Goal: Communication & Community: Answer question/provide support

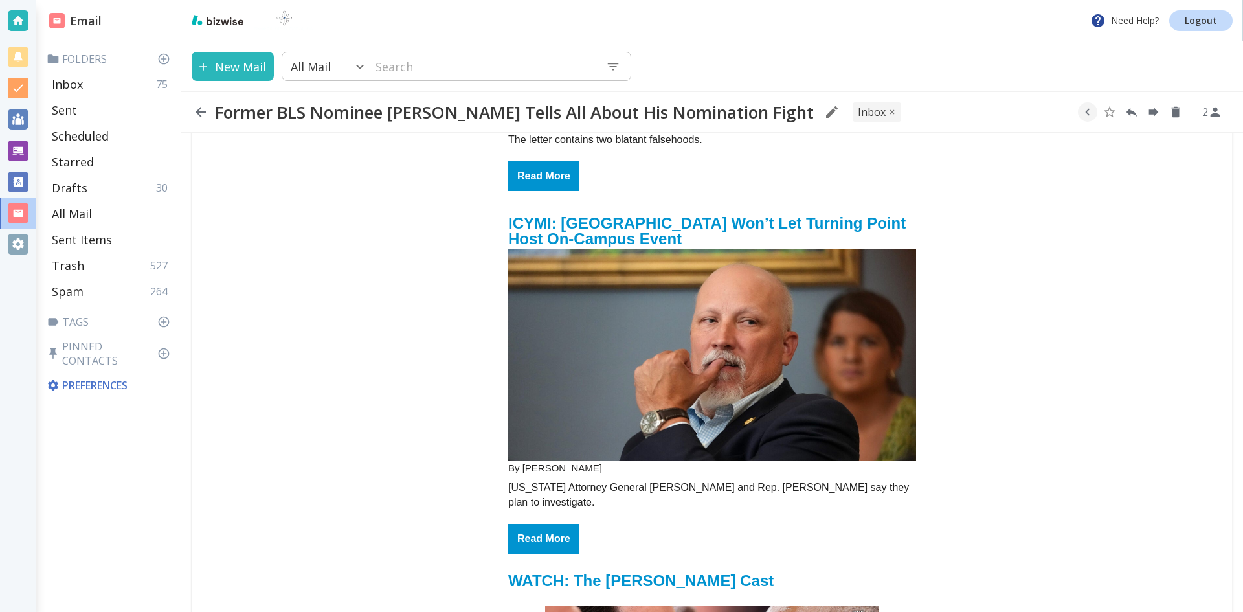
scroll to position [3044, 0]
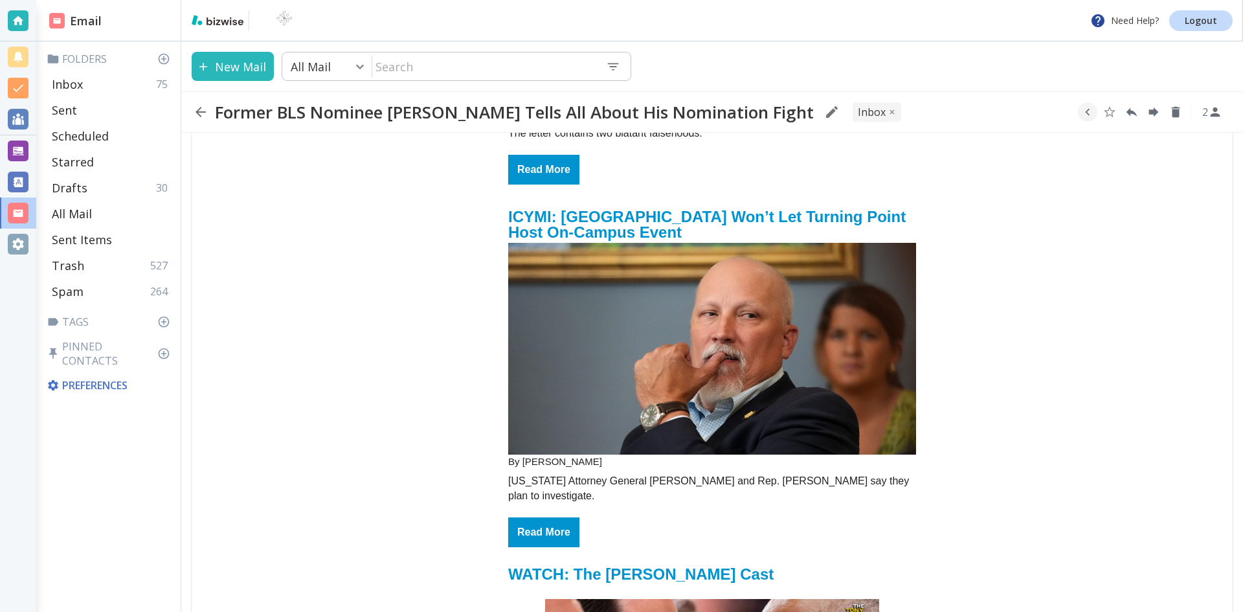
click at [736, 252] on img "email_name" at bounding box center [712, 349] width 408 height 212
click at [201, 109] on icon "button" at bounding box center [201, 112] width 16 height 16
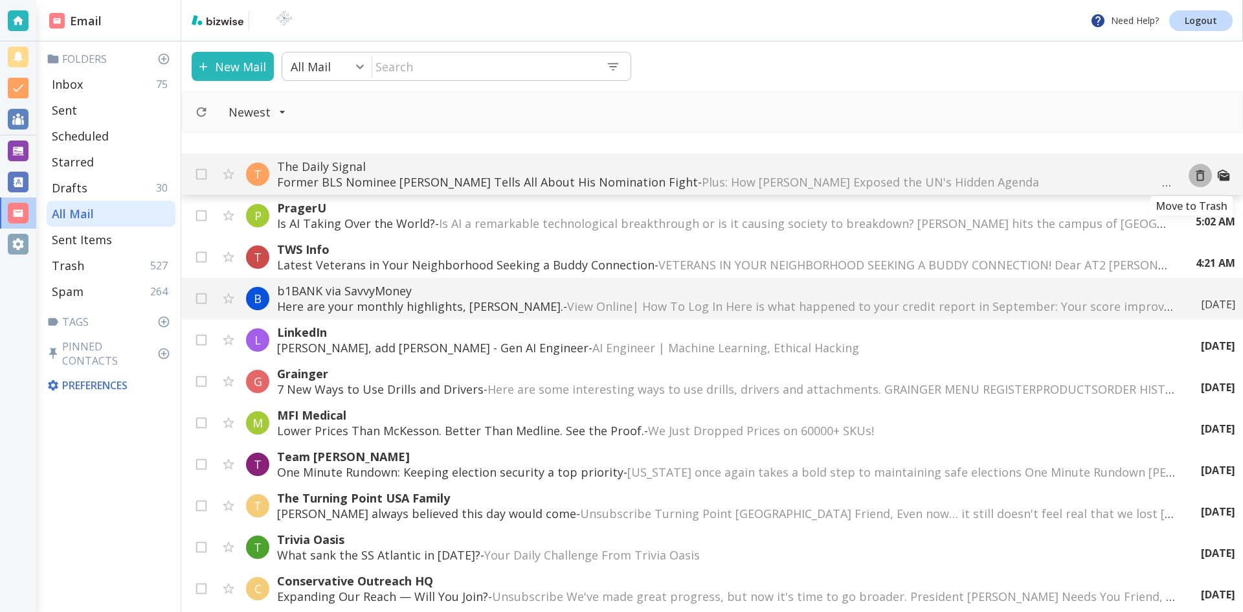
click at [1197, 174] on icon "Move to Trash" at bounding box center [1201, 175] width 8 height 11
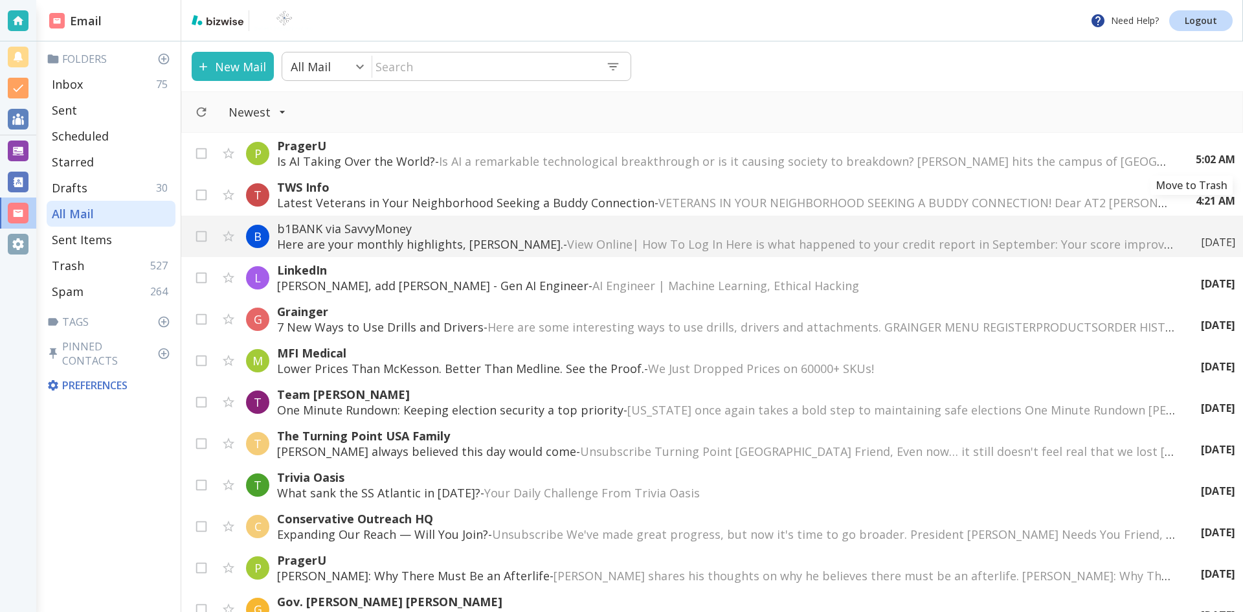
click at [0, 0] on icon "Move to Trash" at bounding box center [0, 0] width 0 height 0
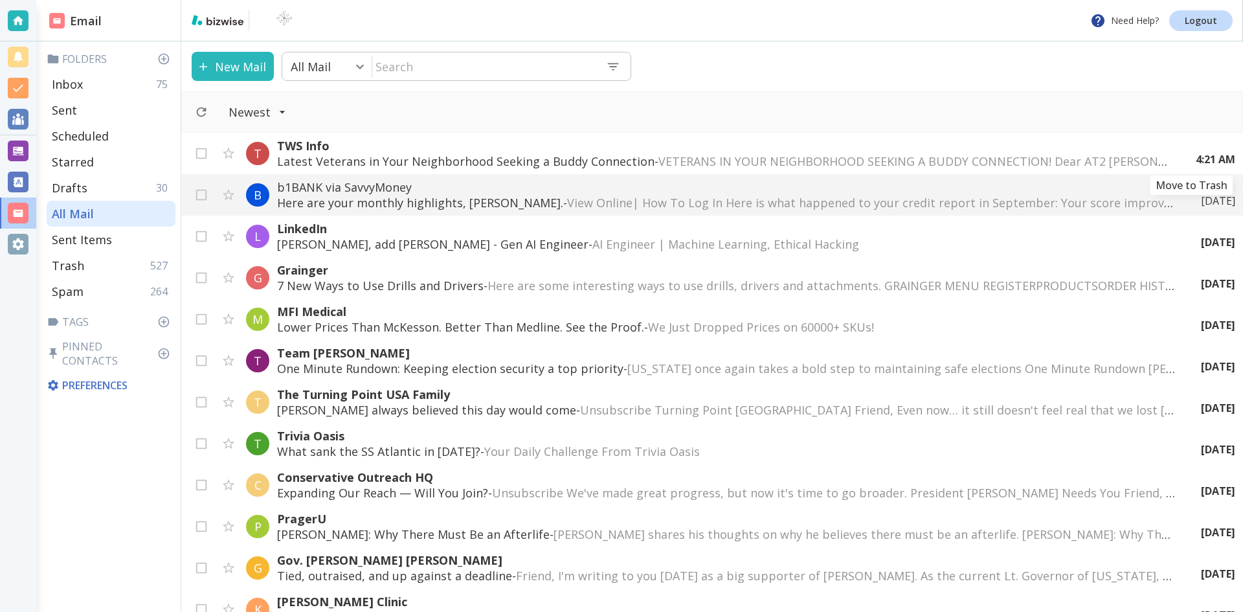
click at [0, 0] on icon "Move to Trash" at bounding box center [0, 0] width 0 height 0
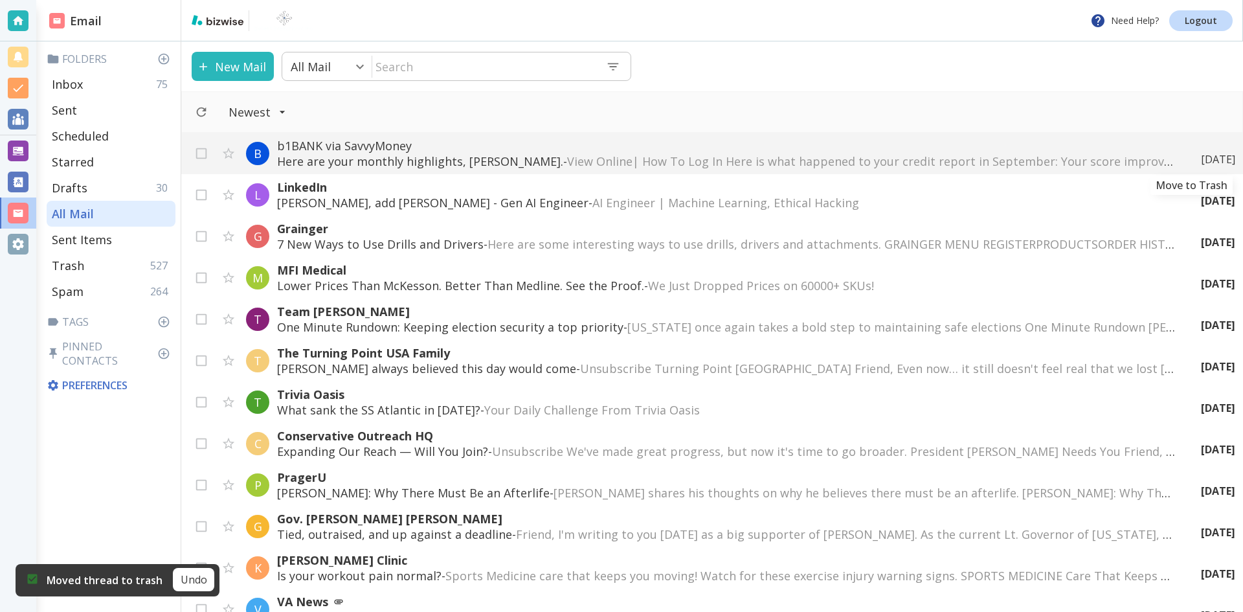
click at [0, 0] on icon "Move to Trash" at bounding box center [0, 0] width 0 height 0
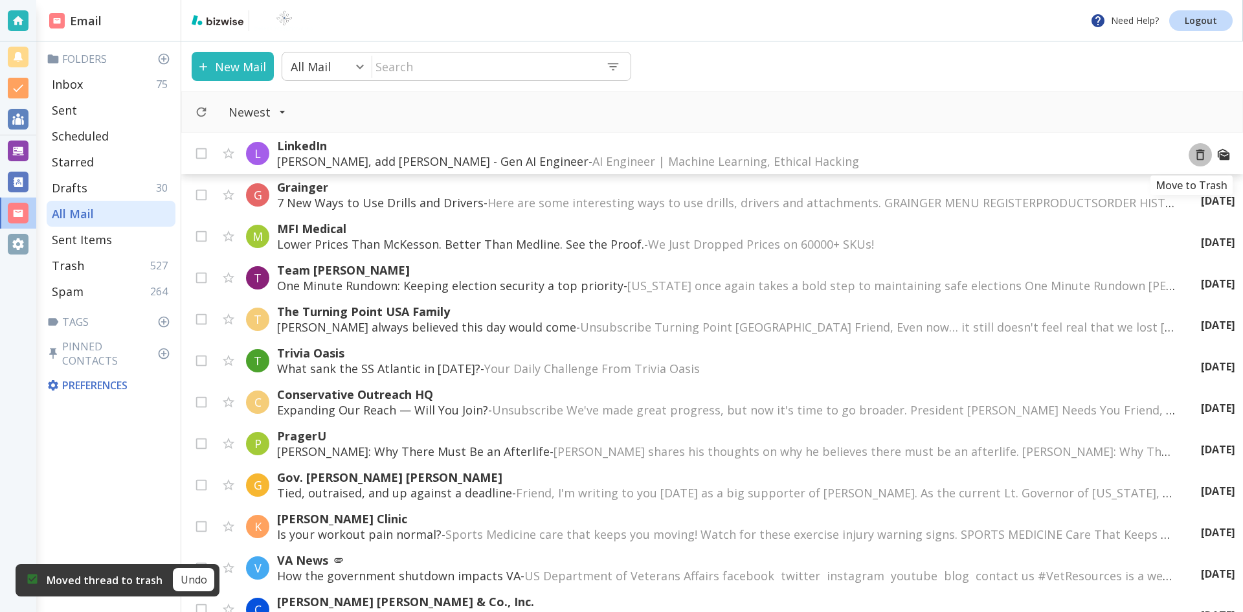
click at [1194, 157] on icon "Move to Trash" at bounding box center [1201, 155] width 14 height 14
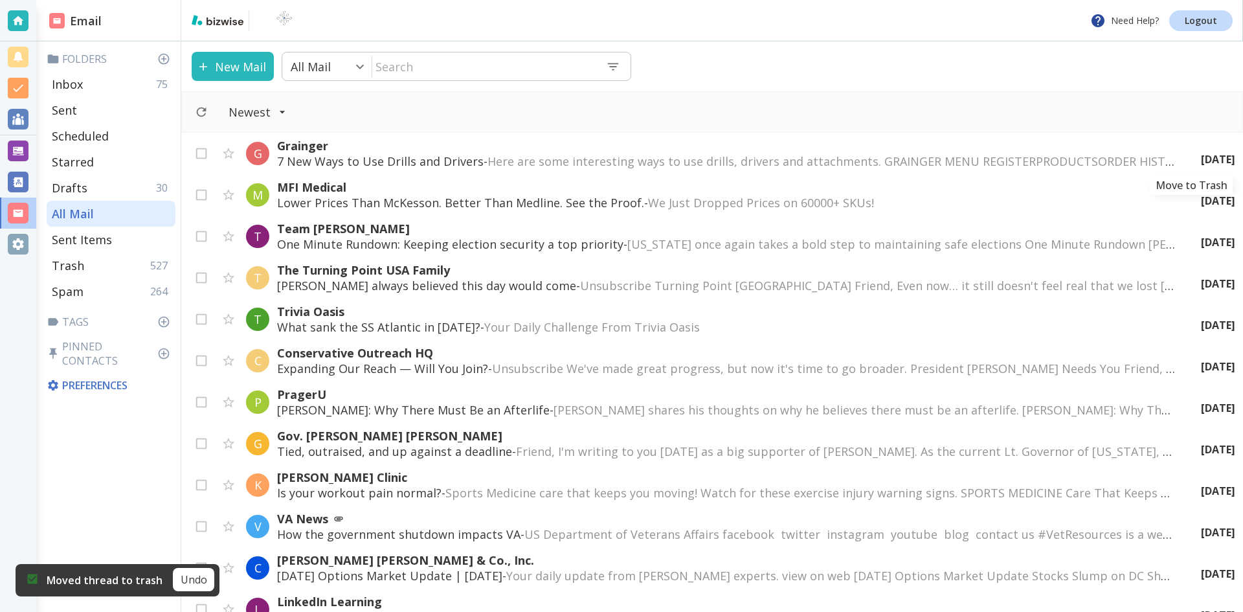
click at [0, 0] on icon "Move to Trash" at bounding box center [0, 0] width 0 height 0
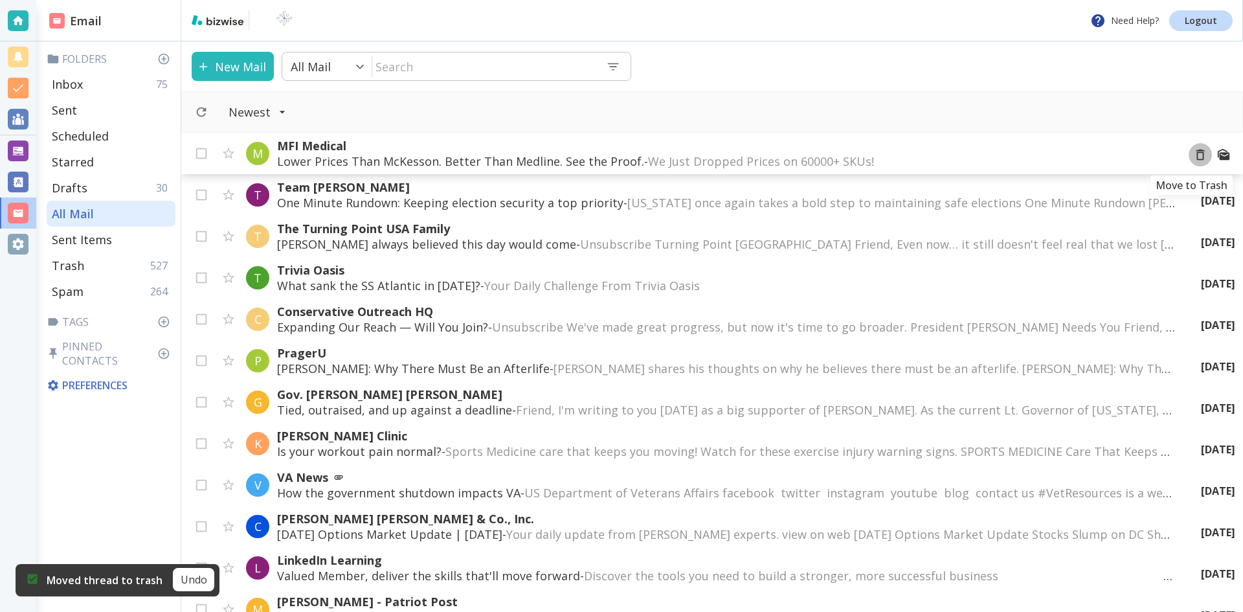
click at [1194, 157] on icon "Move to Trash" at bounding box center [1201, 155] width 14 height 14
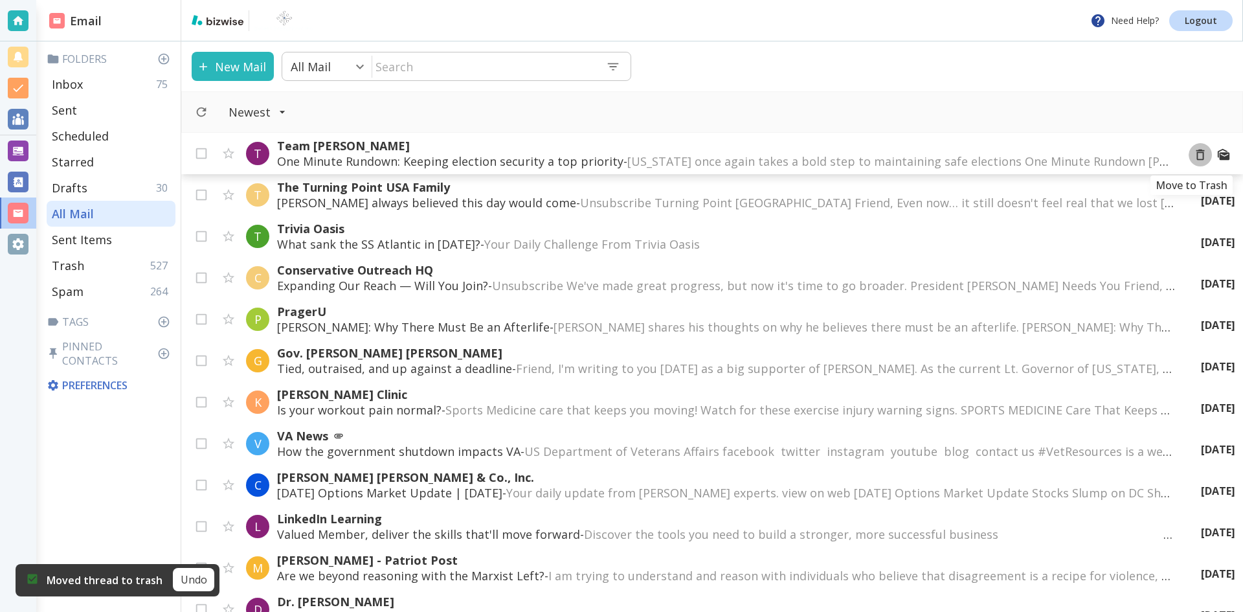
click at [1194, 158] on icon "Move to Trash" at bounding box center [1201, 155] width 14 height 14
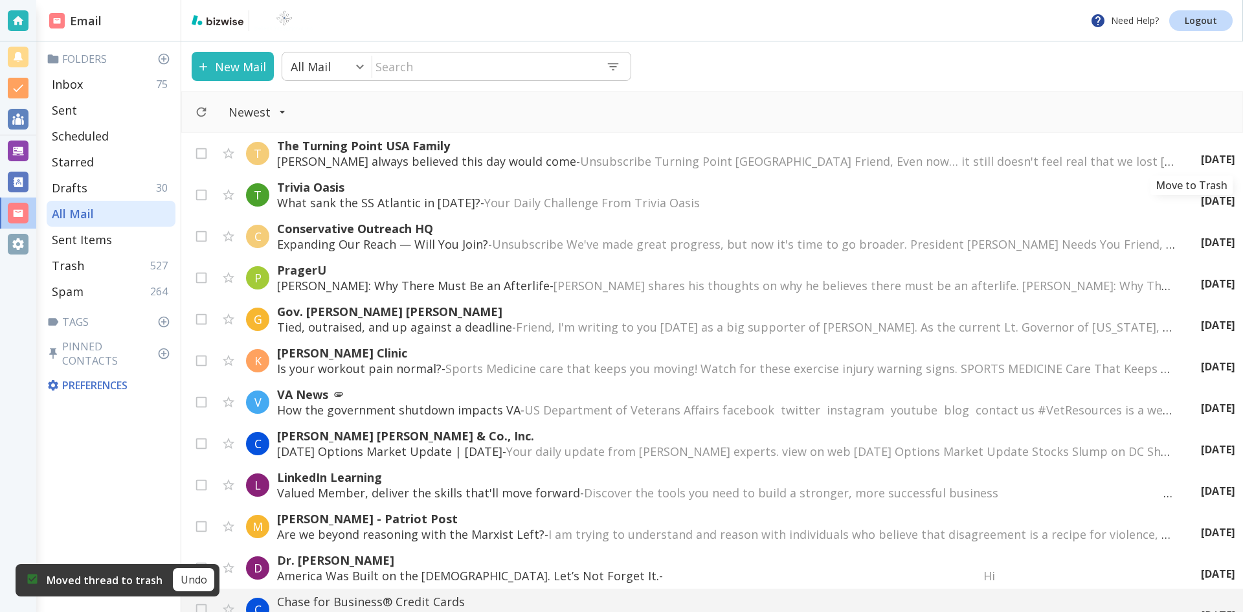
click at [0, 0] on icon "Move to Trash" at bounding box center [0, 0] width 0 height 0
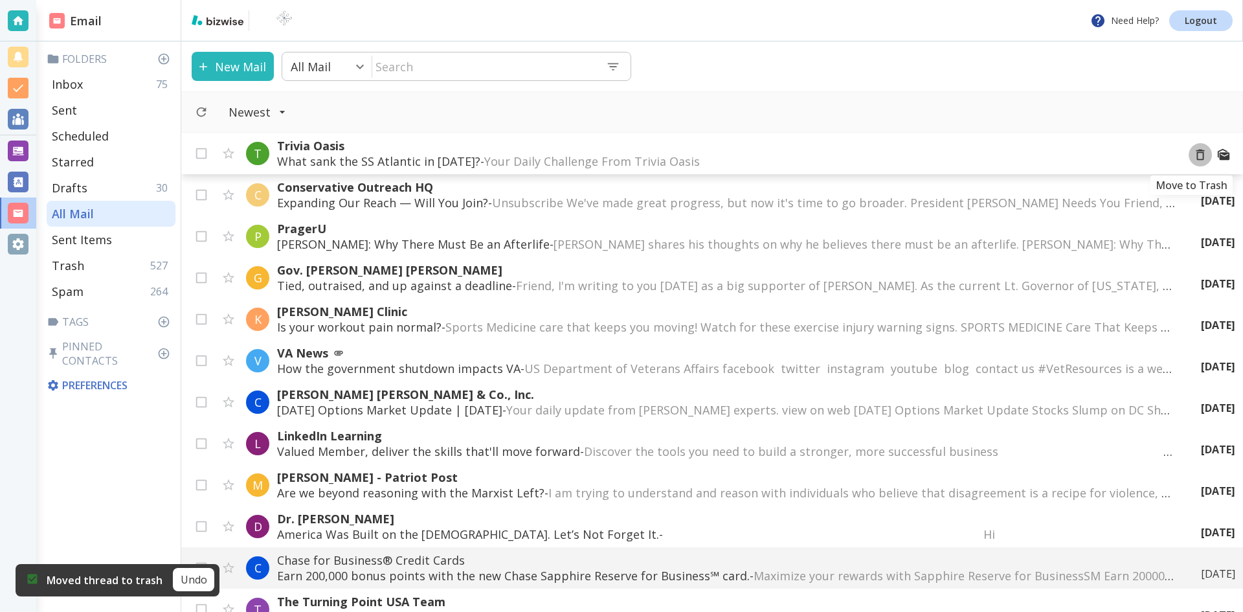
click at [1194, 160] on icon "Move to Trash" at bounding box center [1201, 155] width 14 height 14
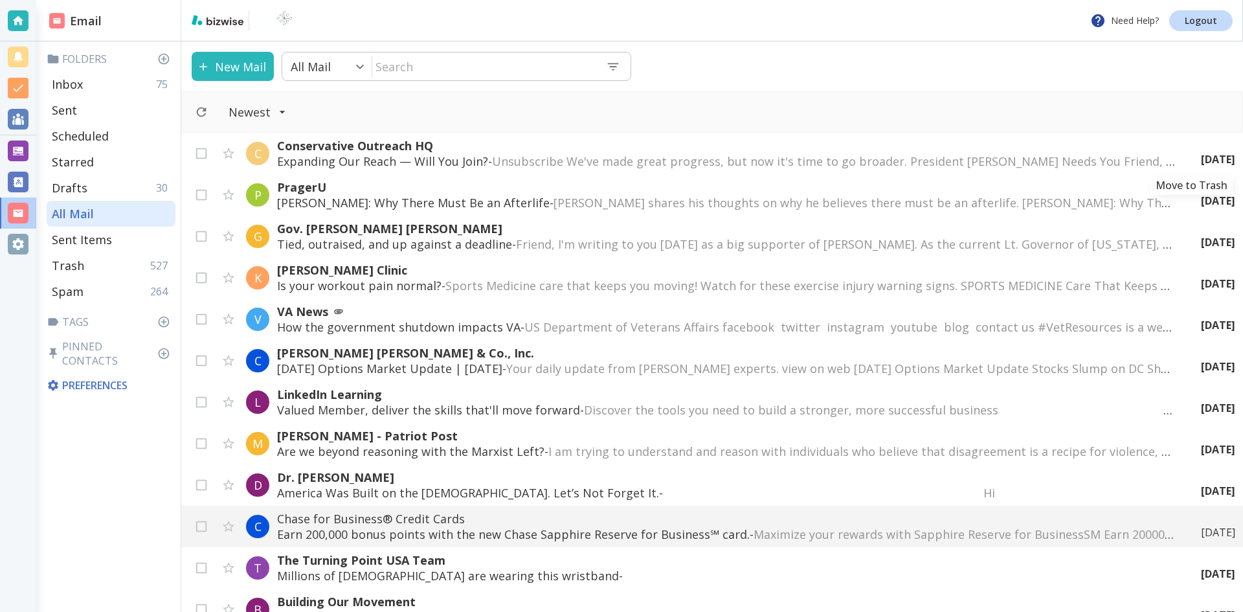
click at [1193, 154] on div "[DATE]" at bounding box center [1213, 159] width 45 height 14
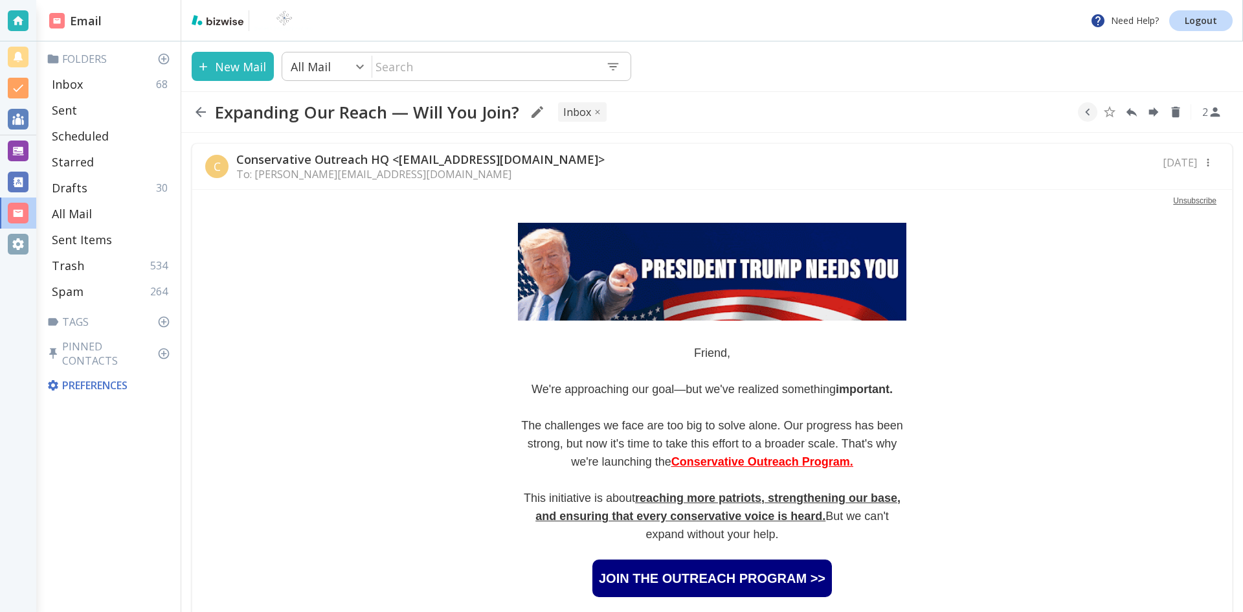
click at [201, 111] on icon "button" at bounding box center [201, 112] width 16 height 16
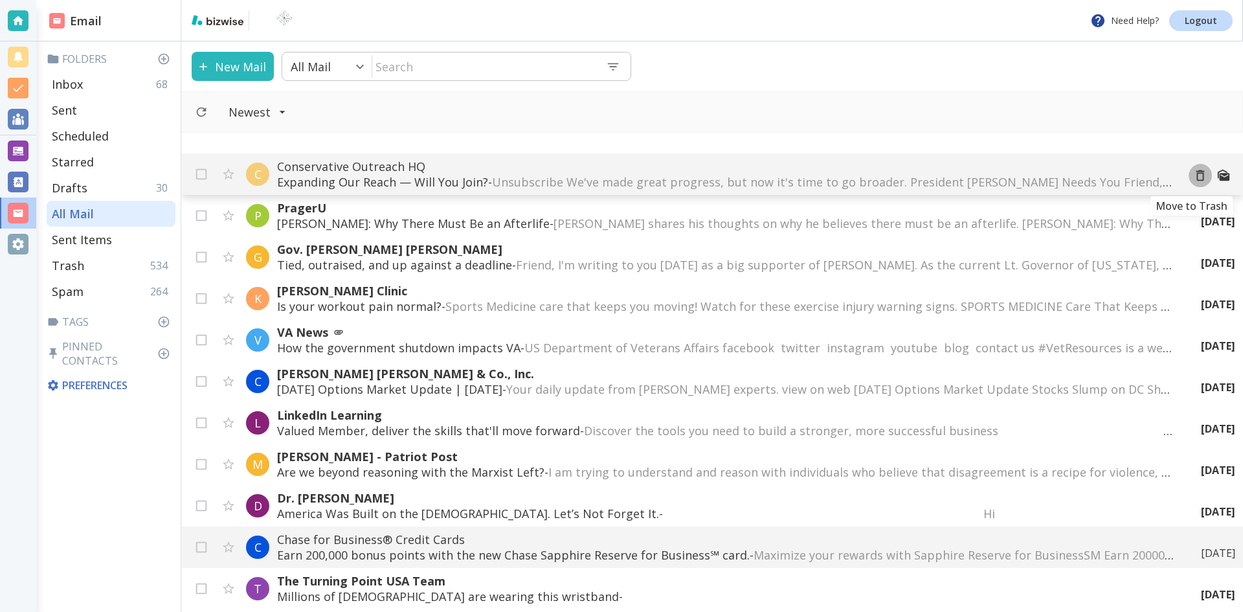
click at [1194, 174] on icon "Move to Trash" at bounding box center [1201, 175] width 14 height 14
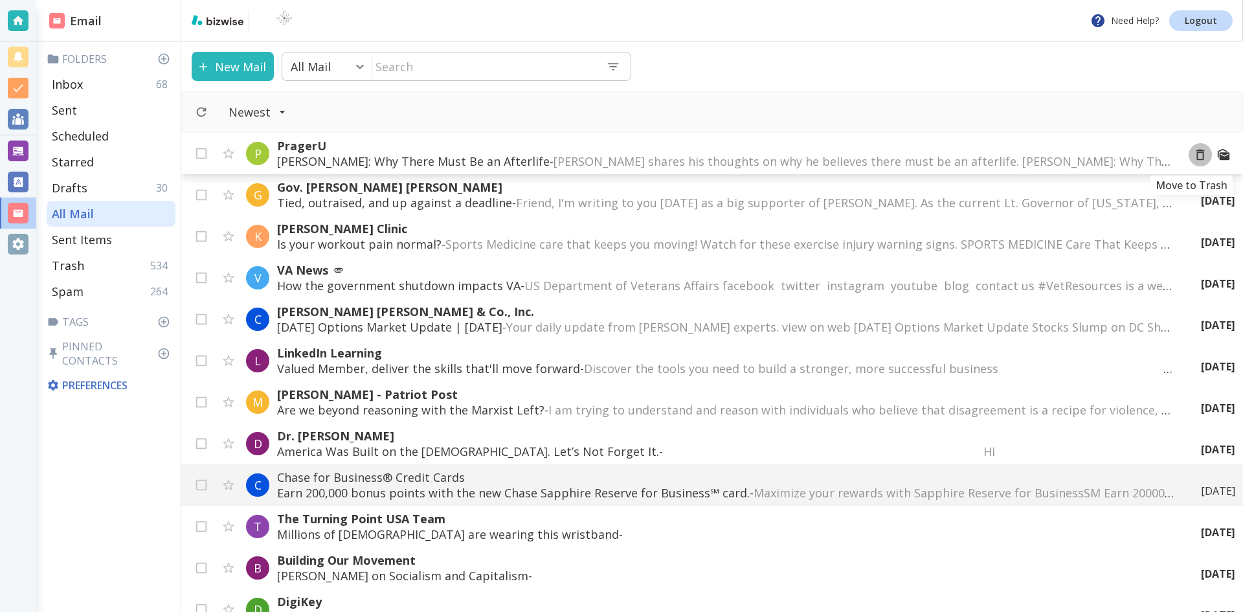
click at [1197, 153] on icon "Move to Trash" at bounding box center [1201, 155] width 8 height 11
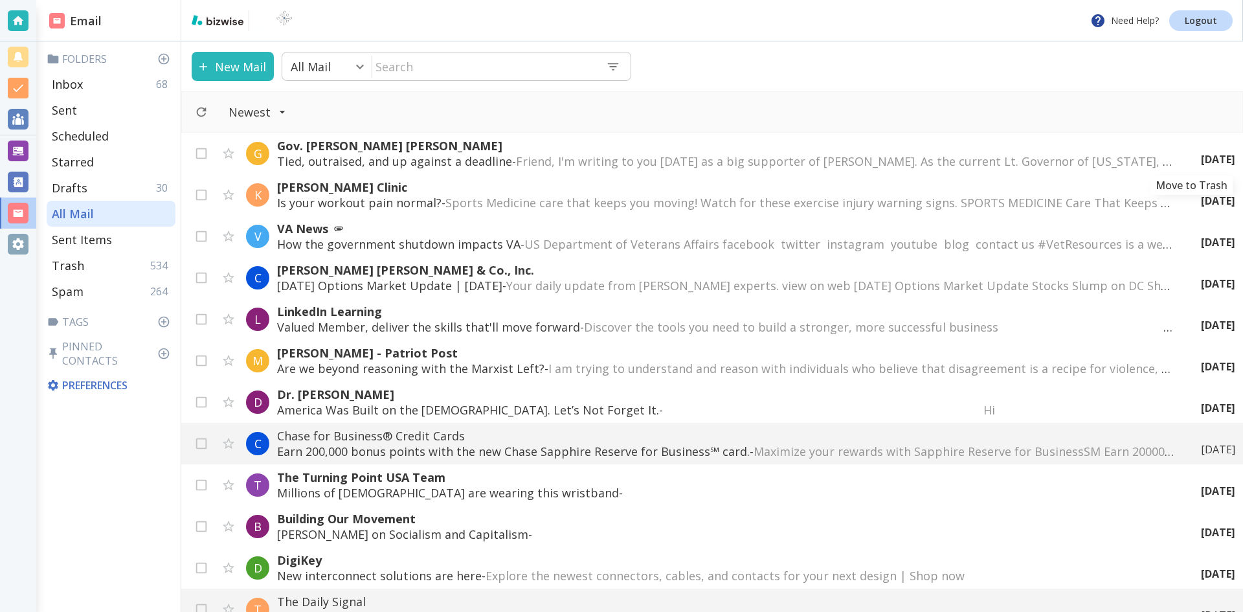
click at [0, 0] on icon "Move to Trash" at bounding box center [0, 0] width 0 height 0
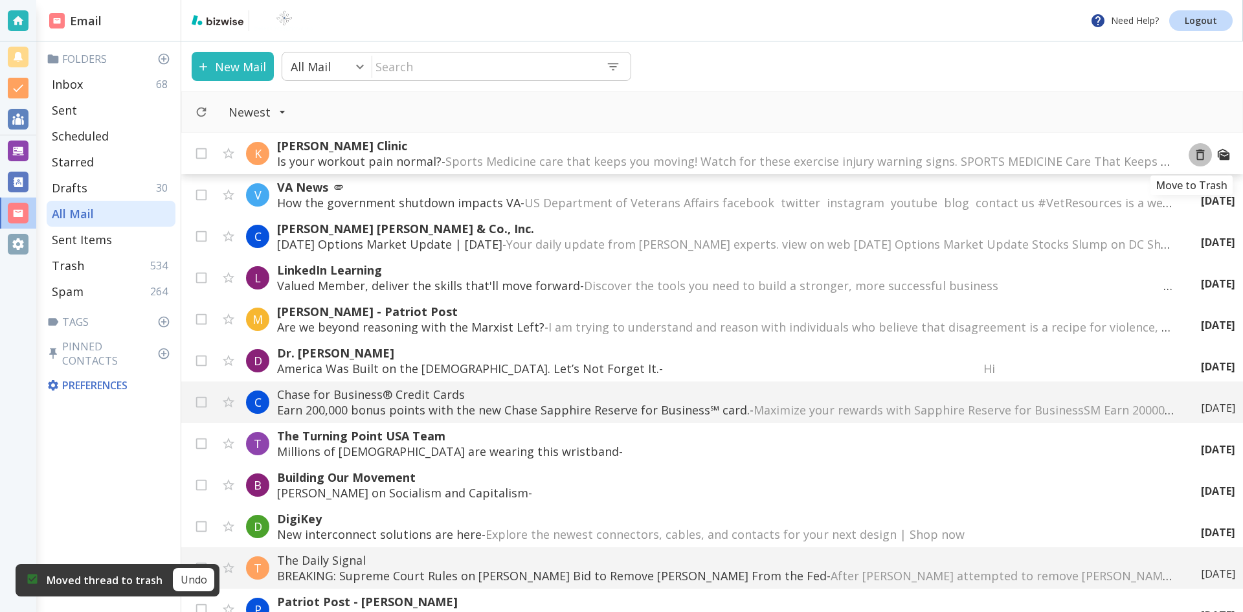
click at [1194, 153] on icon "Move to Trash" at bounding box center [1201, 155] width 14 height 14
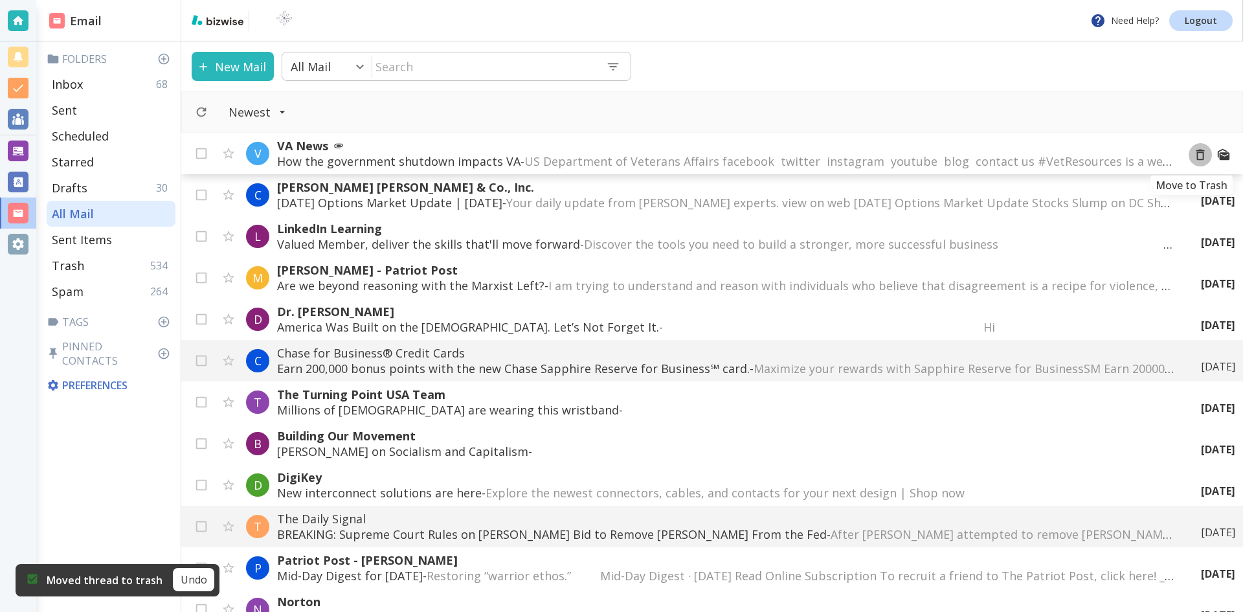
click at [1194, 155] on icon "Move to Trash" at bounding box center [1201, 155] width 14 height 14
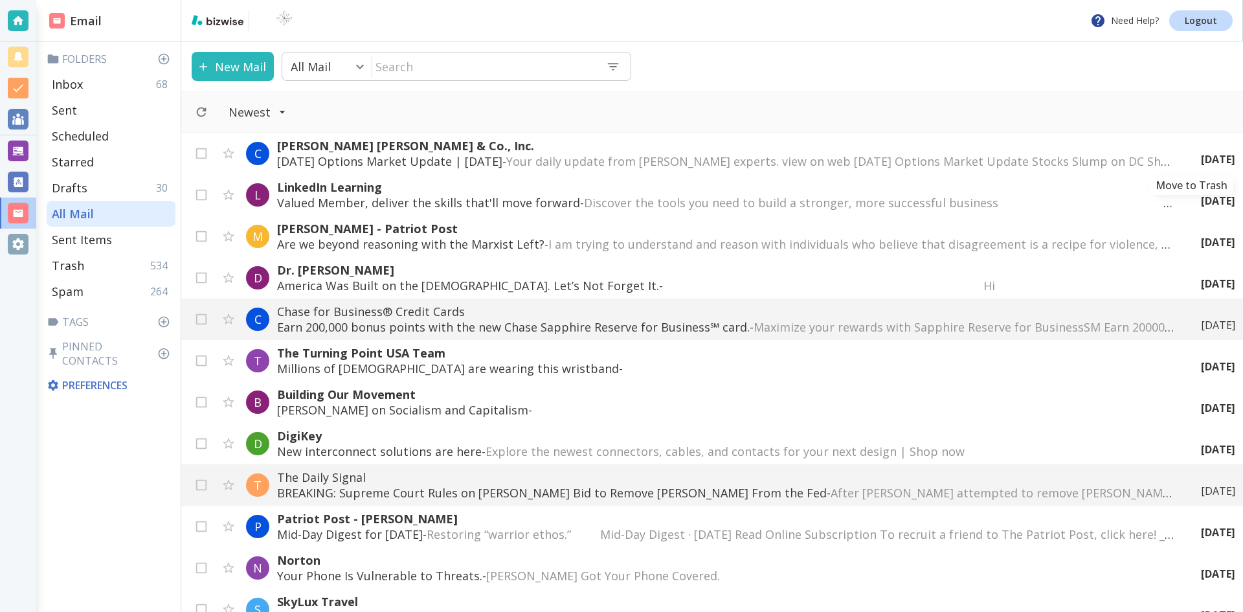
click at [0, 0] on icon "Move to Trash" at bounding box center [0, 0] width 0 height 0
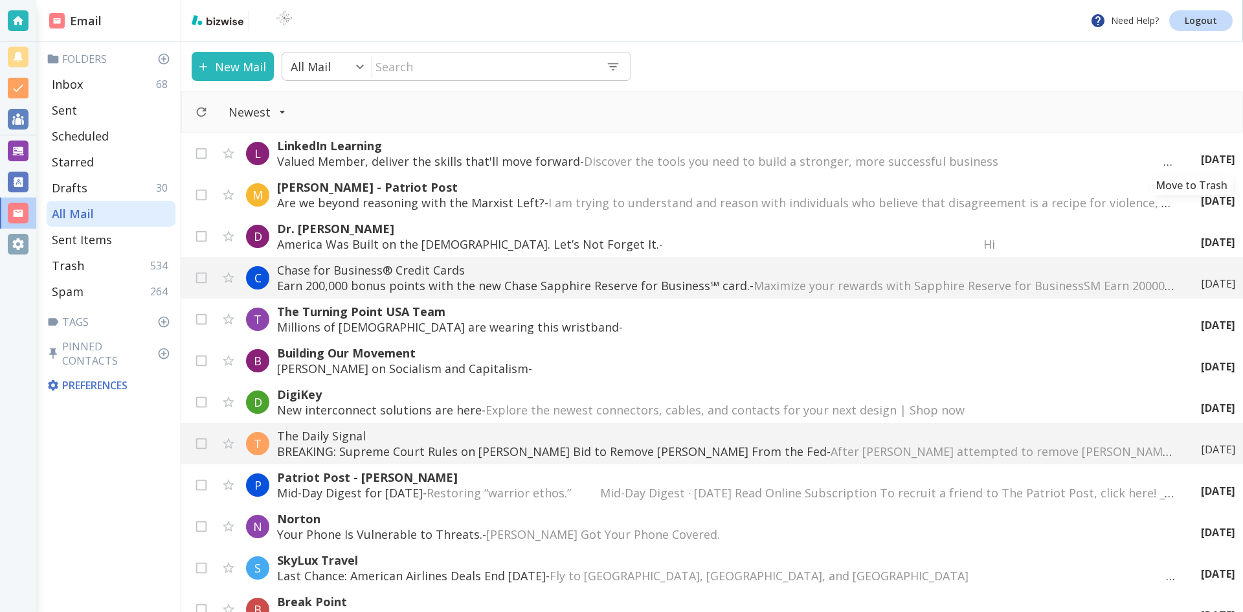
click at [0, 0] on icon "Move to Trash" at bounding box center [0, 0] width 0 height 0
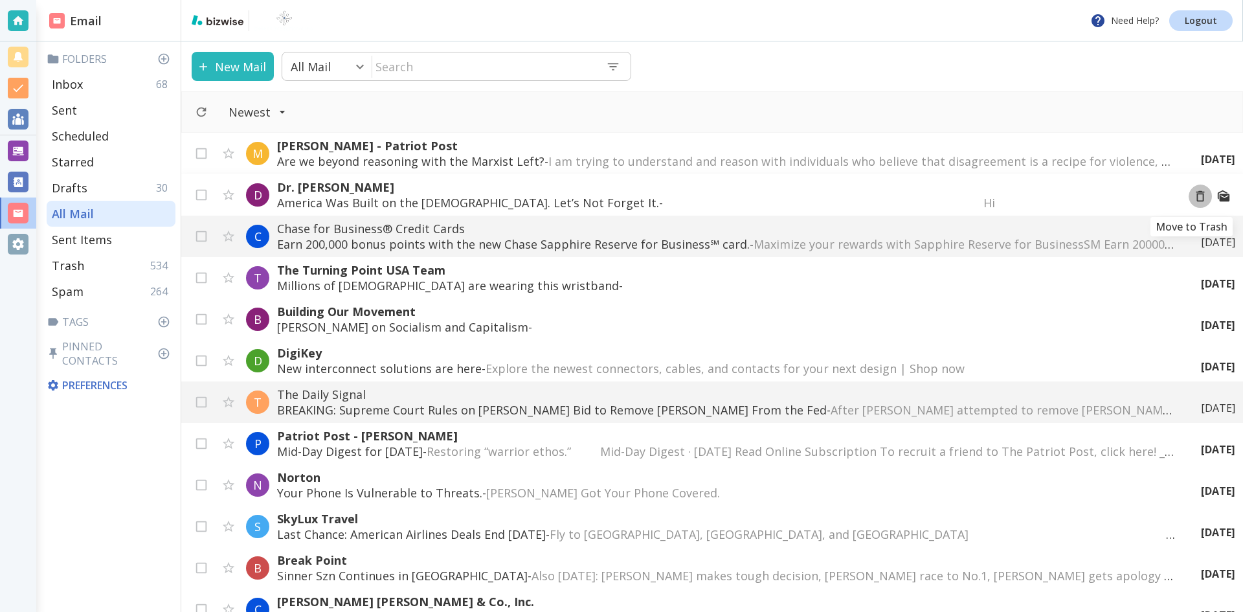
click at [1194, 196] on icon "Move to Trash" at bounding box center [1201, 196] width 14 height 14
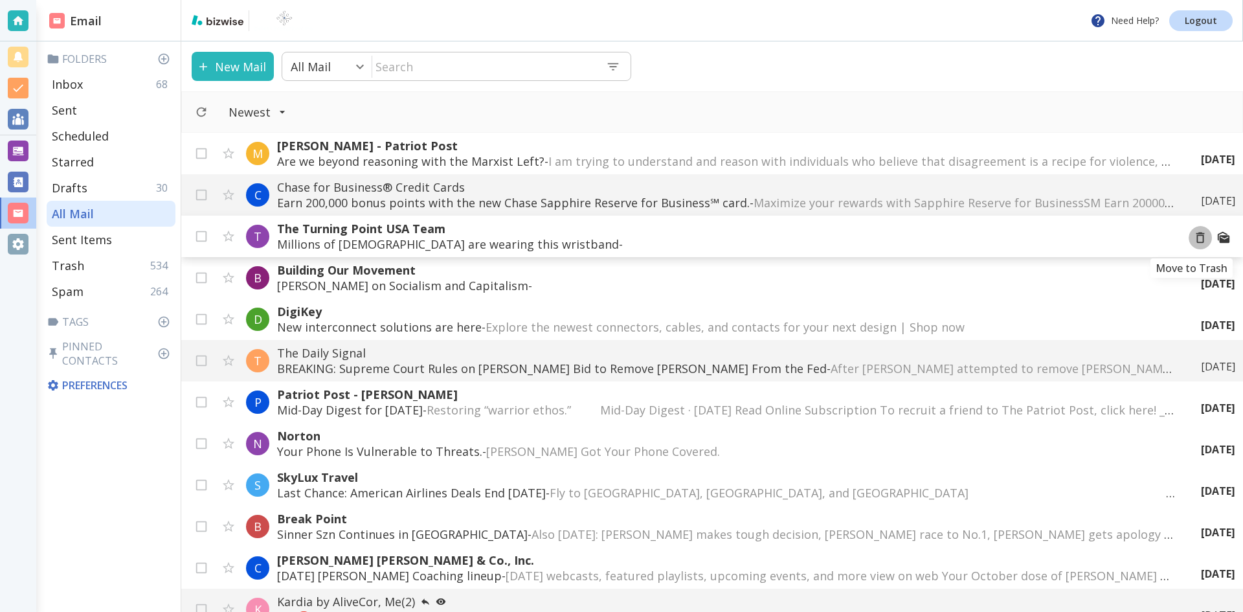
click at [1194, 236] on icon "Move to Trash" at bounding box center [1201, 238] width 14 height 14
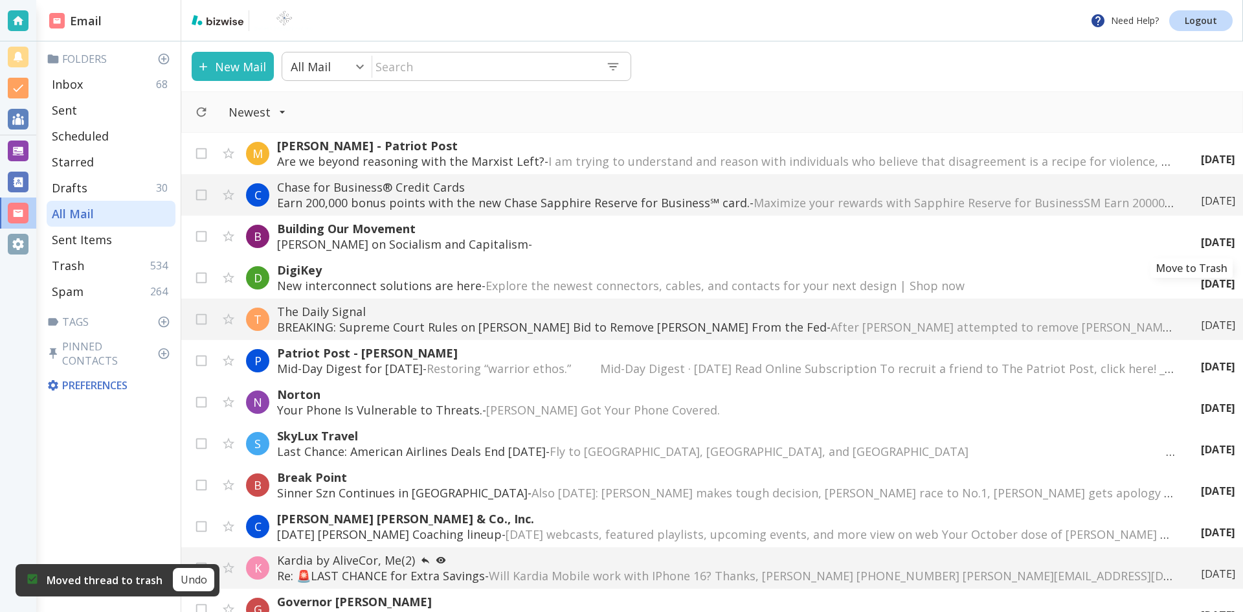
click at [0, 0] on icon "Move to Trash" at bounding box center [0, 0] width 0 height 0
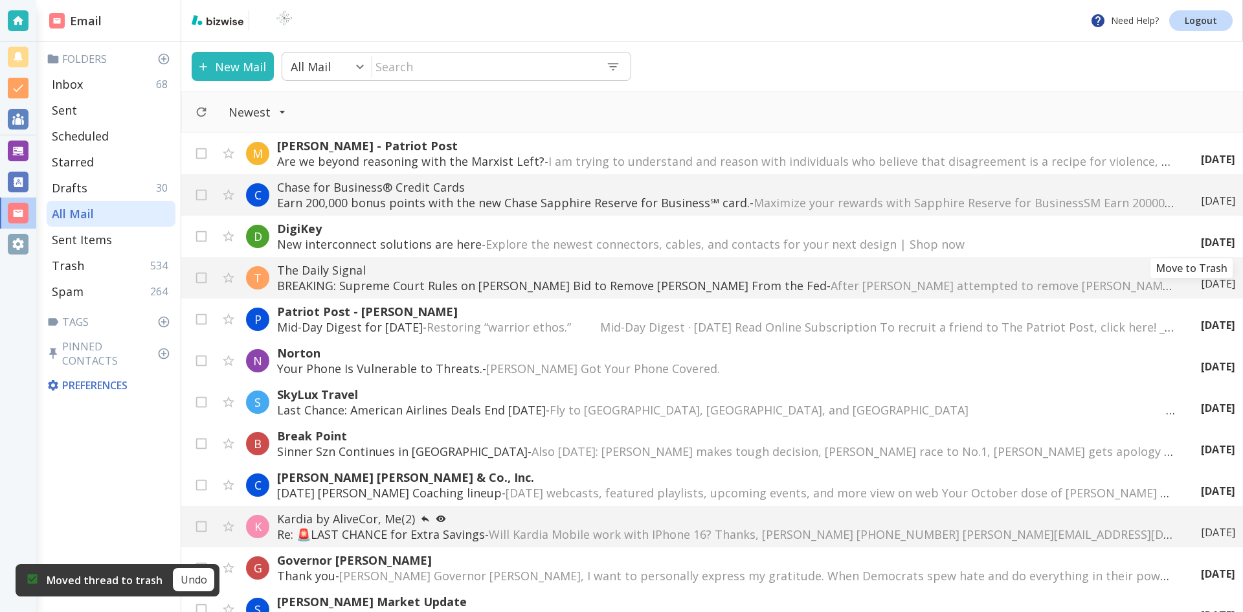
click at [0, 0] on icon "Move to Trash" at bounding box center [0, 0] width 0 height 0
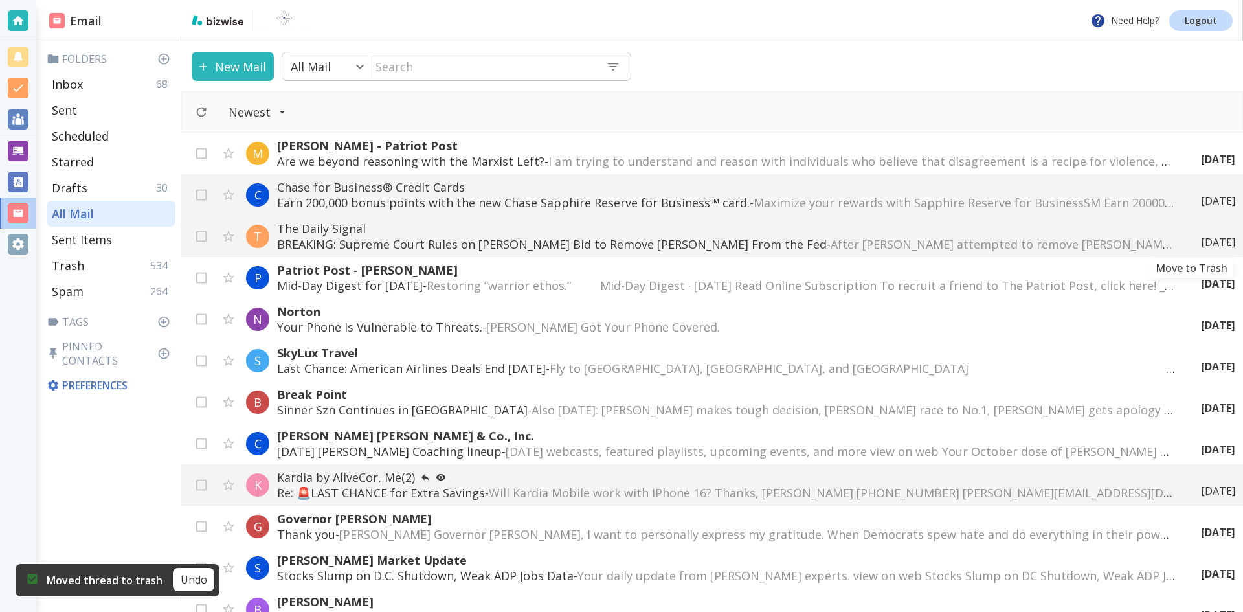
click at [0, 0] on icon "Move to Trash" at bounding box center [0, 0] width 0 height 0
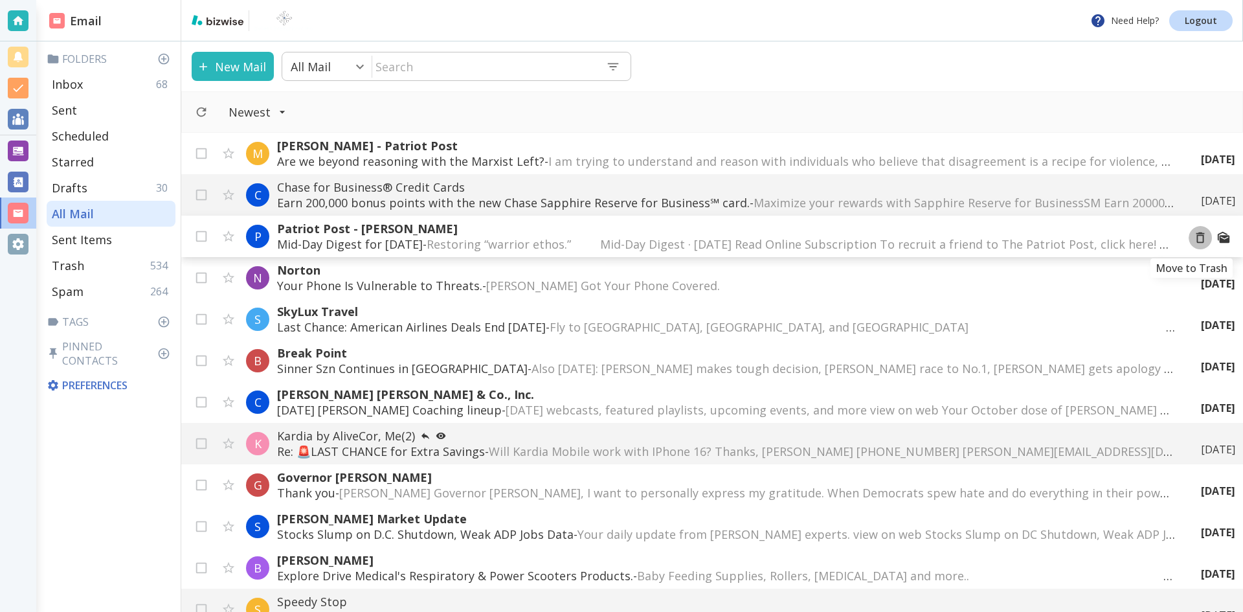
click at [1194, 239] on icon "Move to Trash" at bounding box center [1201, 238] width 14 height 14
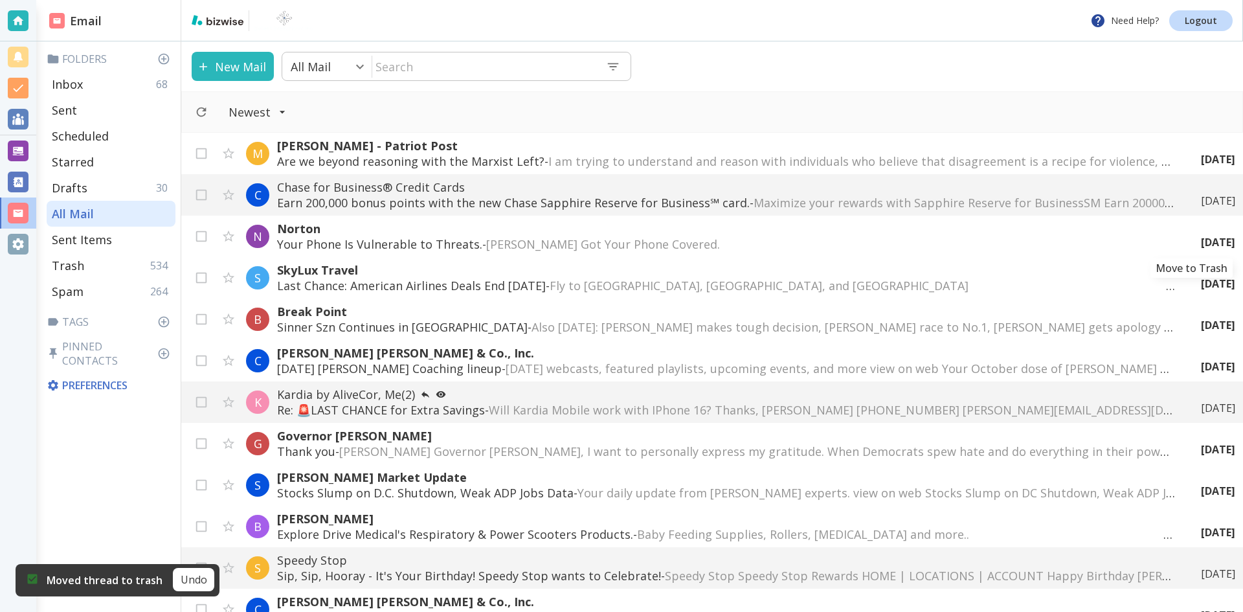
click at [0, 0] on icon "Move to Trash" at bounding box center [0, 0] width 0 height 0
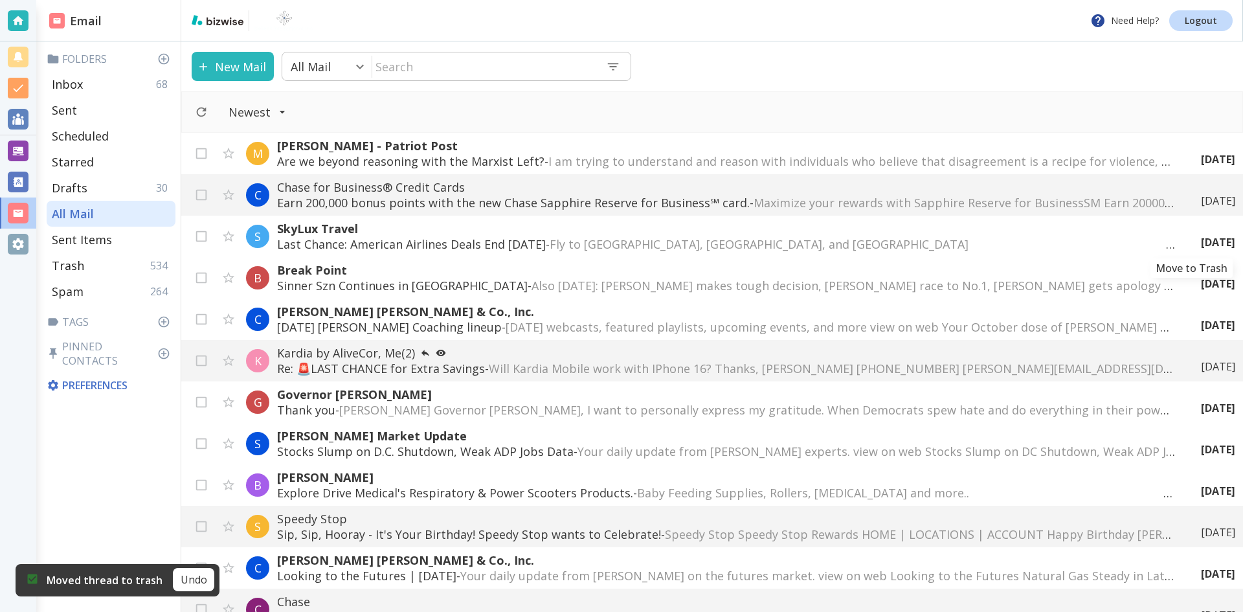
click at [0, 0] on icon "Move to Trash" at bounding box center [0, 0] width 0 height 0
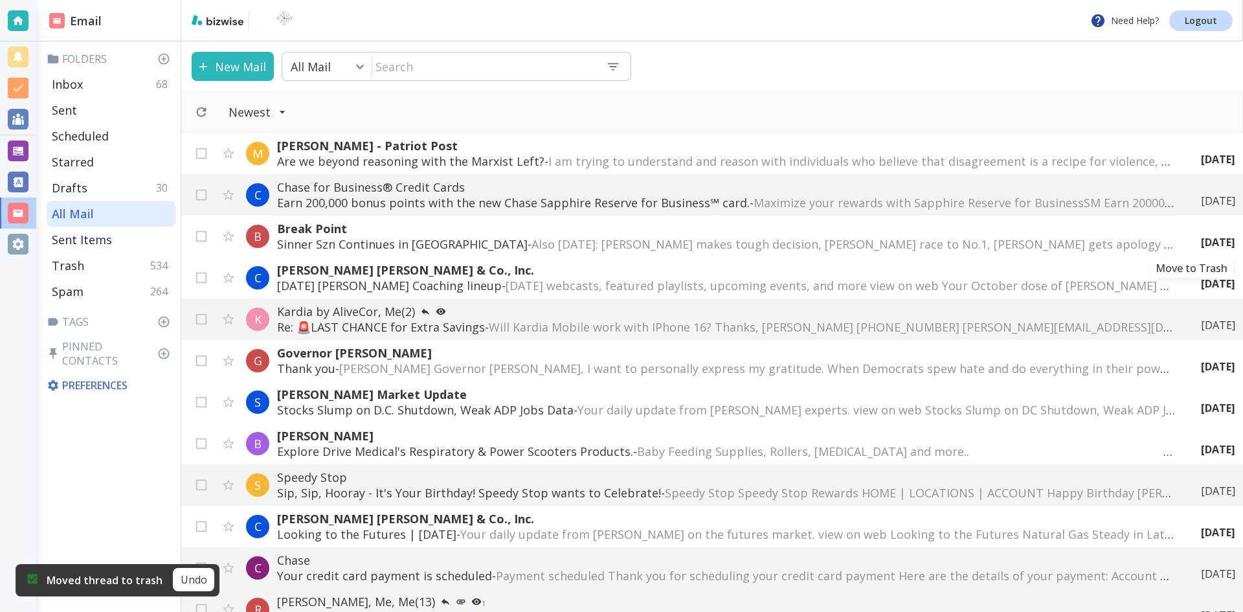
click at [0, 0] on icon "Move to Trash" at bounding box center [0, 0] width 0 height 0
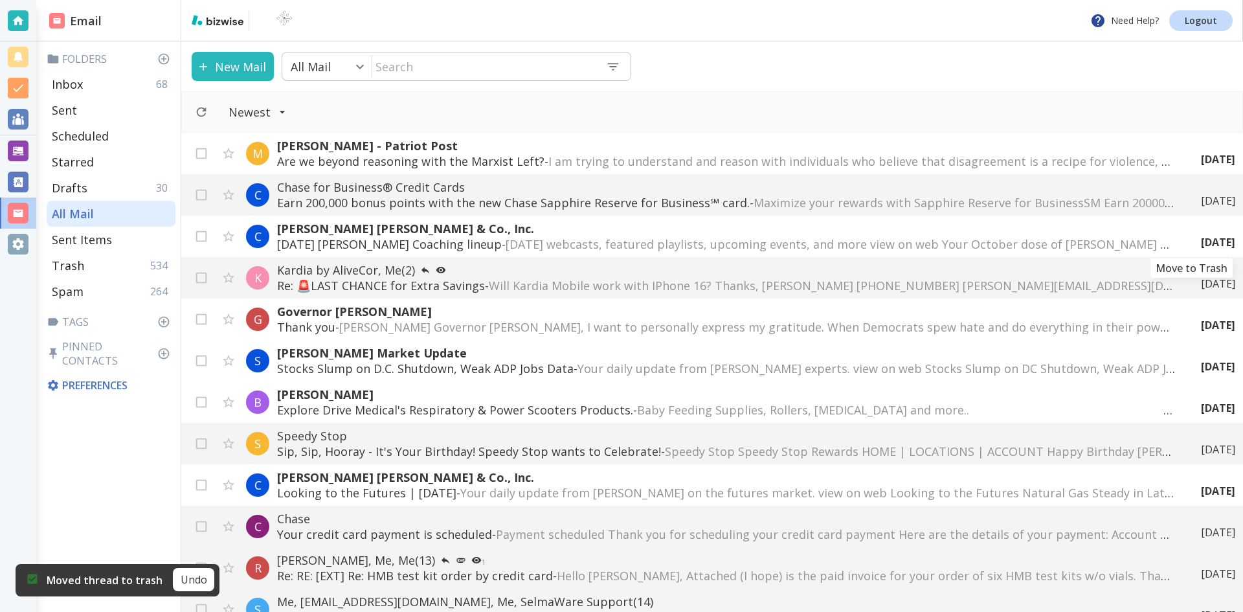
click at [0, 0] on icon "Move to Trash" at bounding box center [0, 0] width 0 height 0
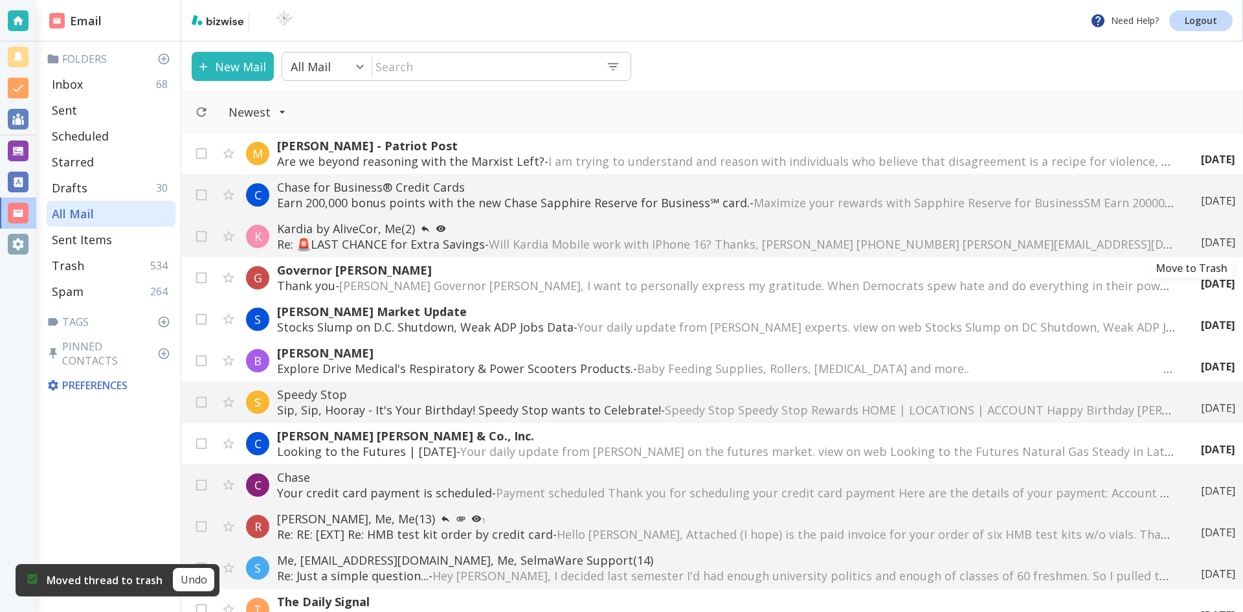
click at [0, 0] on icon "Move to Trash" at bounding box center [0, 0] width 0 height 0
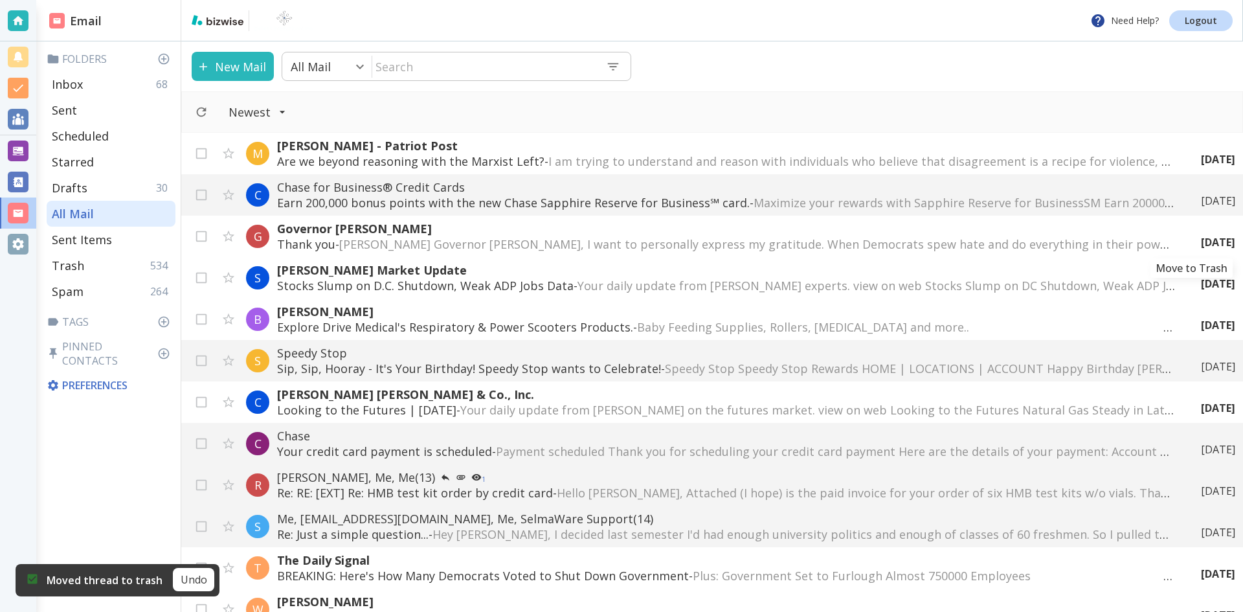
click at [0, 0] on icon "Move to Trash" at bounding box center [0, 0] width 0 height 0
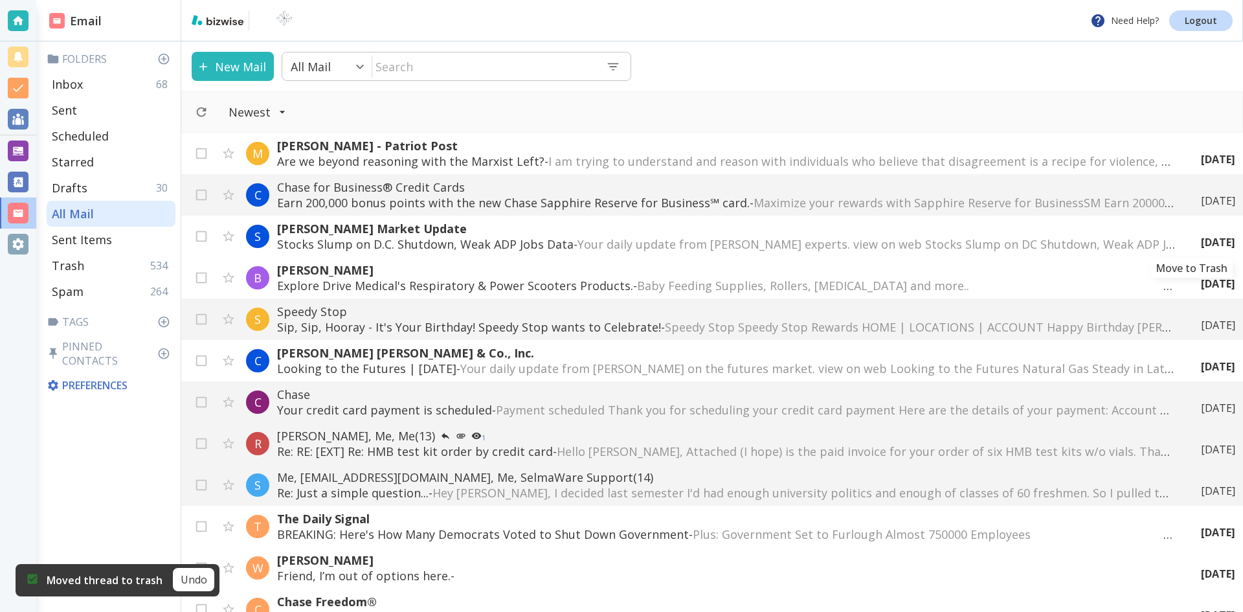
click at [0, 0] on icon "Move to Trash" at bounding box center [0, 0] width 0 height 0
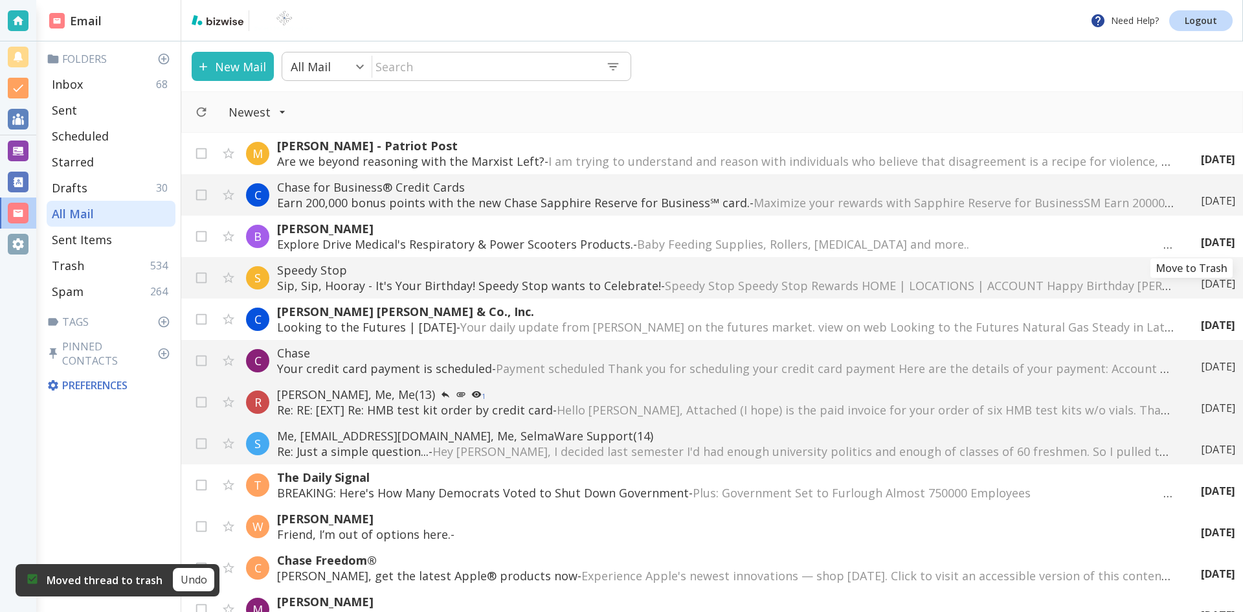
click at [0, 0] on icon "Move to Trash" at bounding box center [0, 0] width 0 height 0
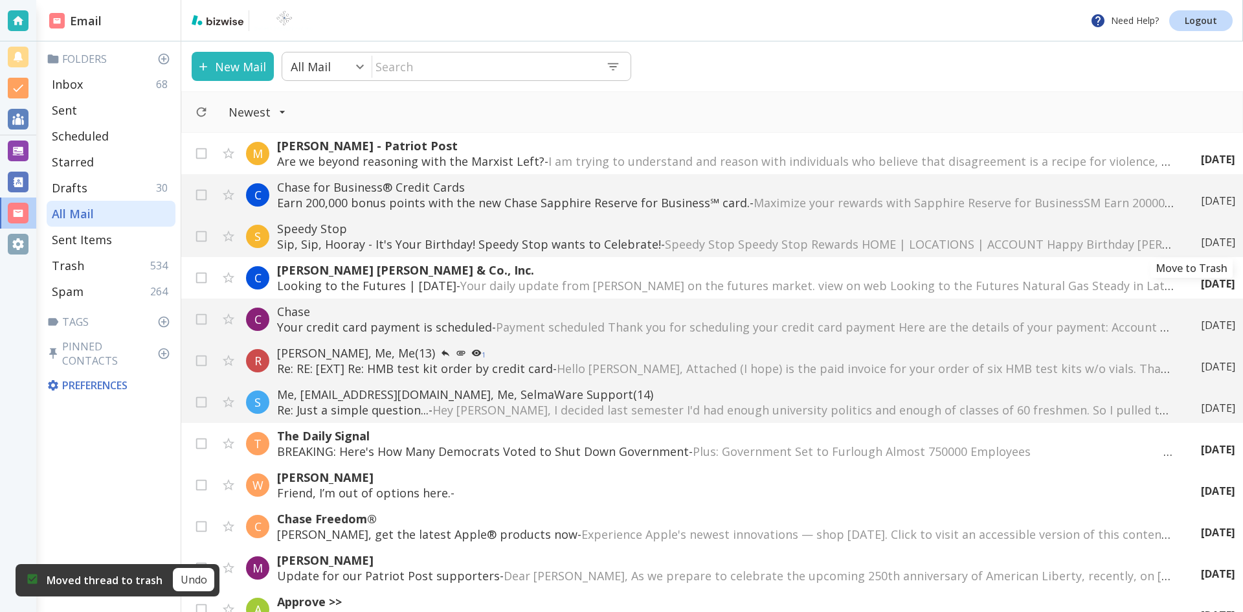
click at [0, 0] on icon "Move to Trash" at bounding box center [0, 0] width 0 height 0
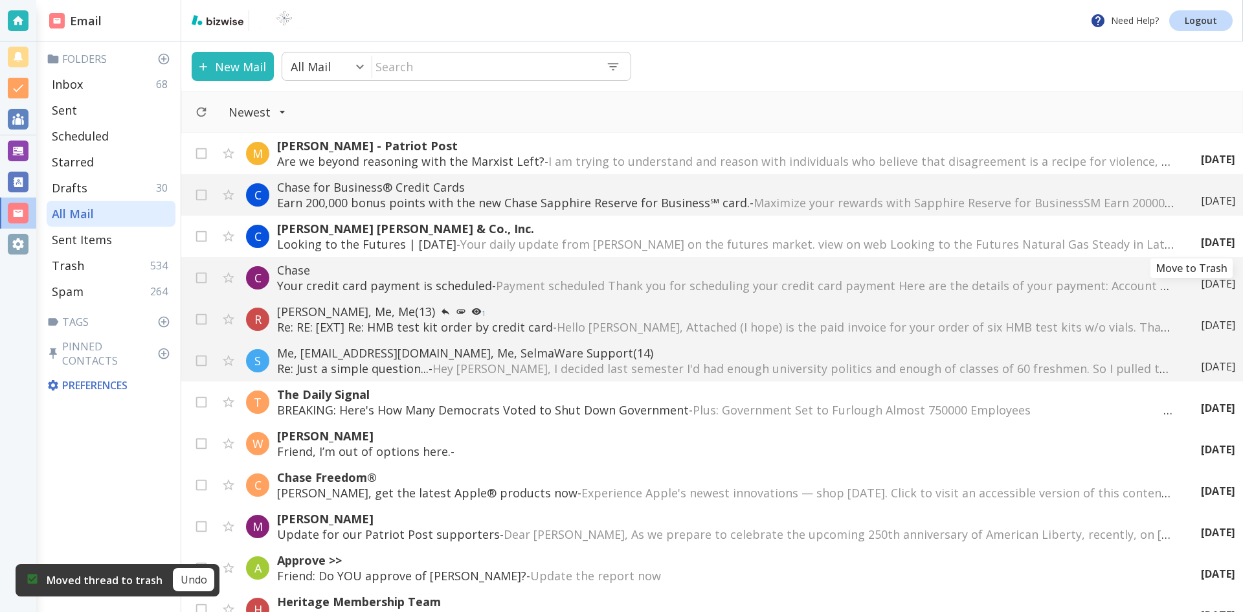
click at [0, 0] on icon "Move to Trash" at bounding box center [0, 0] width 0 height 0
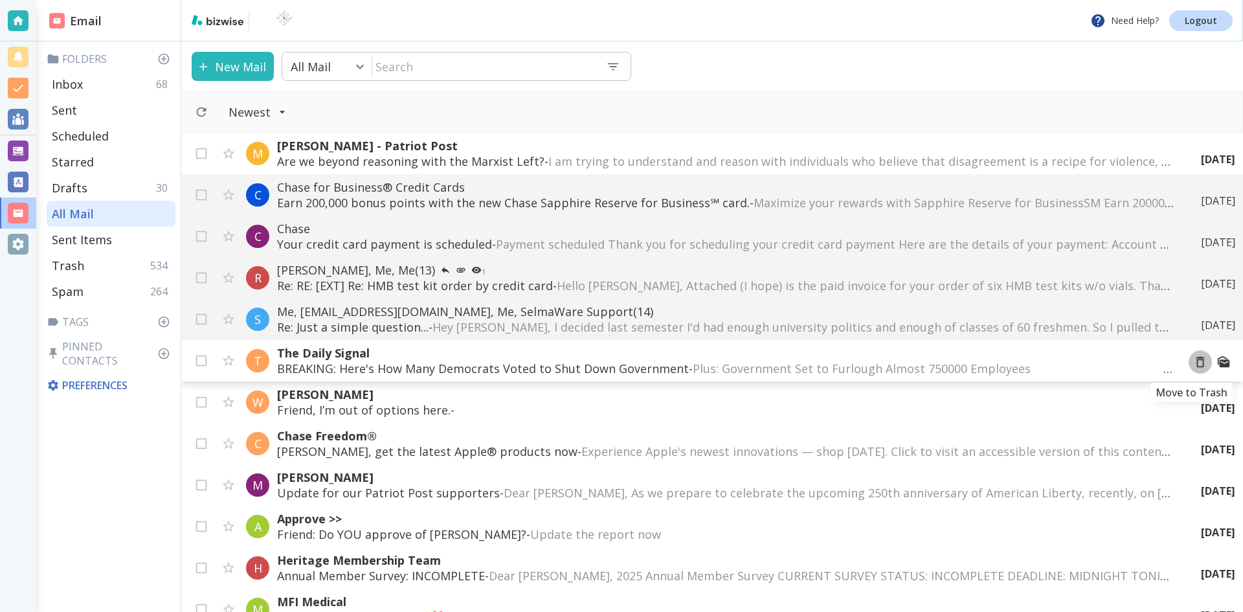
click at [1194, 363] on icon "Move to Trash" at bounding box center [1201, 362] width 14 height 14
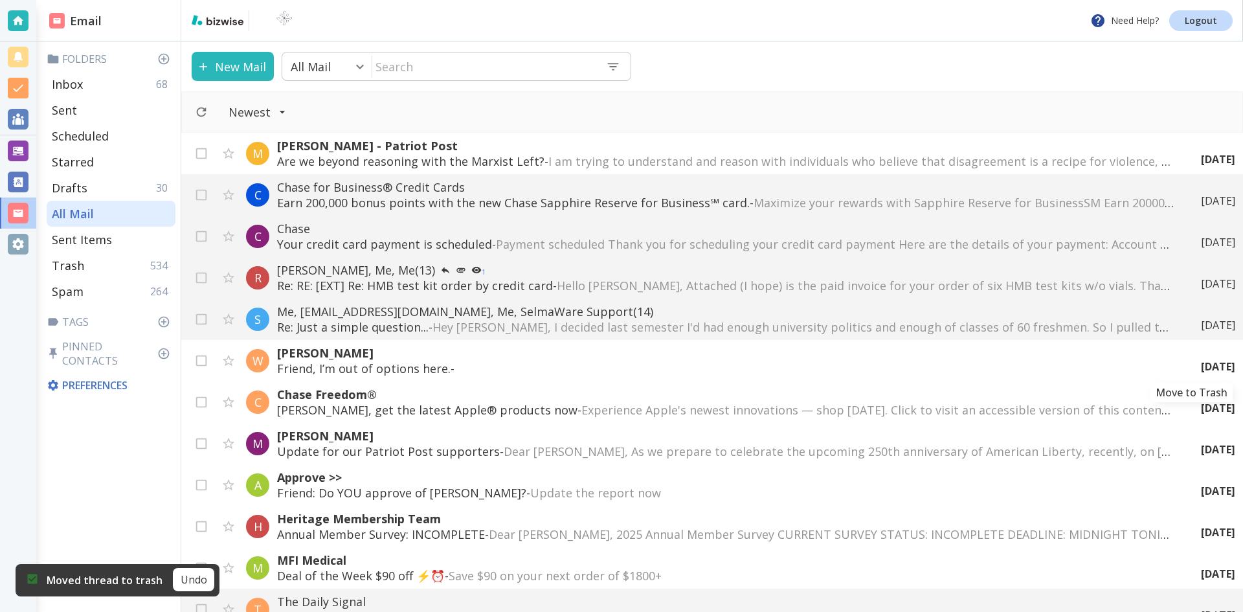
click at [0, 0] on icon "Move to Trash" at bounding box center [0, 0] width 0 height 0
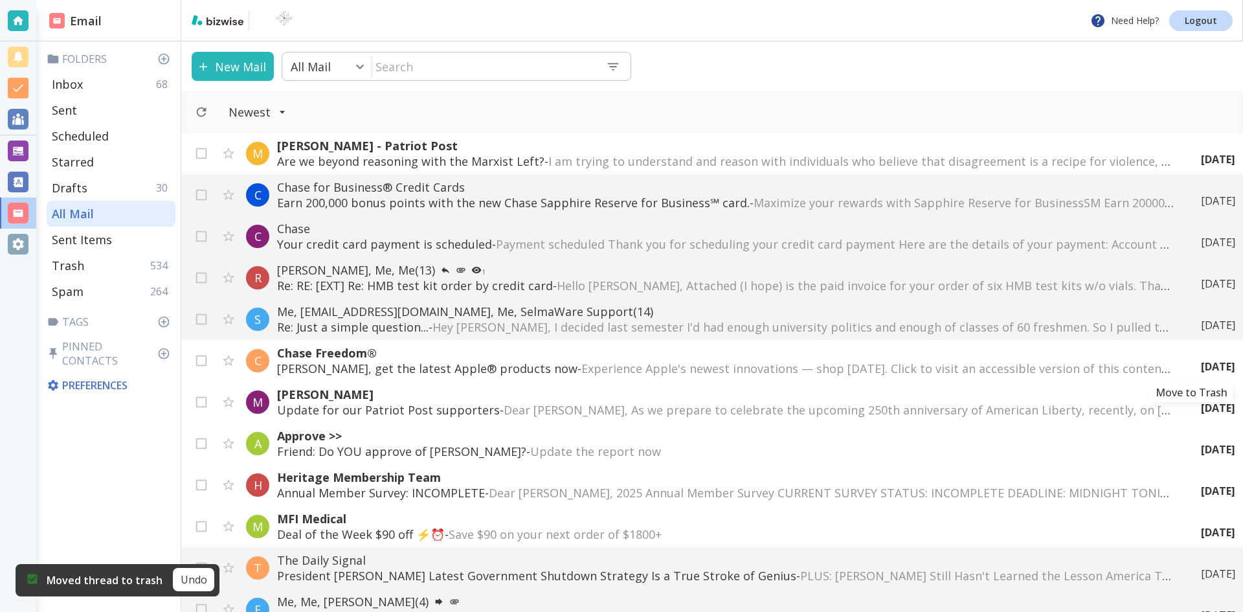
click at [0, 0] on icon "Move to Trash" at bounding box center [0, 0] width 0 height 0
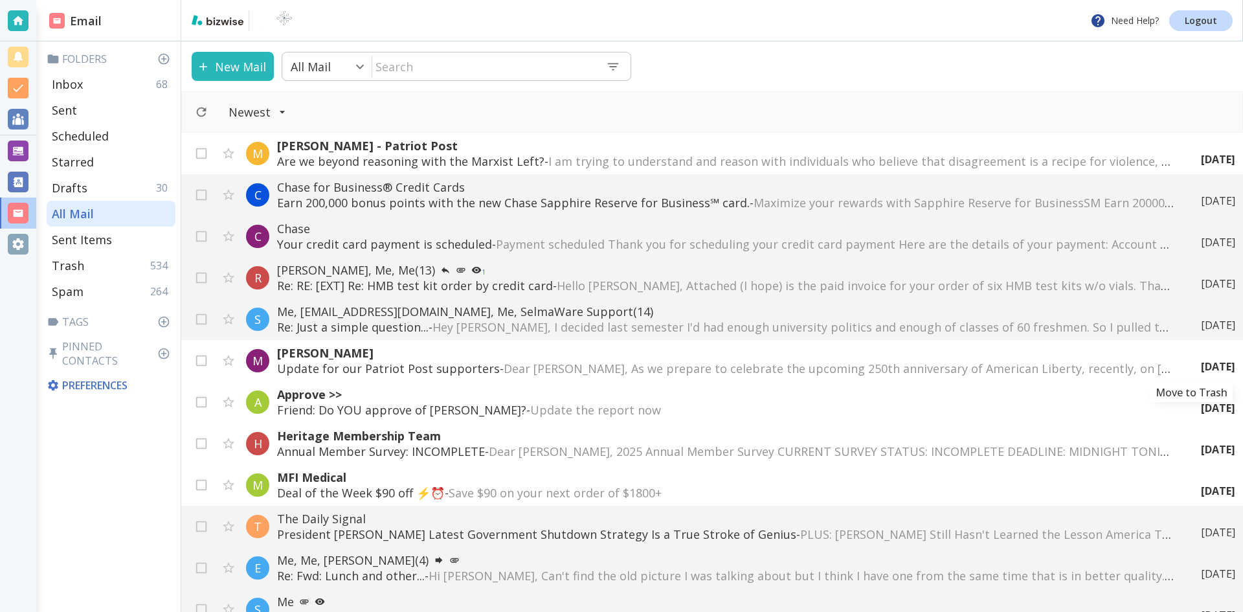
click at [1191, 363] on div "[DATE]" at bounding box center [1213, 366] width 45 height 14
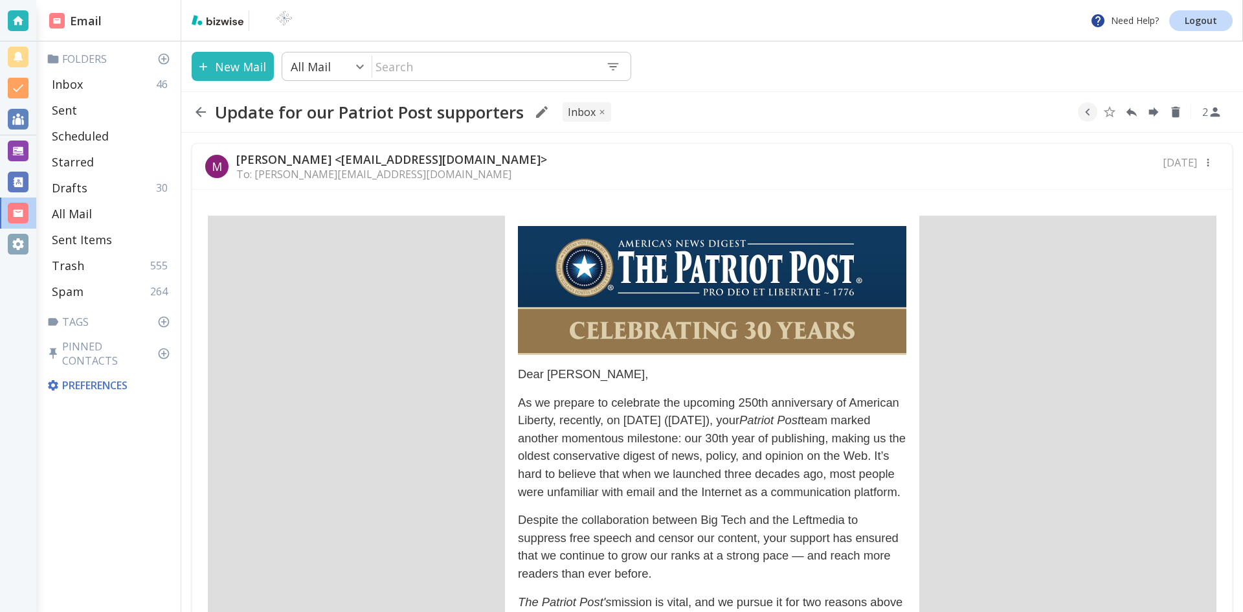
click at [198, 110] on icon "button" at bounding box center [201, 112] width 10 height 10
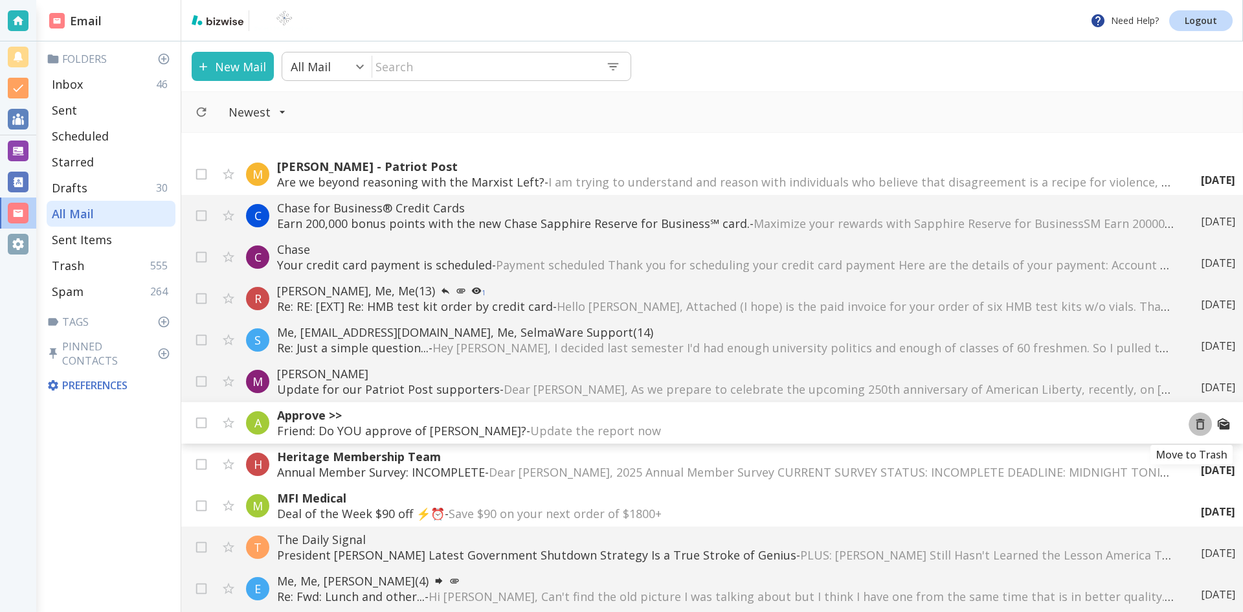
click at [1194, 424] on icon "Move to Trash" at bounding box center [1201, 424] width 14 height 14
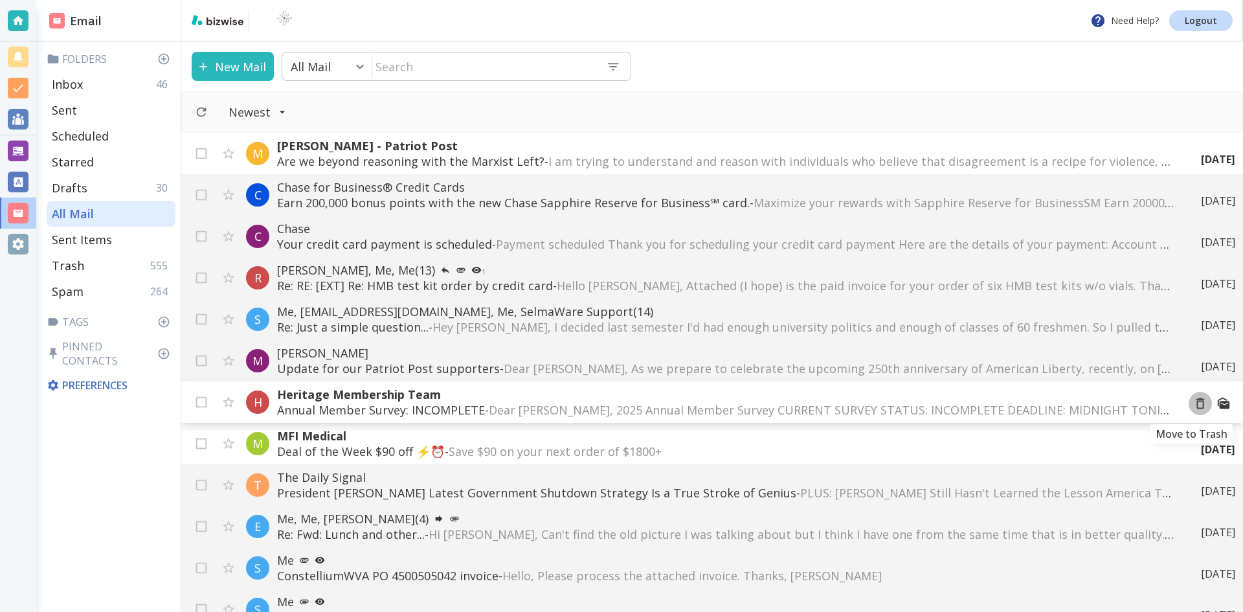
click at [1194, 403] on icon "Move to Trash" at bounding box center [1201, 403] width 14 height 14
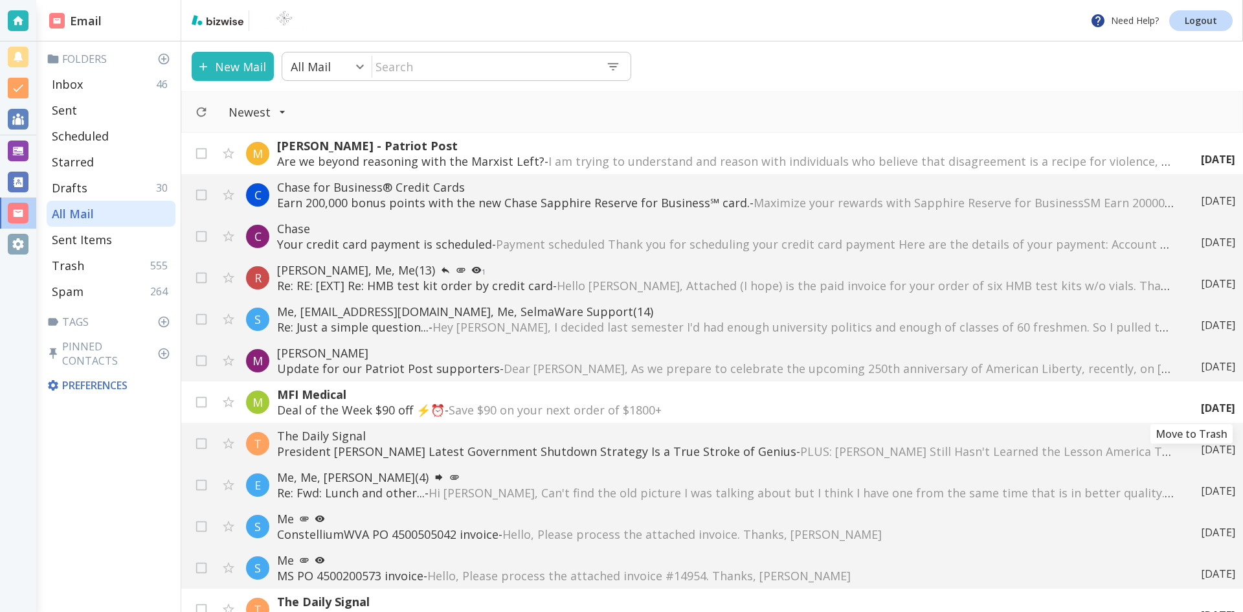
click at [0, 0] on icon "Move to Trash" at bounding box center [0, 0] width 0 height 0
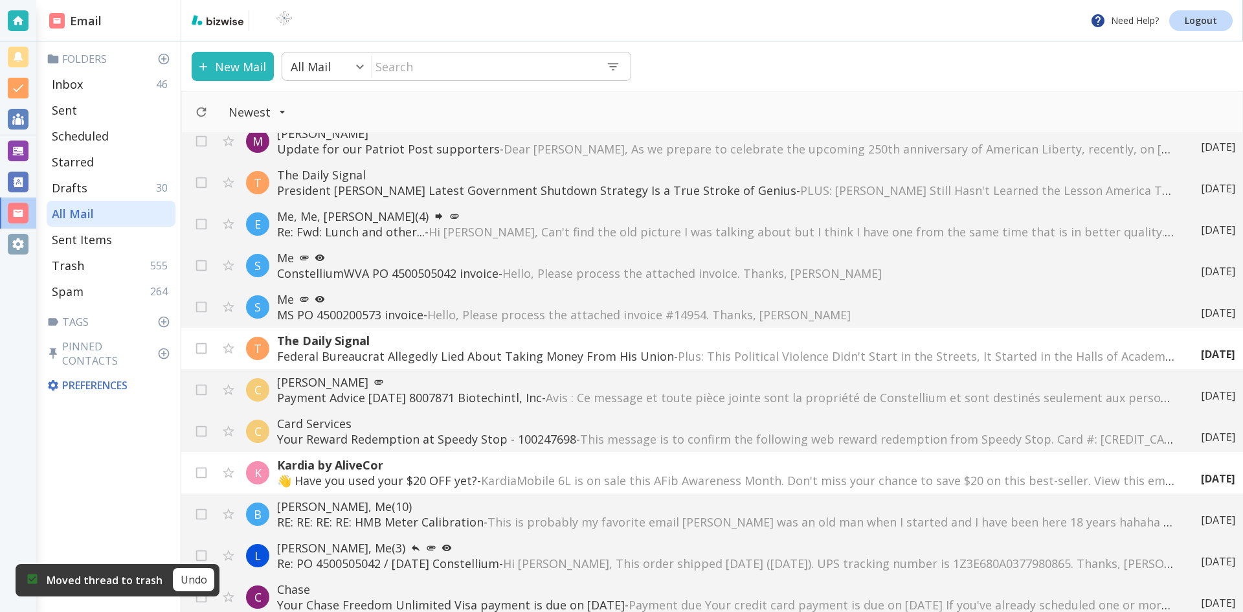
scroll to position [324, 0]
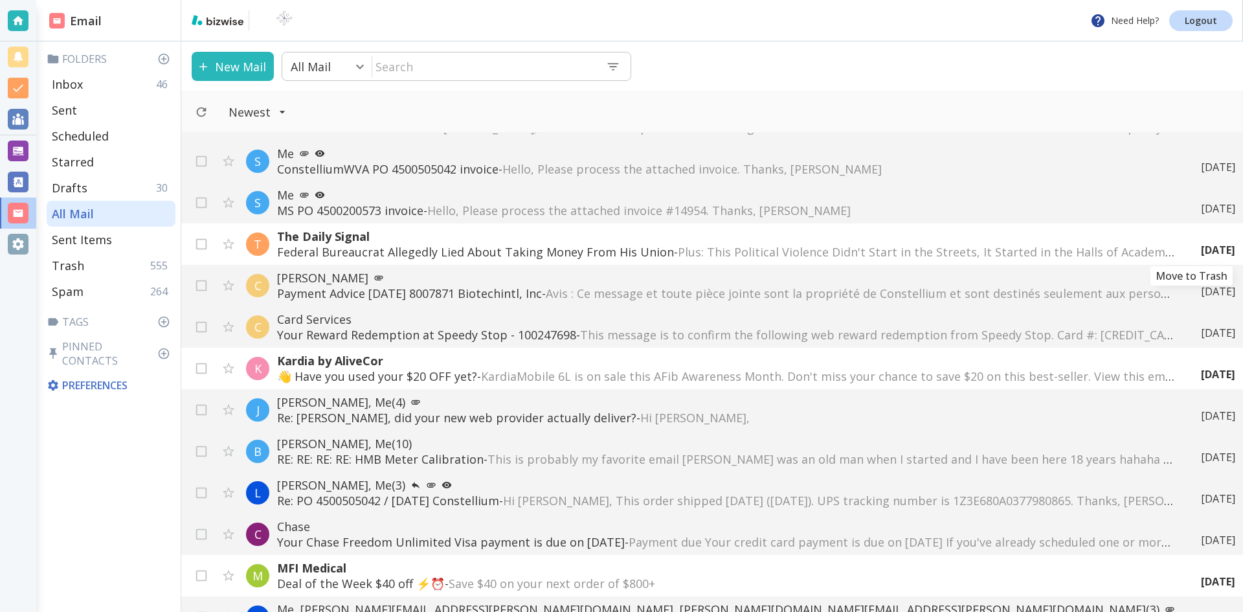
click at [0, 0] on icon "Move to Trash" at bounding box center [0, 0] width 0 height 0
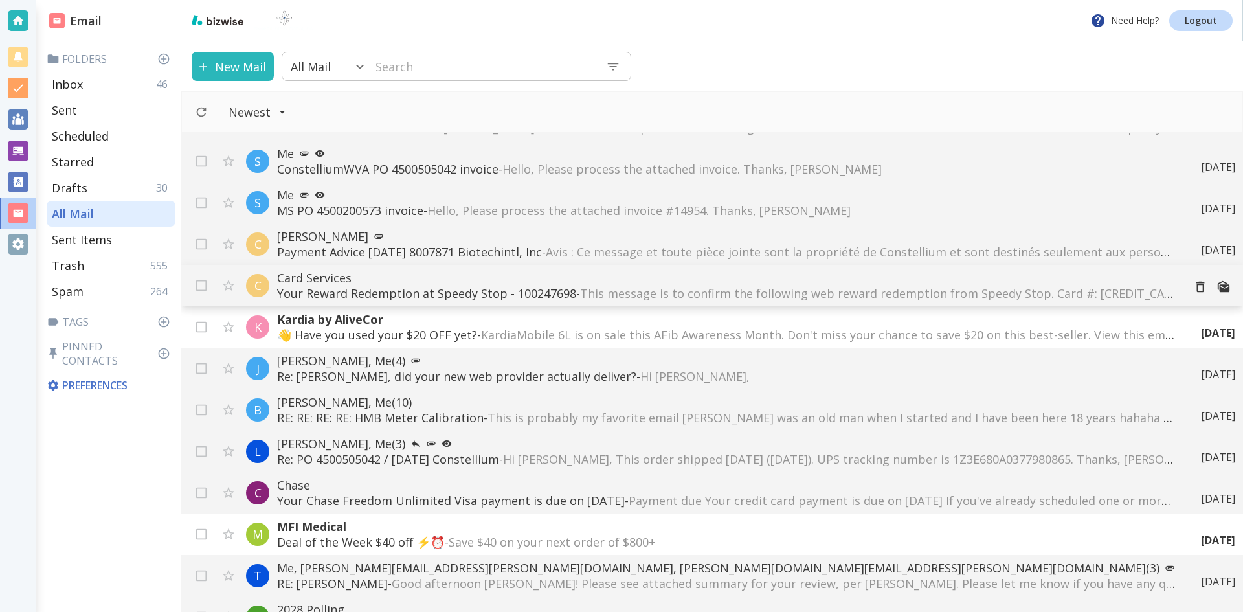
click at [975, 292] on span "This message is to confirm the following web reward redemption from Speedy Stop…" at bounding box center [1196, 294] width 1232 height 16
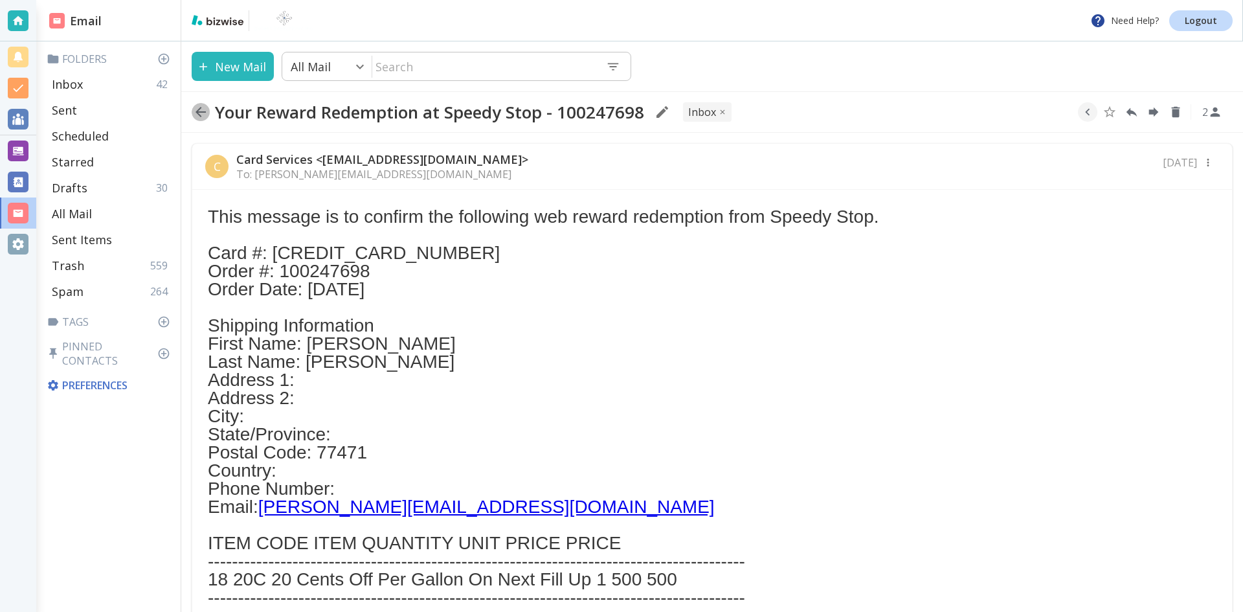
click at [201, 111] on icon "button" at bounding box center [201, 112] width 16 height 16
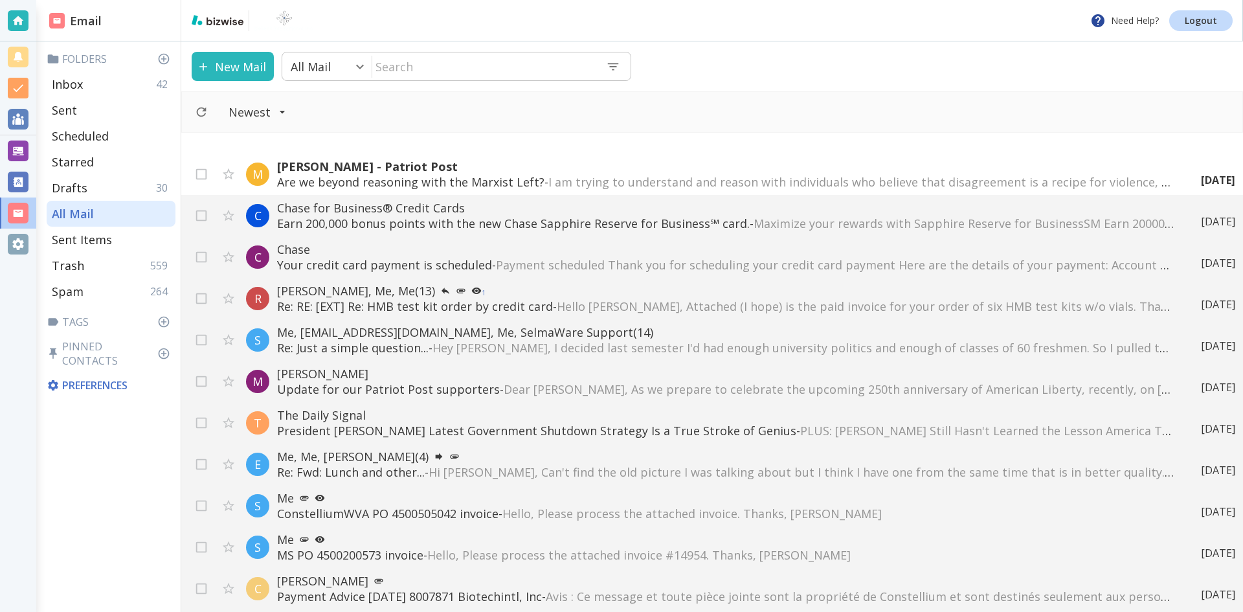
scroll to position [324, 0]
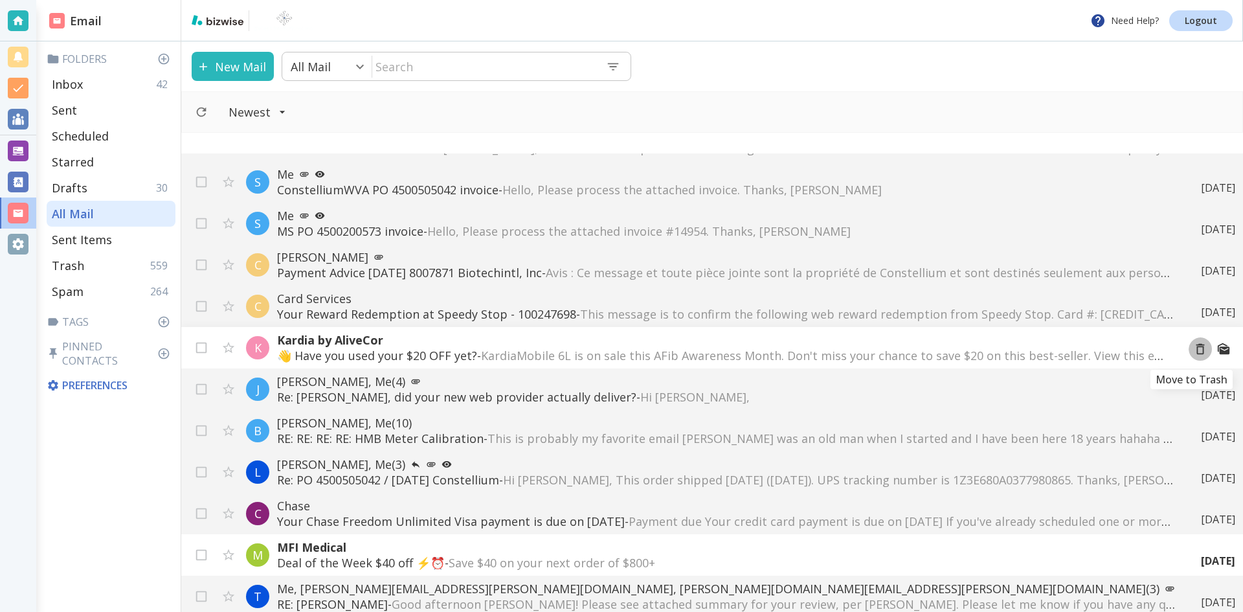
click at [1194, 348] on icon "Move to Trash" at bounding box center [1201, 349] width 14 height 14
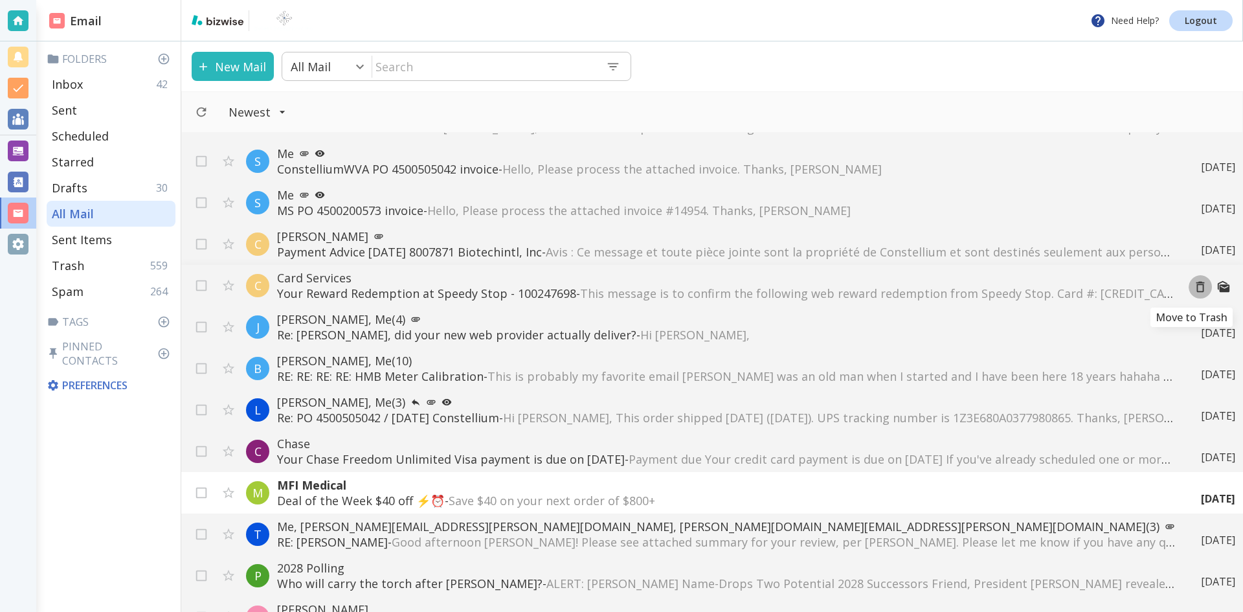
click at [1194, 287] on icon "Move to Trash" at bounding box center [1201, 287] width 14 height 14
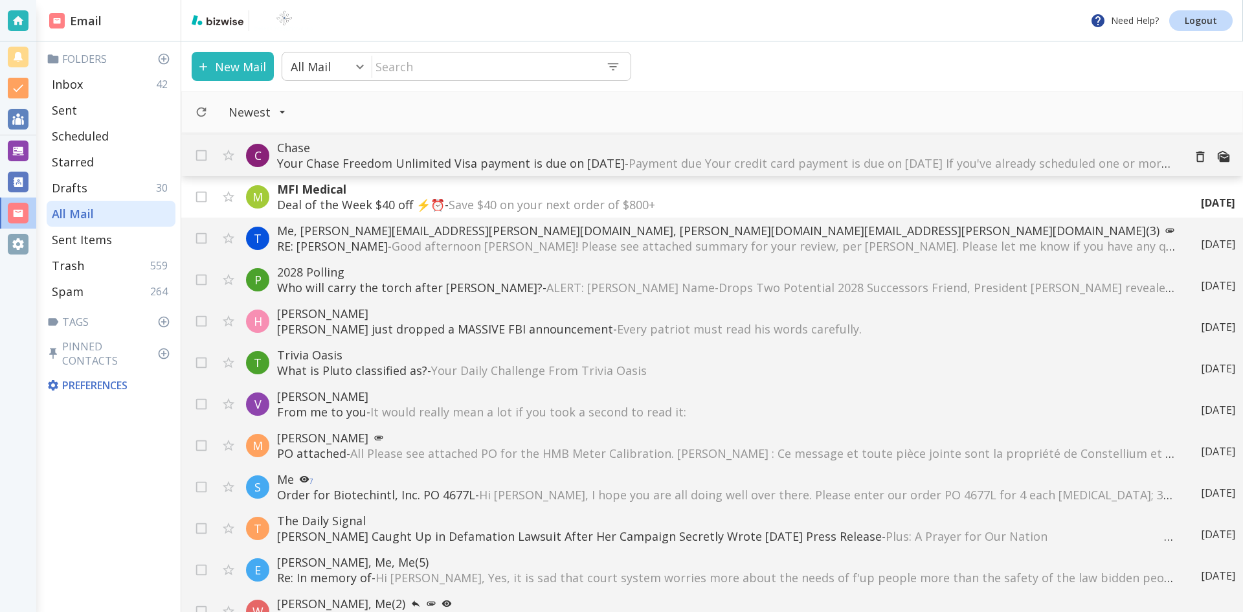
scroll to position [648, 0]
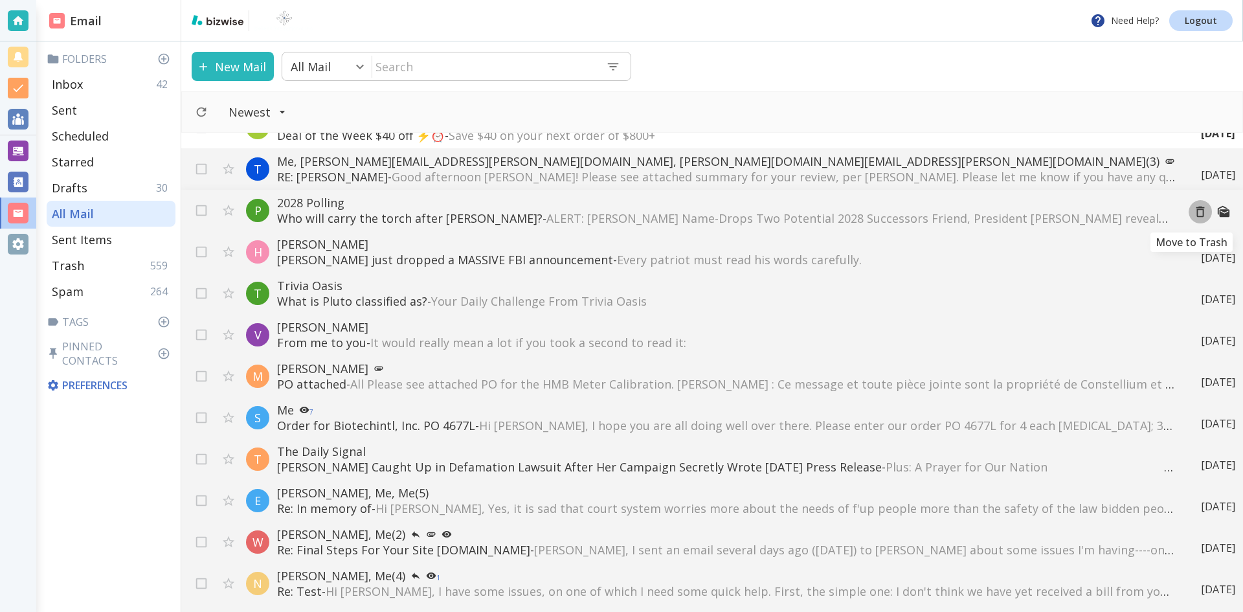
click at [1194, 212] on icon "Move to Trash" at bounding box center [1201, 212] width 14 height 14
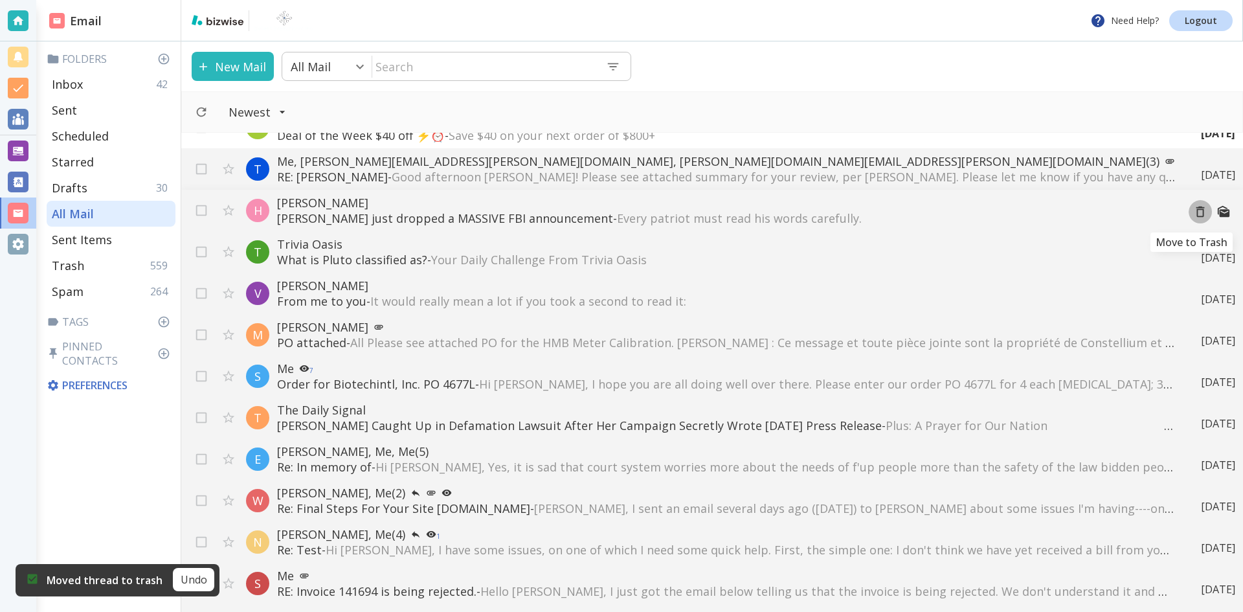
click at [1194, 212] on icon "Move to Trash" at bounding box center [1201, 212] width 14 height 14
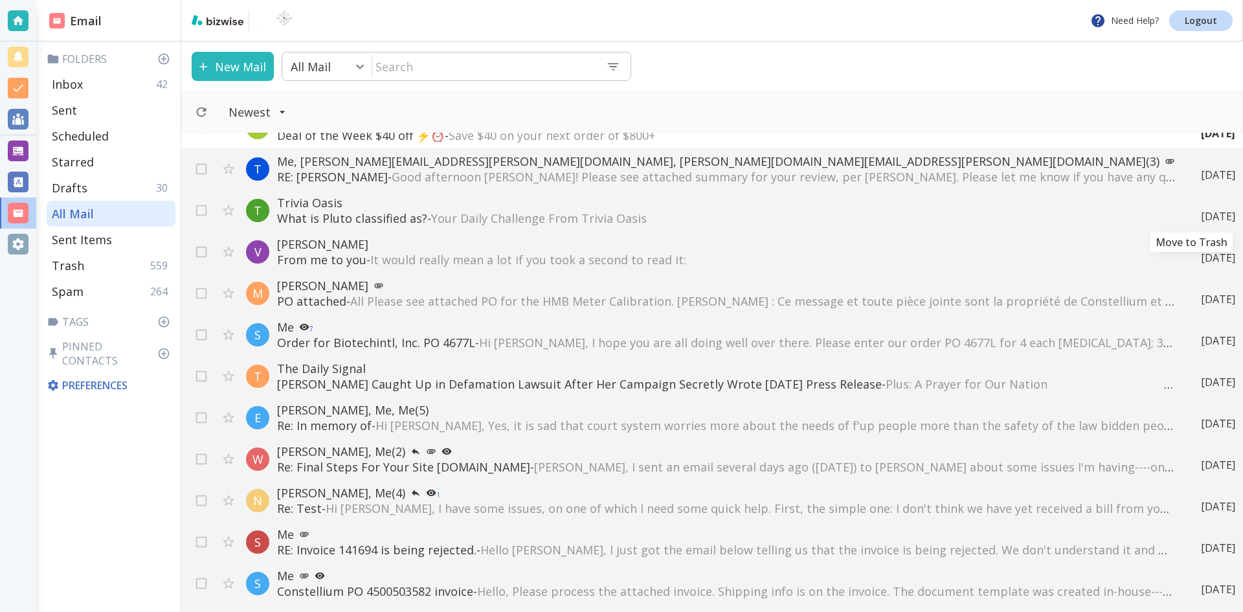
click at [0, 0] on icon "Move to Trash" at bounding box center [0, 0] width 0 height 0
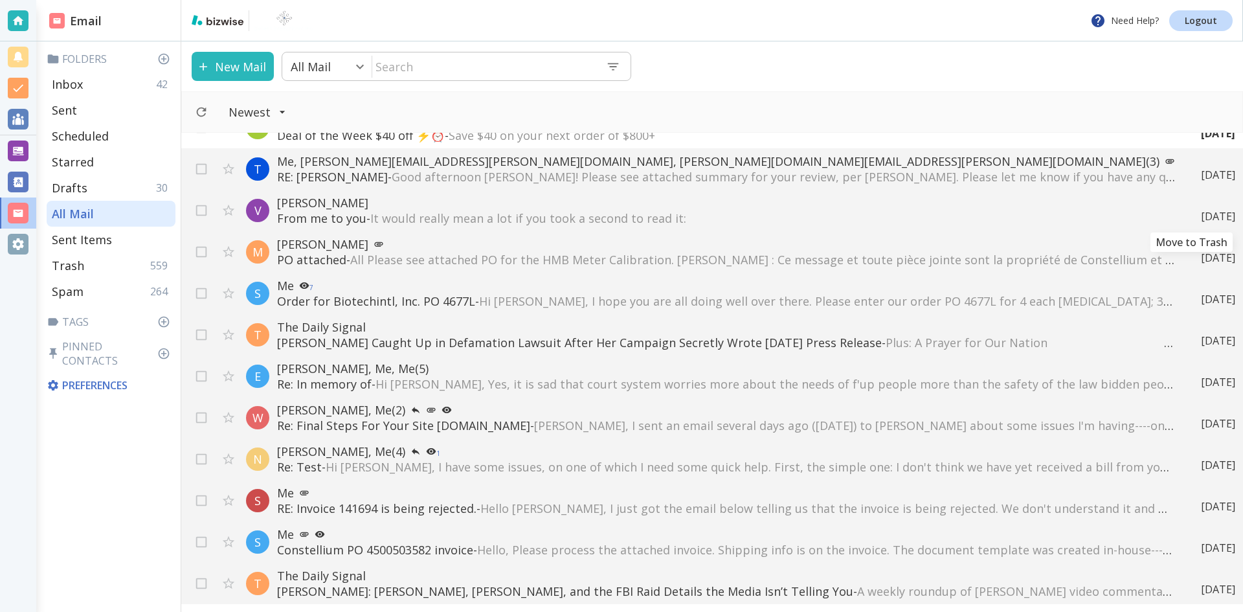
click at [0, 0] on icon "Move to Trash" at bounding box center [0, 0] width 0 height 0
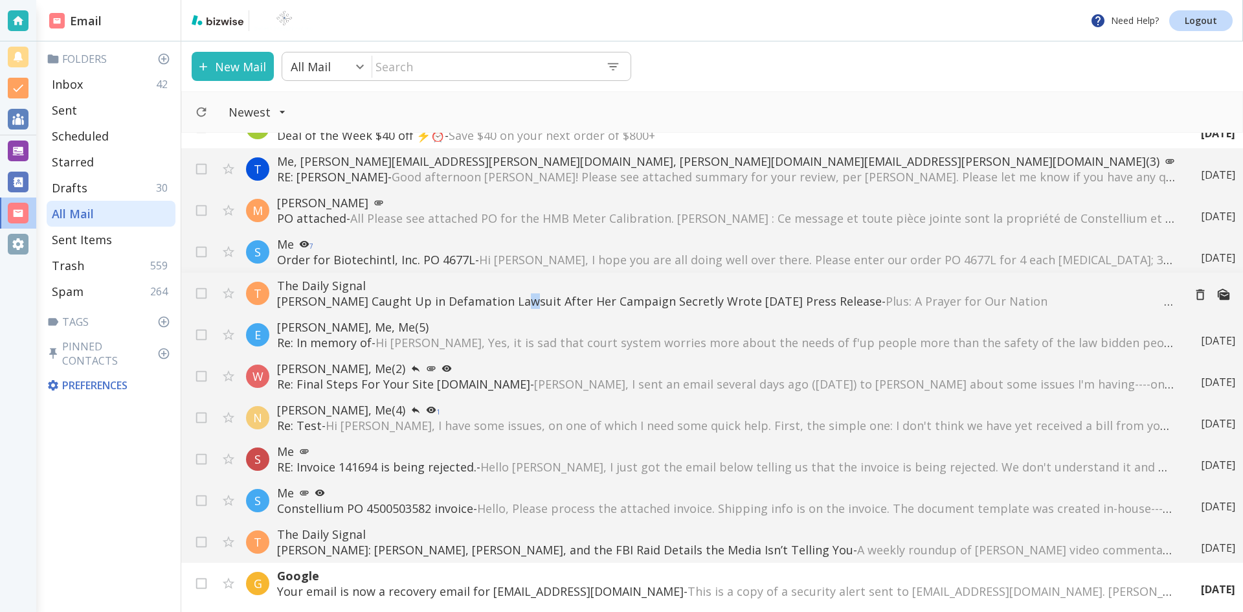
click at [510, 300] on p "[PERSON_NAME] Caught Up in Defamation Lawsuit After Her Campaign Secretly Wrote…" at bounding box center [725, 301] width 896 height 16
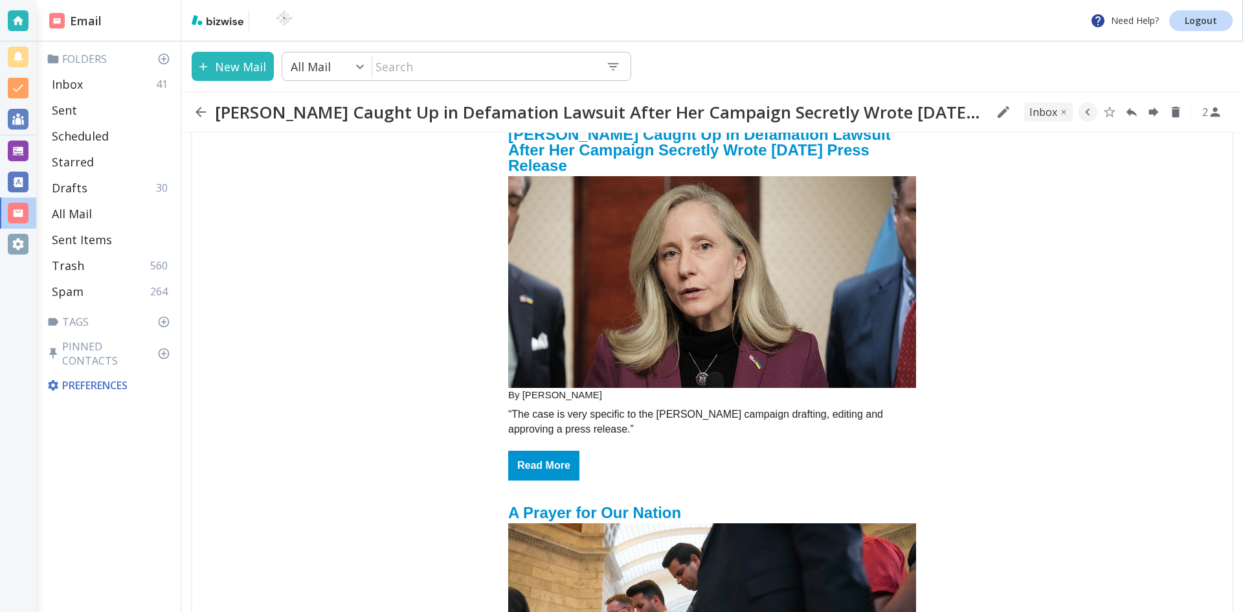
scroll to position [130, 0]
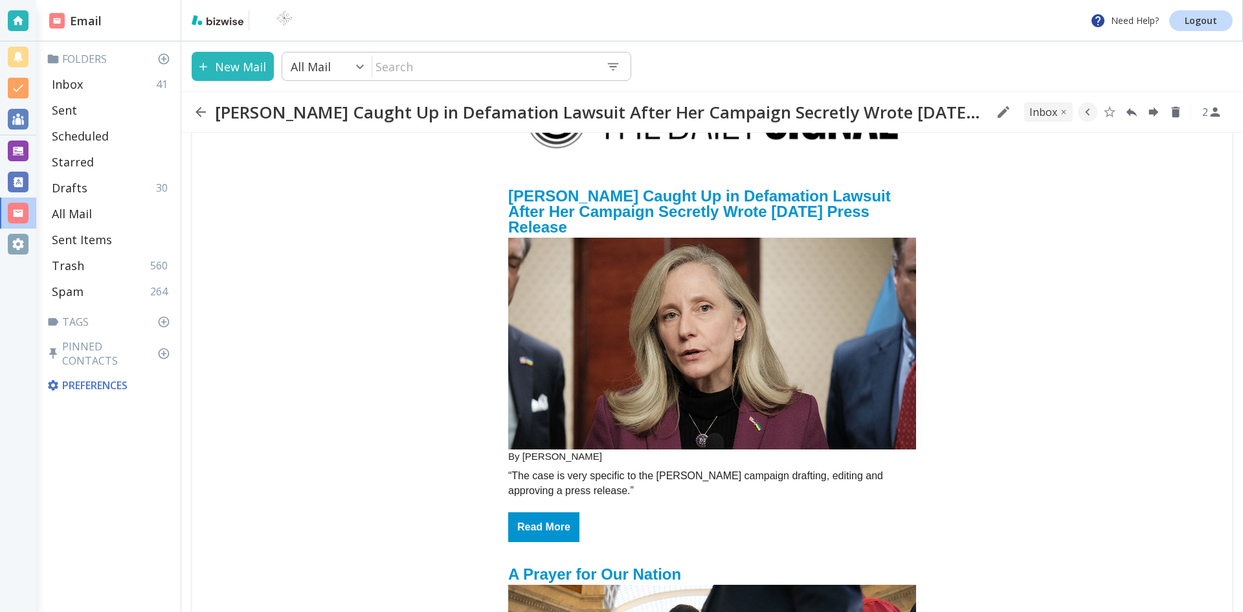
click at [709, 312] on img "email_name" at bounding box center [712, 344] width 408 height 212
click at [197, 109] on icon "button" at bounding box center [201, 112] width 16 height 16
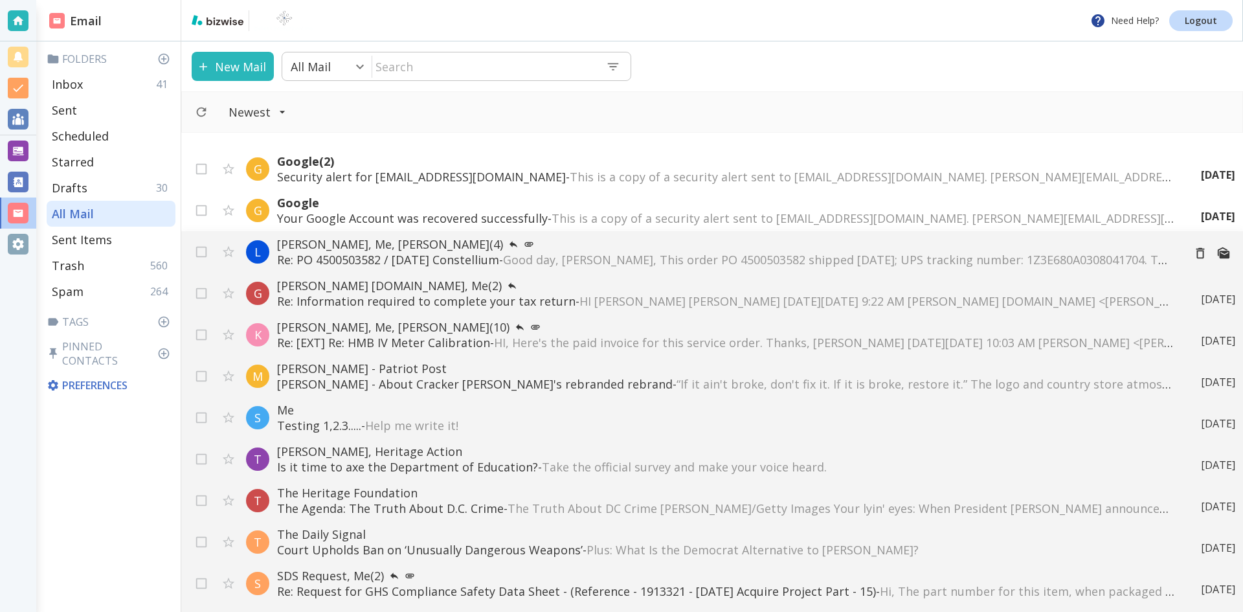
scroll to position [1231, 0]
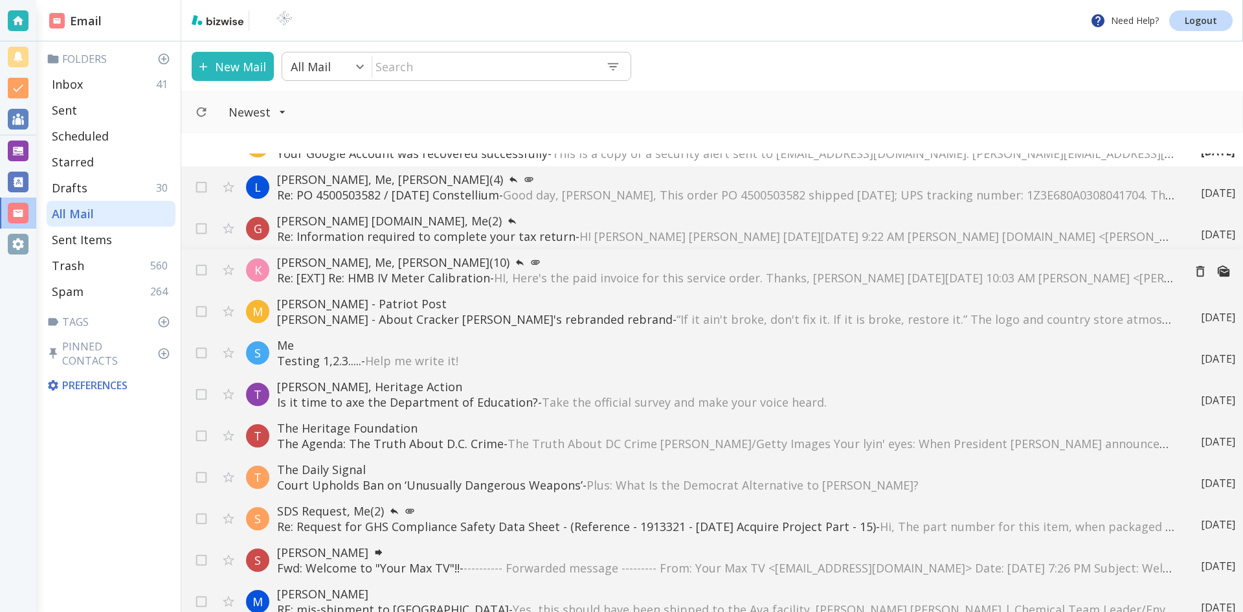
click at [545, 276] on span "HI, Here's the paid invoice for this service order. Thanks, [PERSON_NAME] [DATE…" at bounding box center [1156, 278] width 1325 height 16
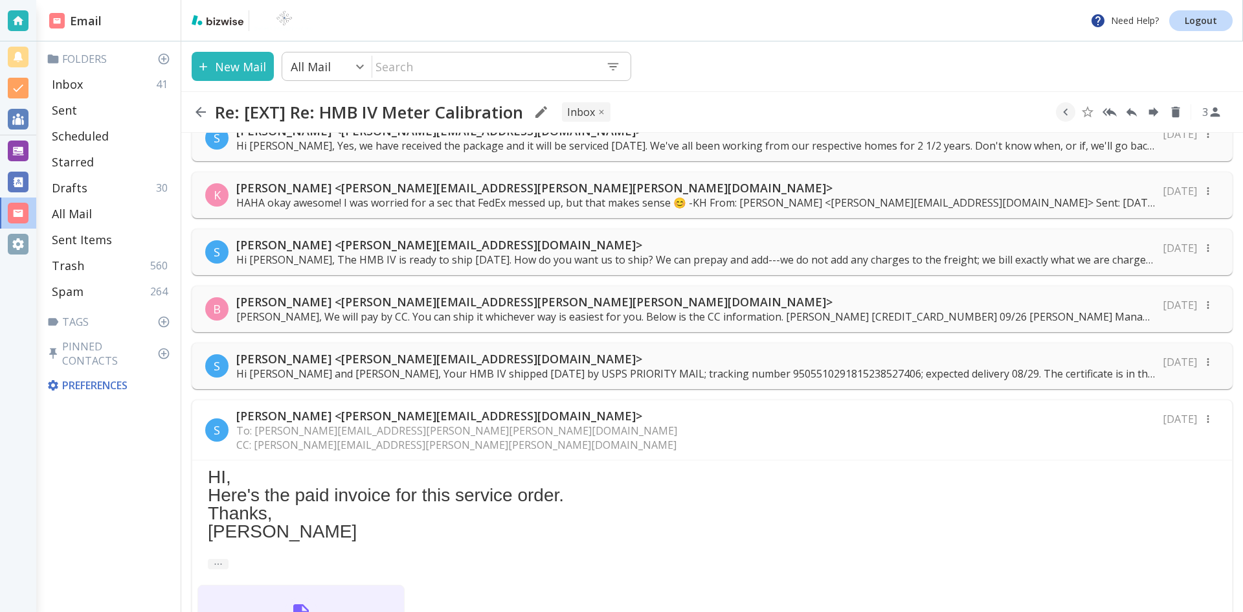
scroll to position [259, 0]
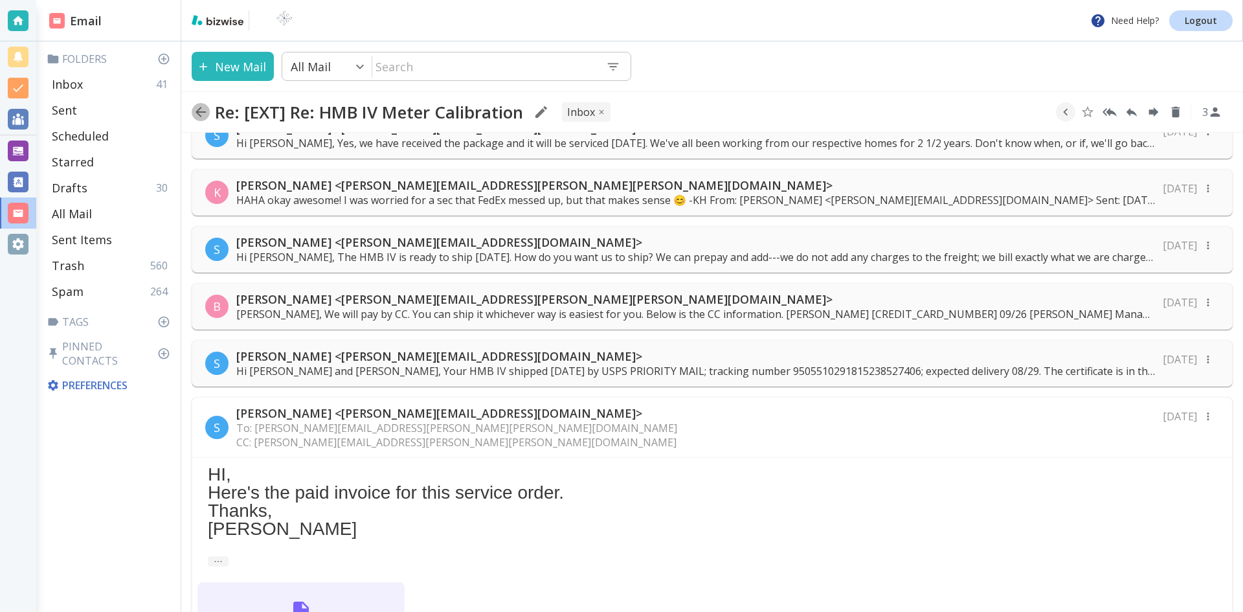
click at [199, 111] on icon "button" at bounding box center [201, 112] width 16 height 16
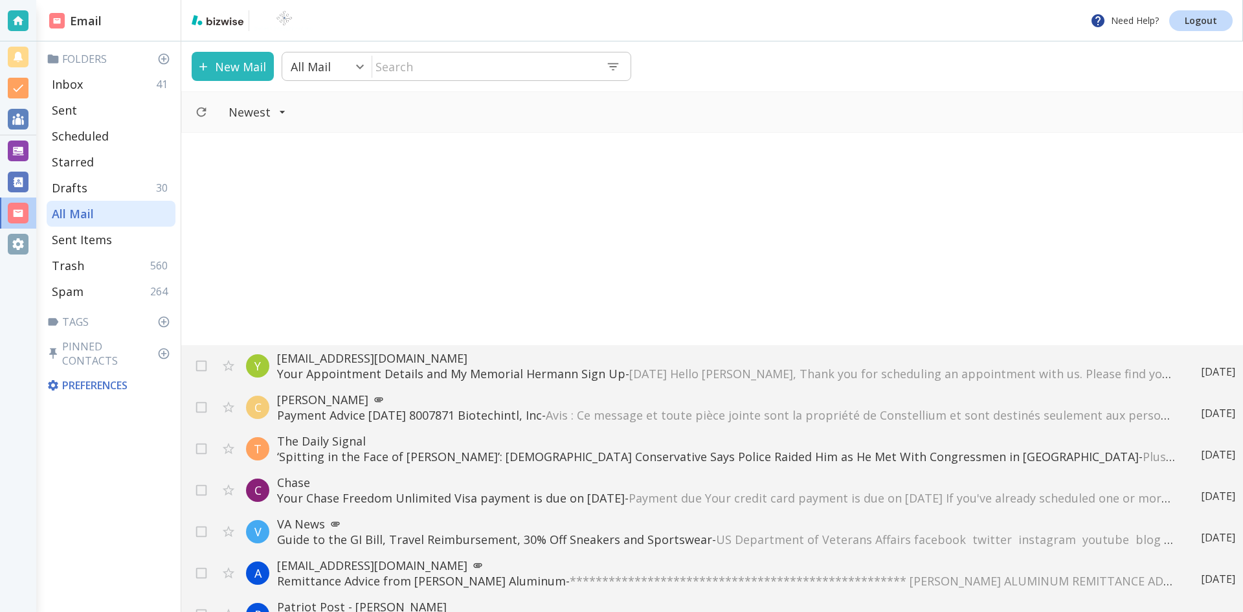
scroll to position [3821, 0]
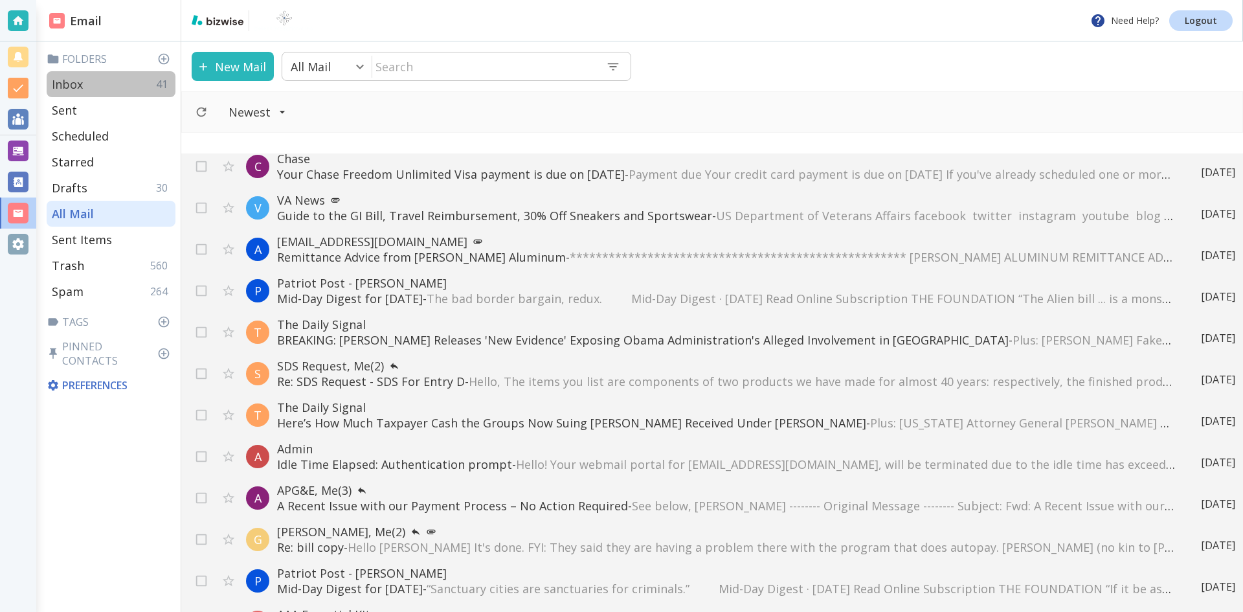
click at [87, 82] on div "Inbox 41" at bounding box center [111, 84] width 129 height 26
type input "0"
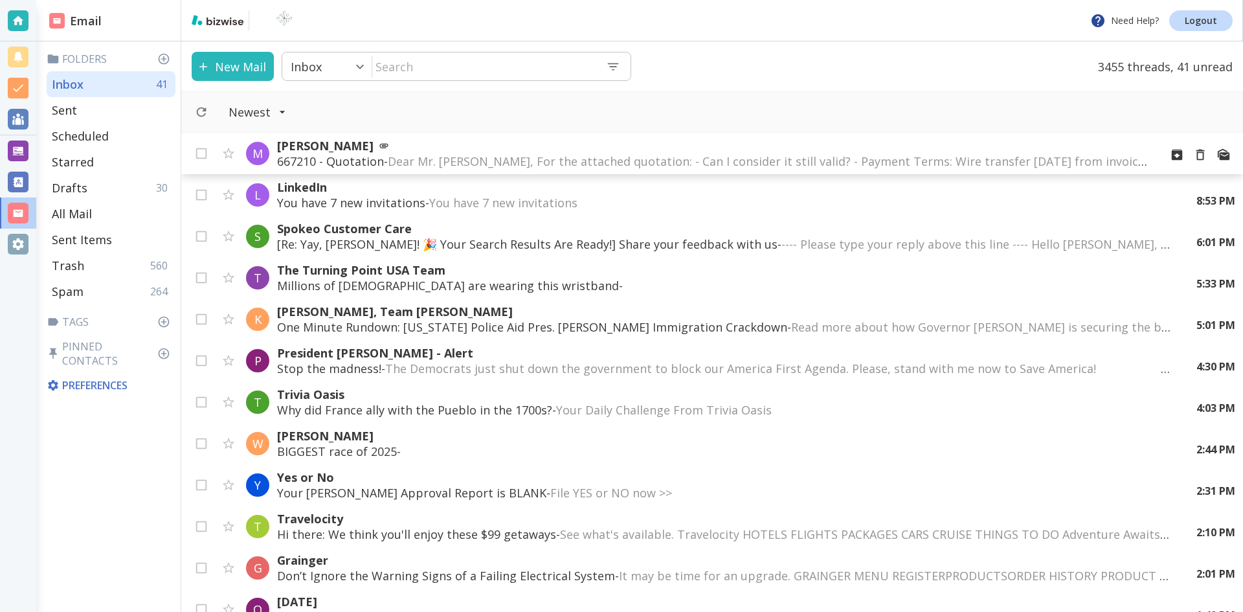
click at [502, 157] on span "Dear Mr. [PERSON_NAME], For the attached quotation: - Can I consider it still v…" at bounding box center [965, 161] width 1155 height 16
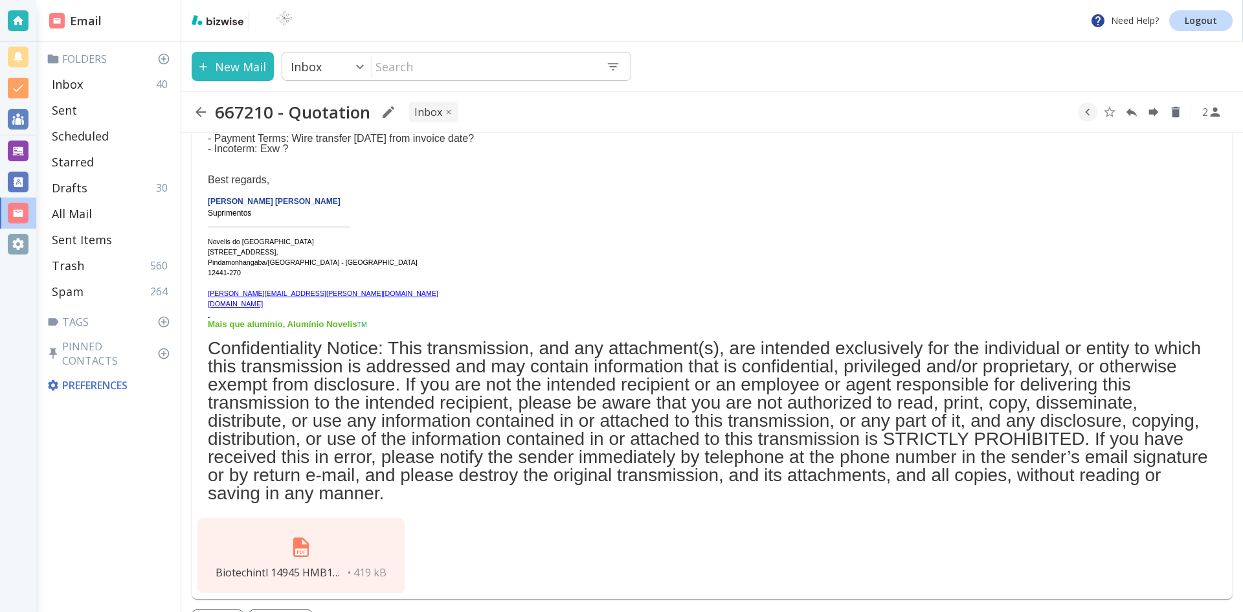
scroll to position [157, 0]
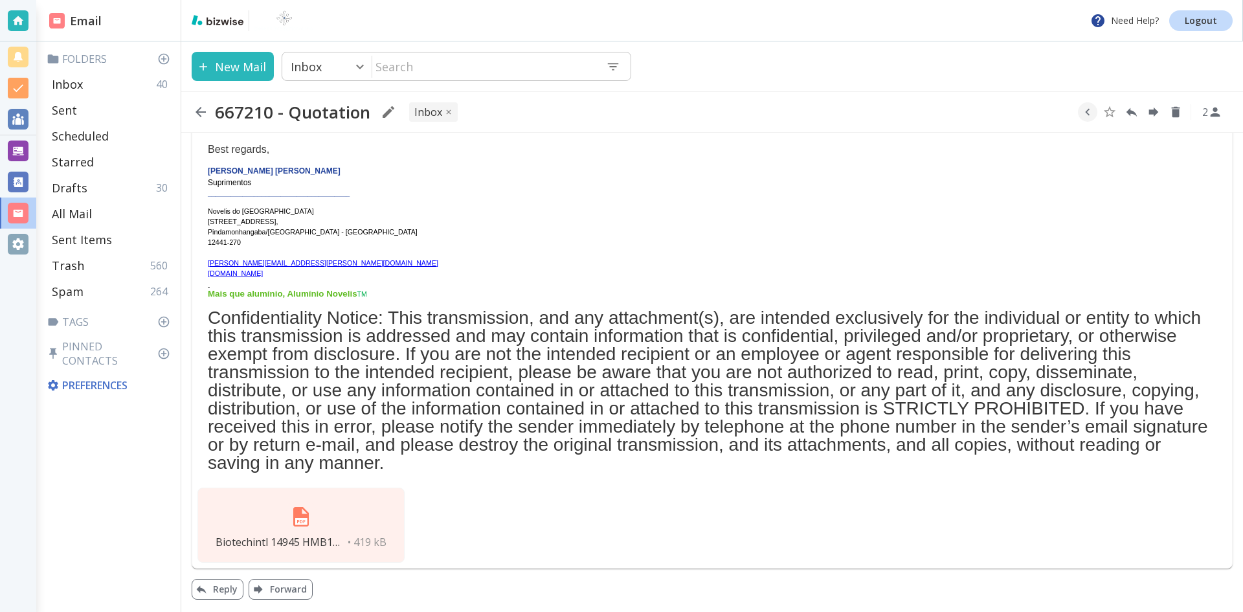
click at [302, 512] on img at bounding box center [301, 516] width 31 height 31
click at [222, 586] on button "Reply" at bounding box center [218, 589] width 52 height 21
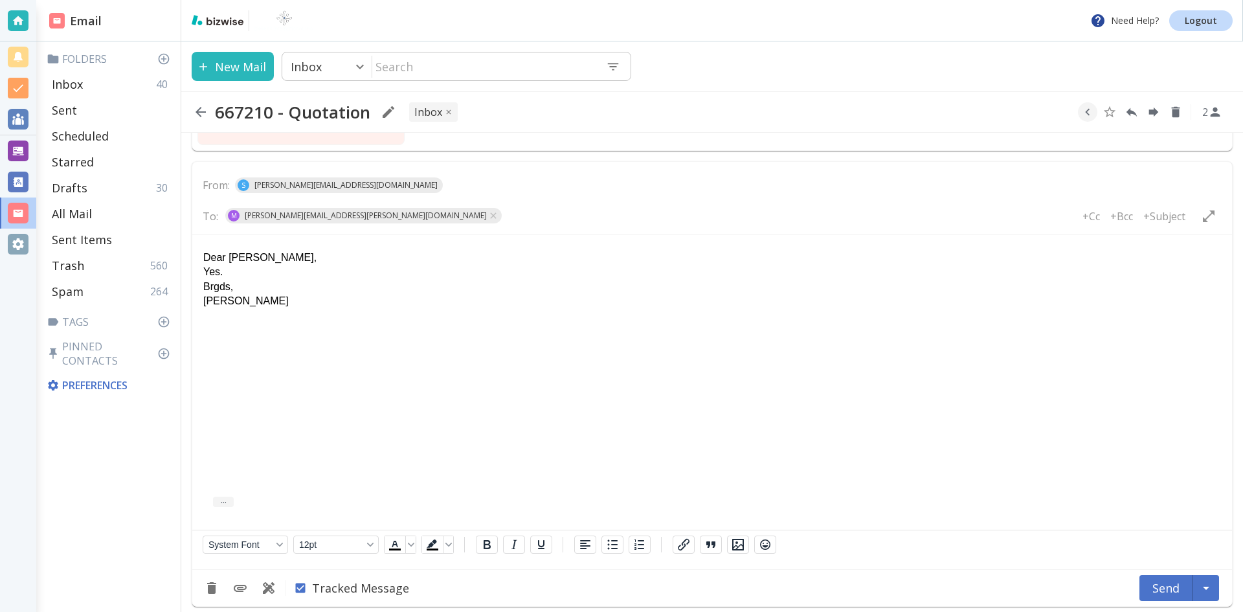
scroll to position [582, 0]
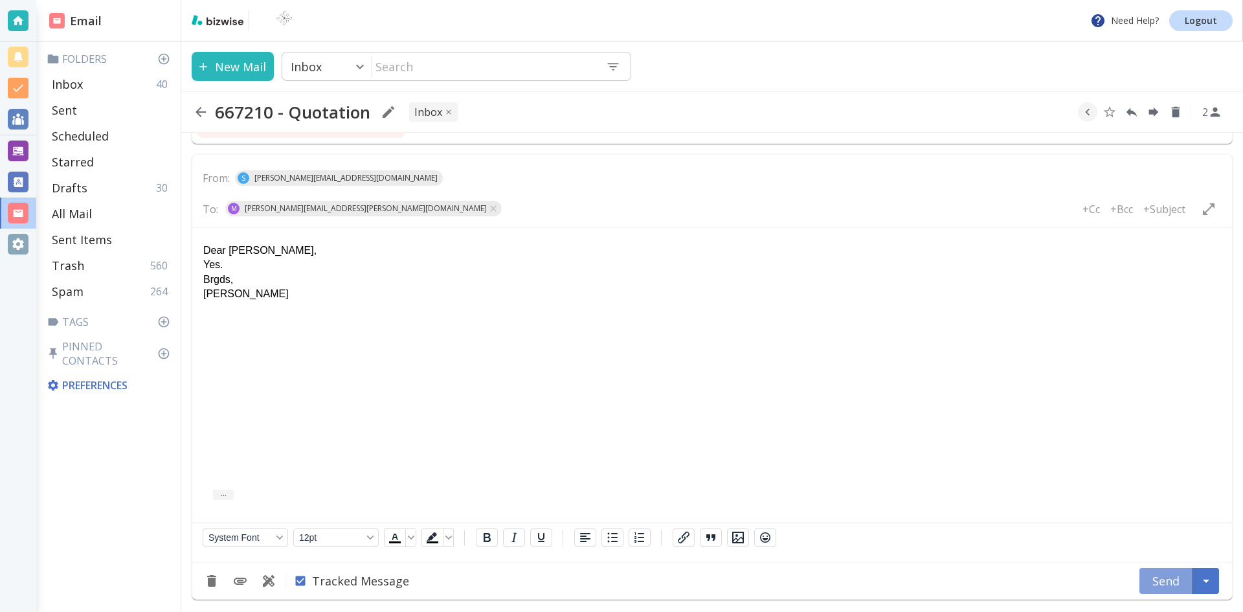
click at [1163, 579] on button "Send" at bounding box center [1167, 581] width 54 height 26
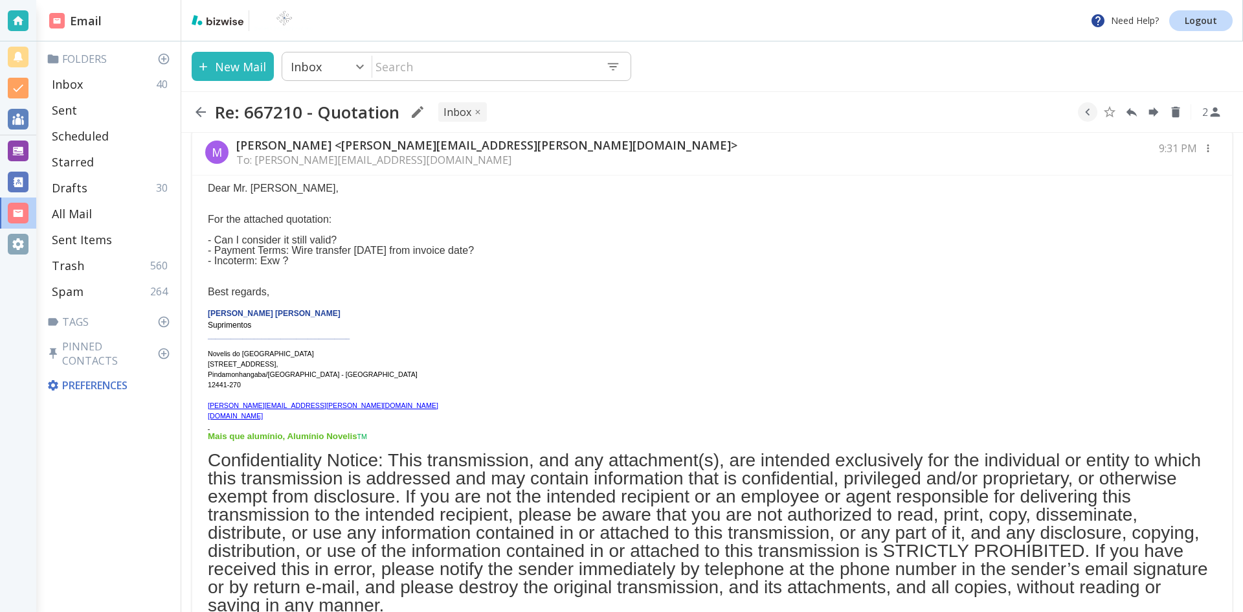
scroll to position [0, 0]
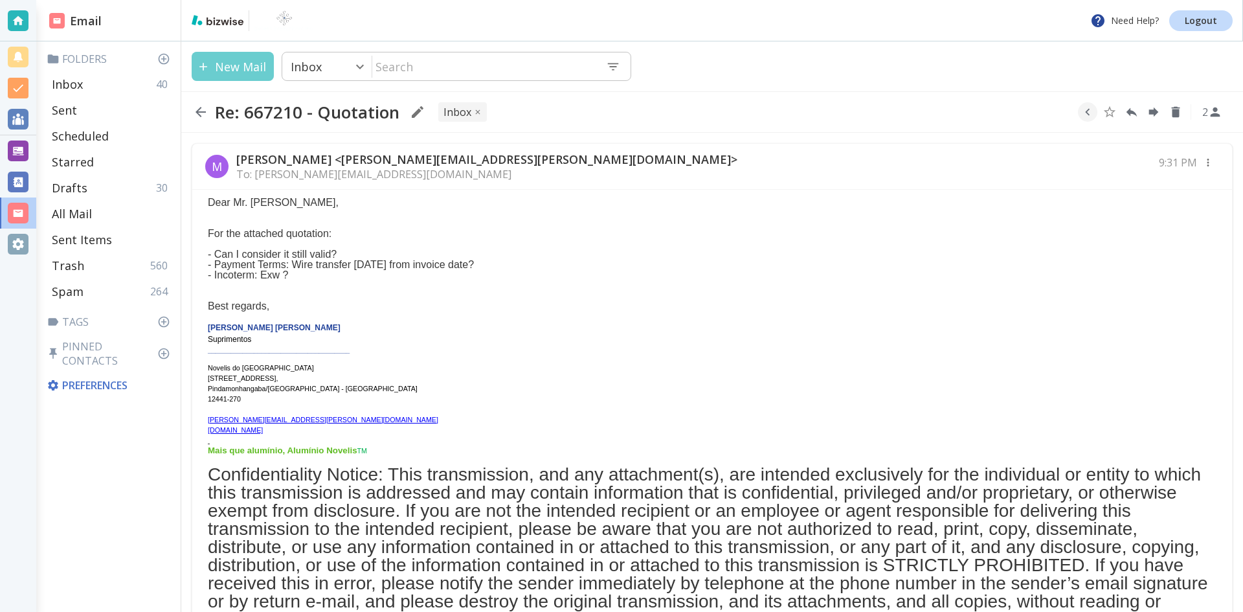
click at [235, 60] on button "New Mail" at bounding box center [233, 66] width 82 height 29
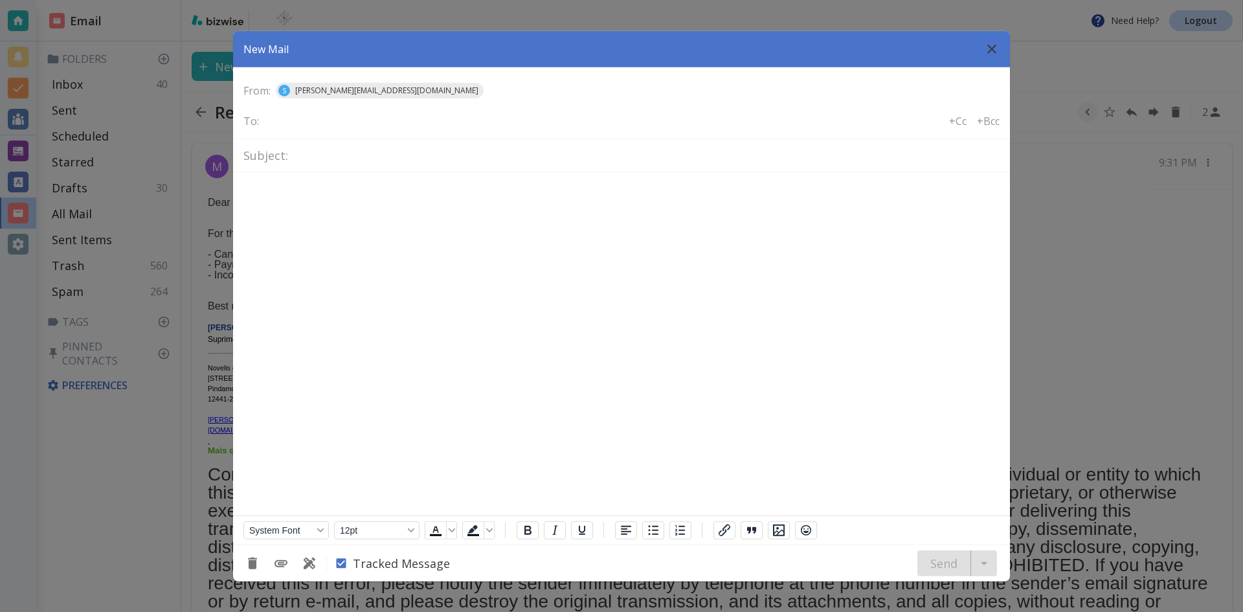
click at [992, 47] on icon "button" at bounding box center [992, 48] width 9 height 9
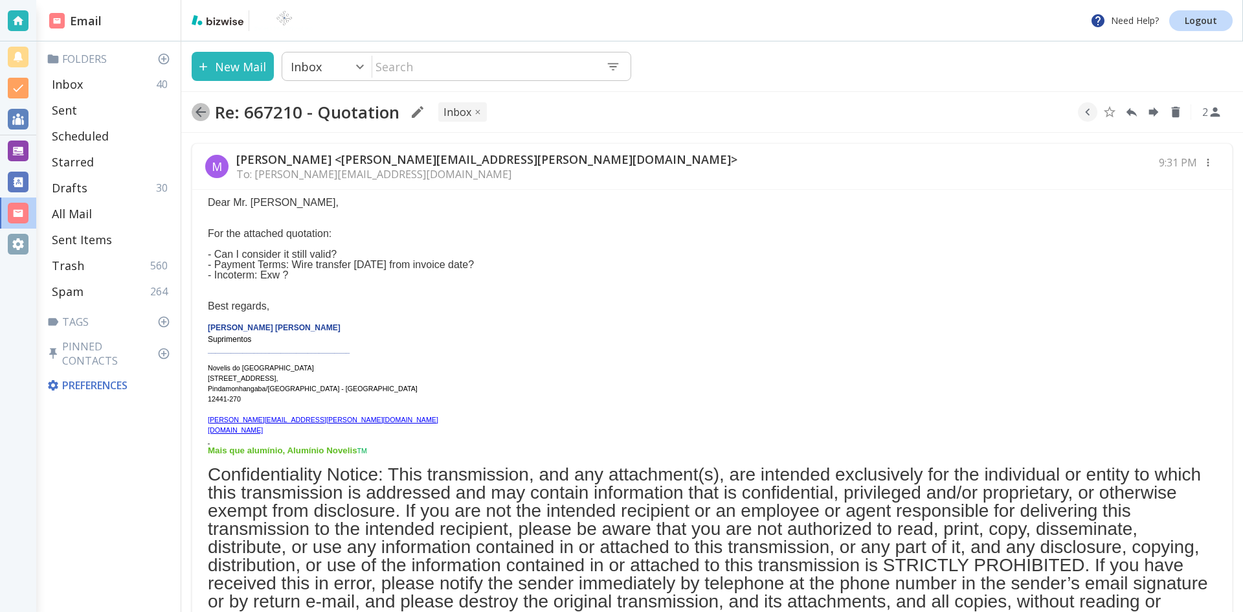
click at [199, 111] on icon "button" at bounding box center [201, 112] width 10 height 10
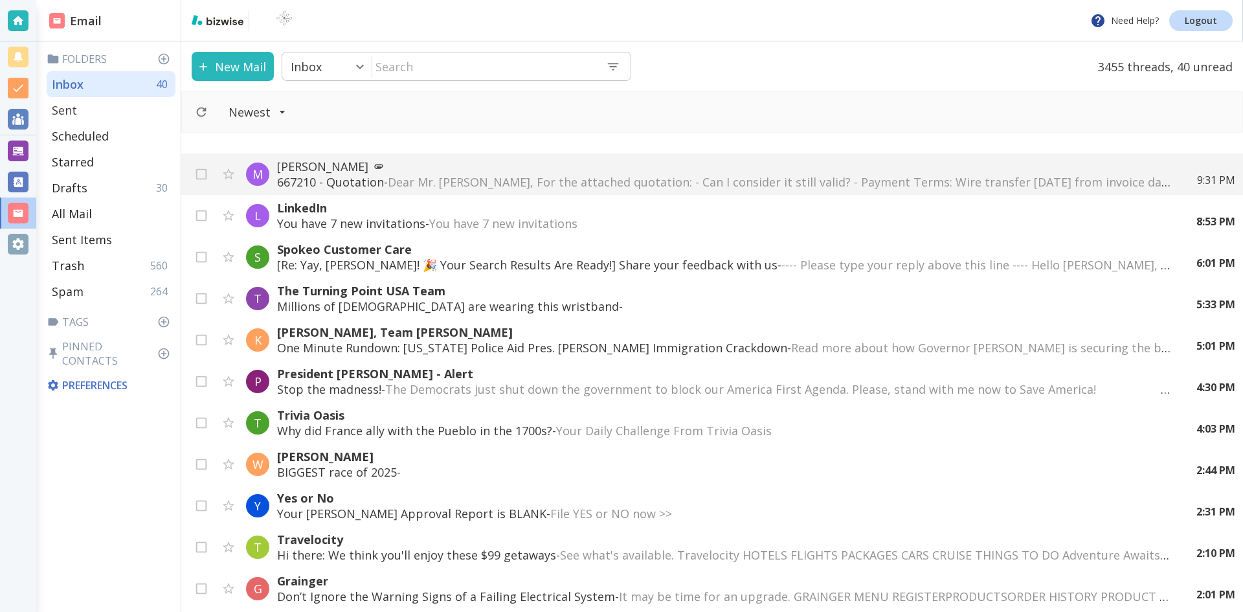
click at [66, 110] on p "Sent" at bounding box center [64, 110] width 25 height 16
type input "1"
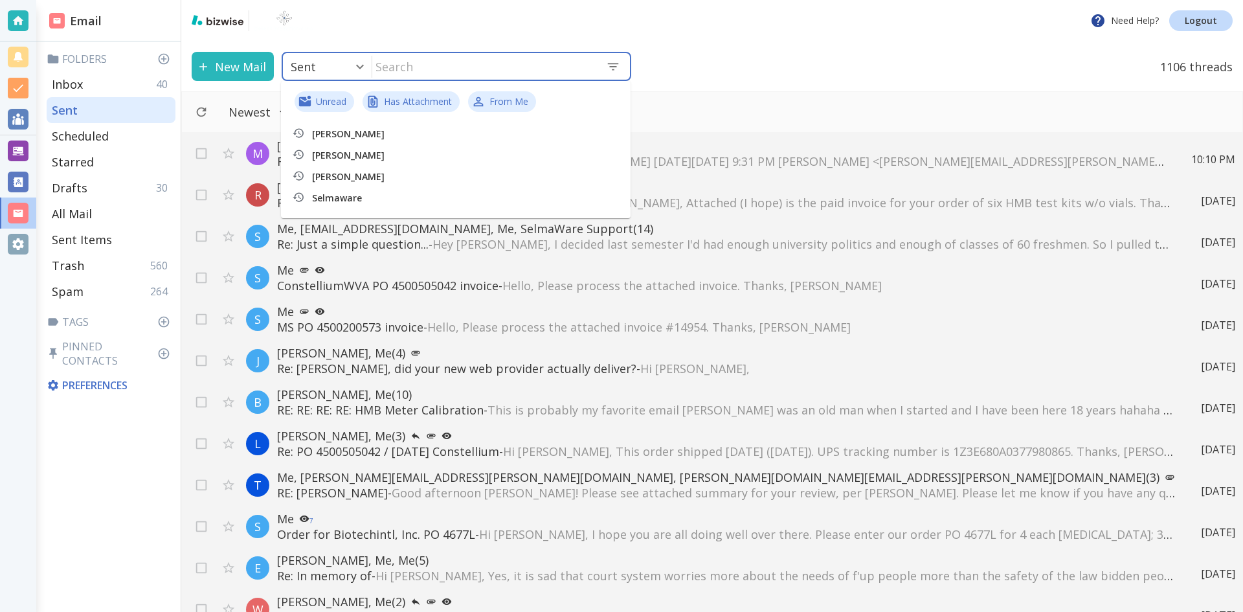
click at [427, 64] on input "text" at bounding box center [483, 66] width 223 height 27
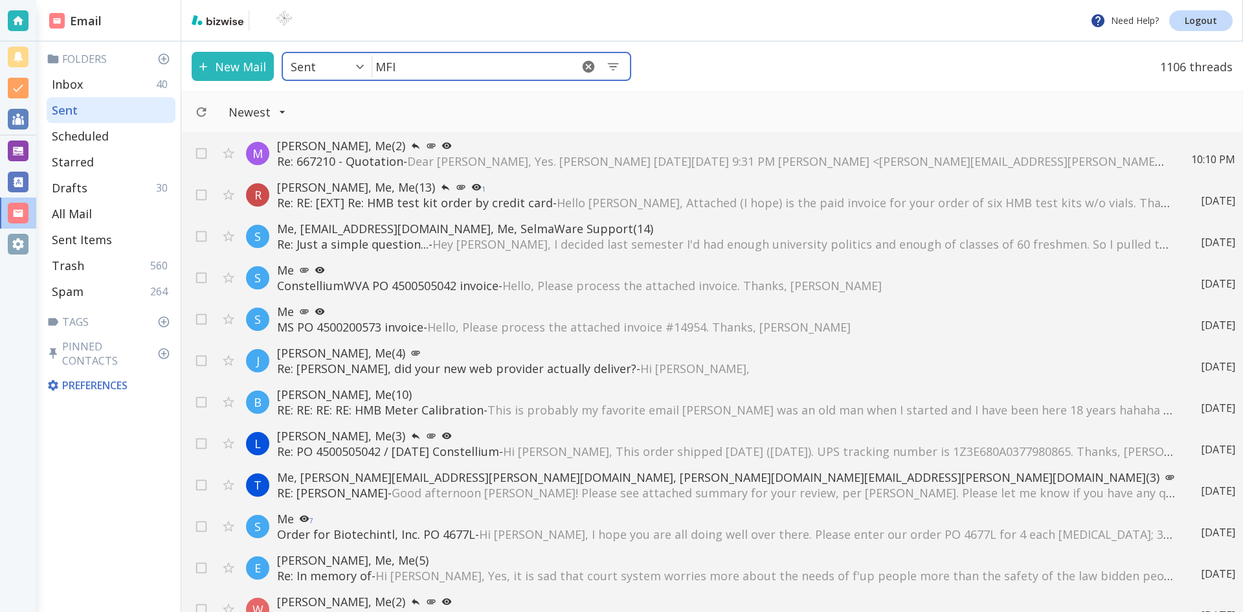
type input "MFI"
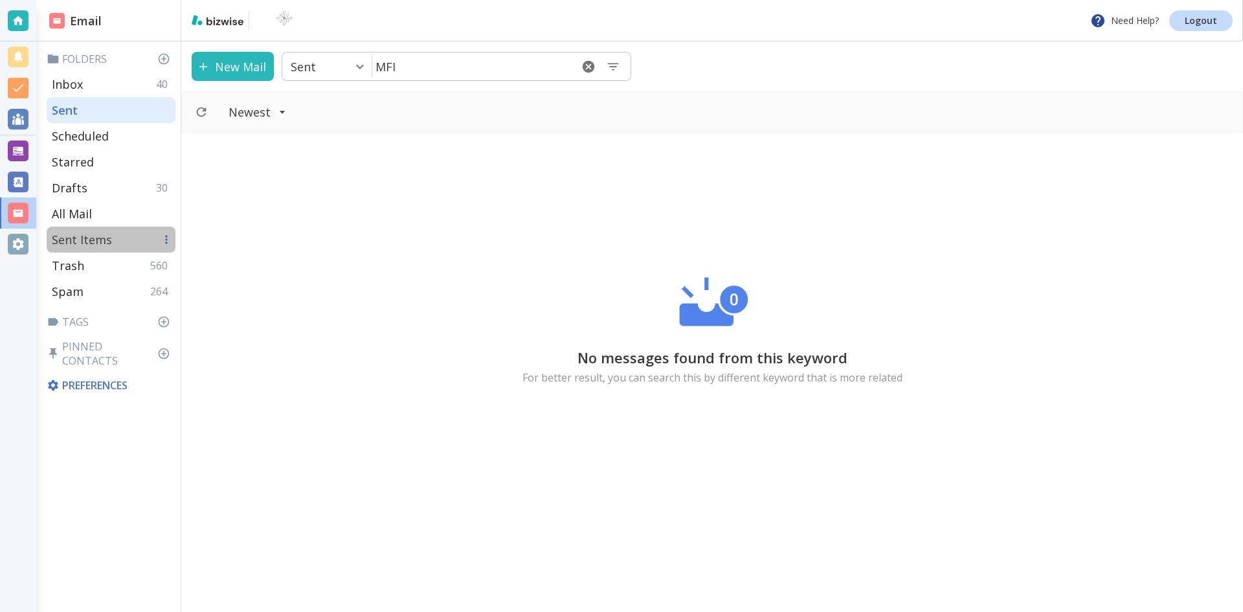
click at [90, 236] on p "Sent Items" at bounding box center [82, 240] width 60 height 16
type input "6"
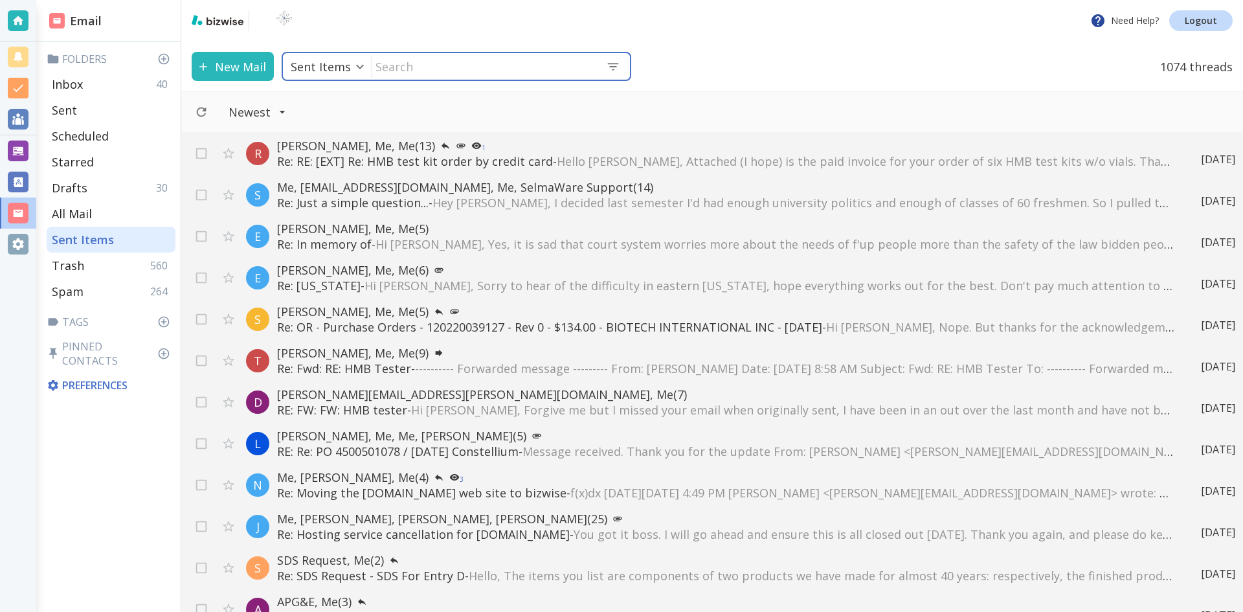
click at [435, 65] on input "text" at bounding box center [483, 66] width 223 height 27
type input "MFI"
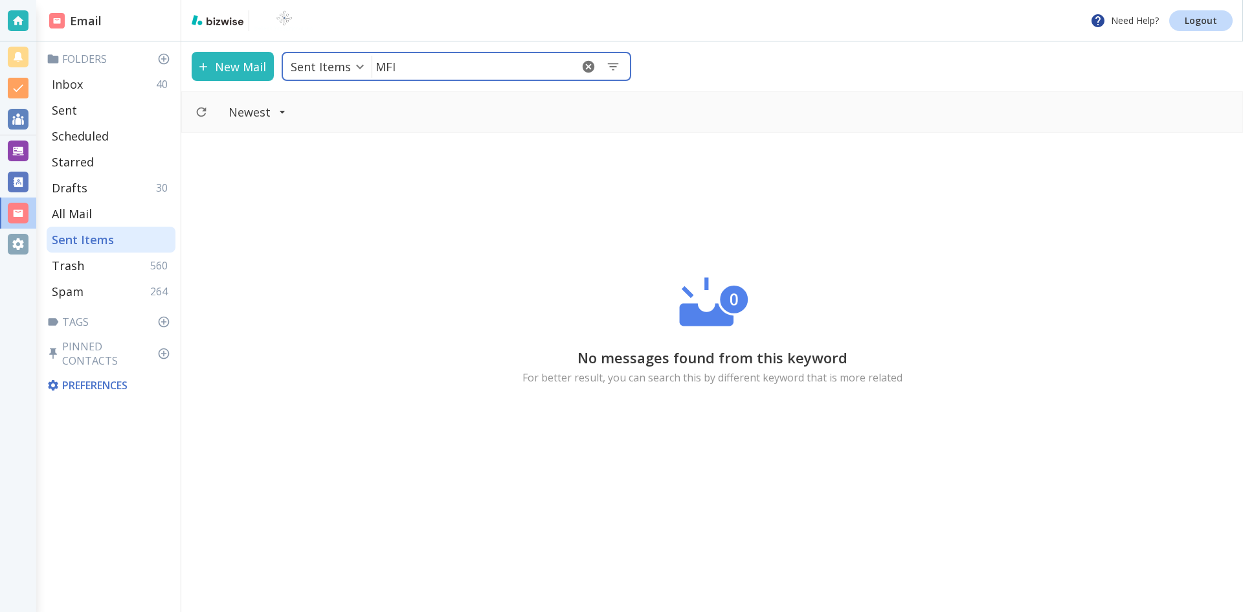
click at [76, 83] on p "Inbox" at bounding box center [67, 84] width 31 height 16
type input "0"
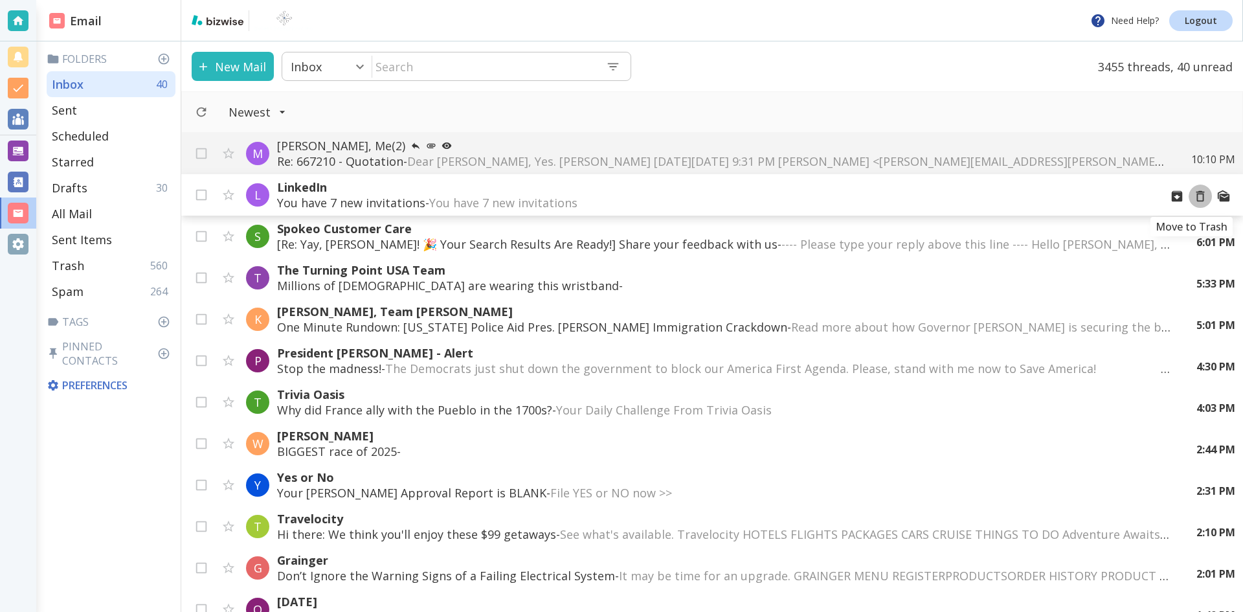
click at [1194, 197] on icon "Move to Trash" at bounding box center [1201, 196] width 14 height 14
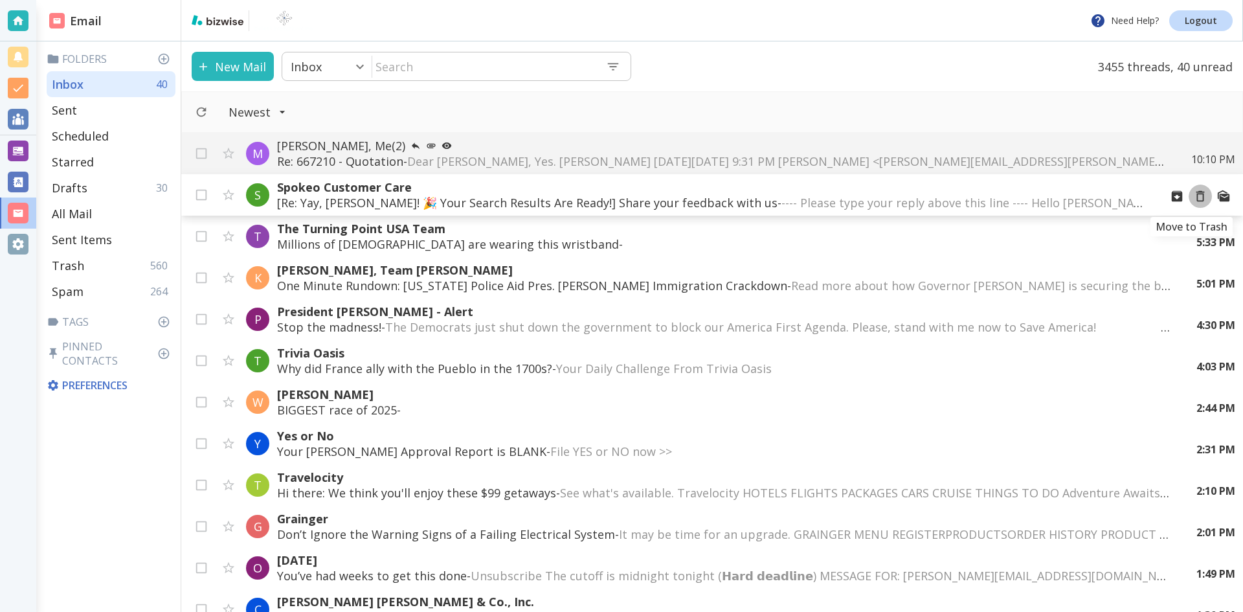
click at [1194, 196] on icon "Move to Trash" at bounding box center [1201, 196] width 14 height 14
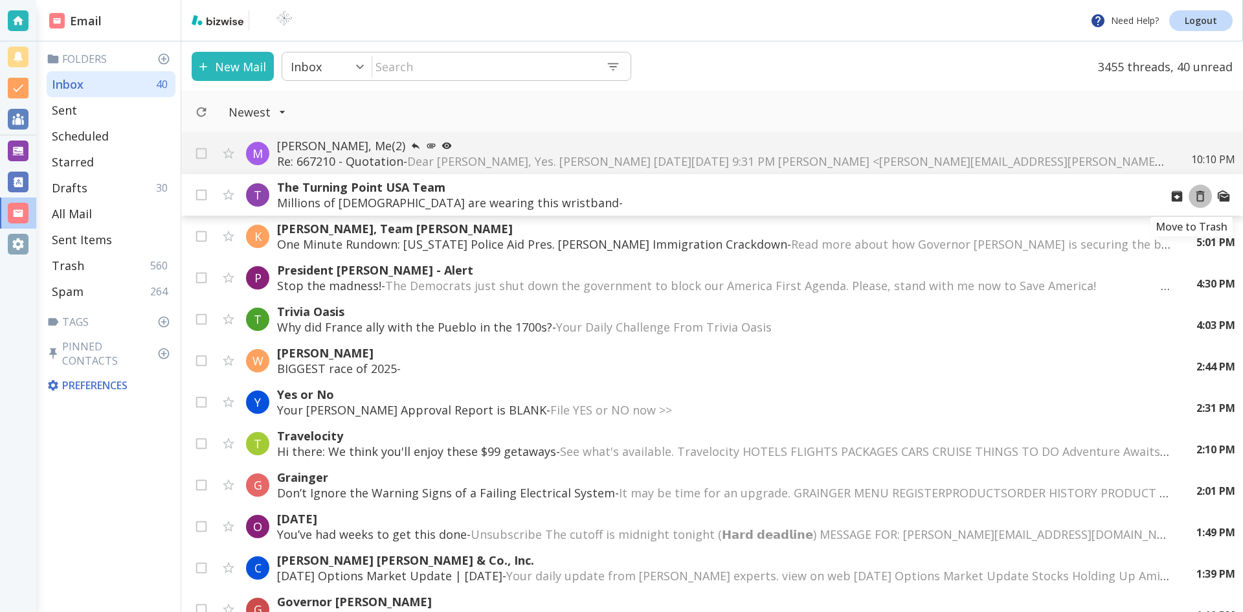
click at [1194, 196] on icon "Move to Trash" at bounding box center [1201, 196] width 14 height 14
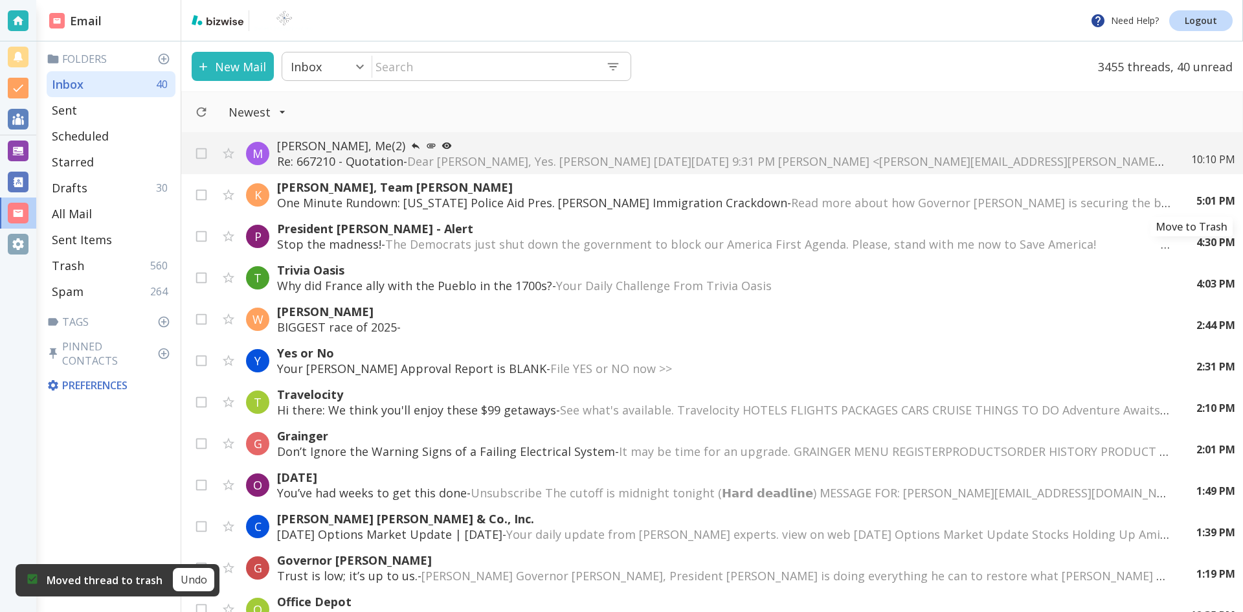
click at [0, 0] on icon "Move to Trash" at bounding box center [0, 0] width 0 height 0
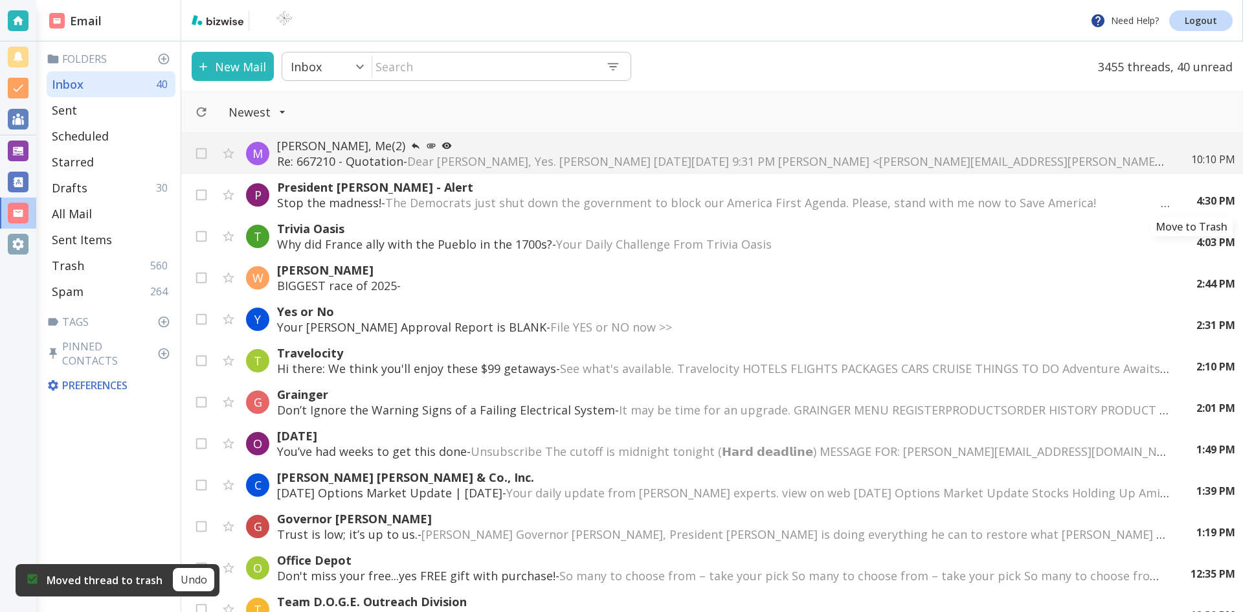
click at [0, 0] on icon "Move to Trash" at bounding box center [0, 0] width 0 height 0
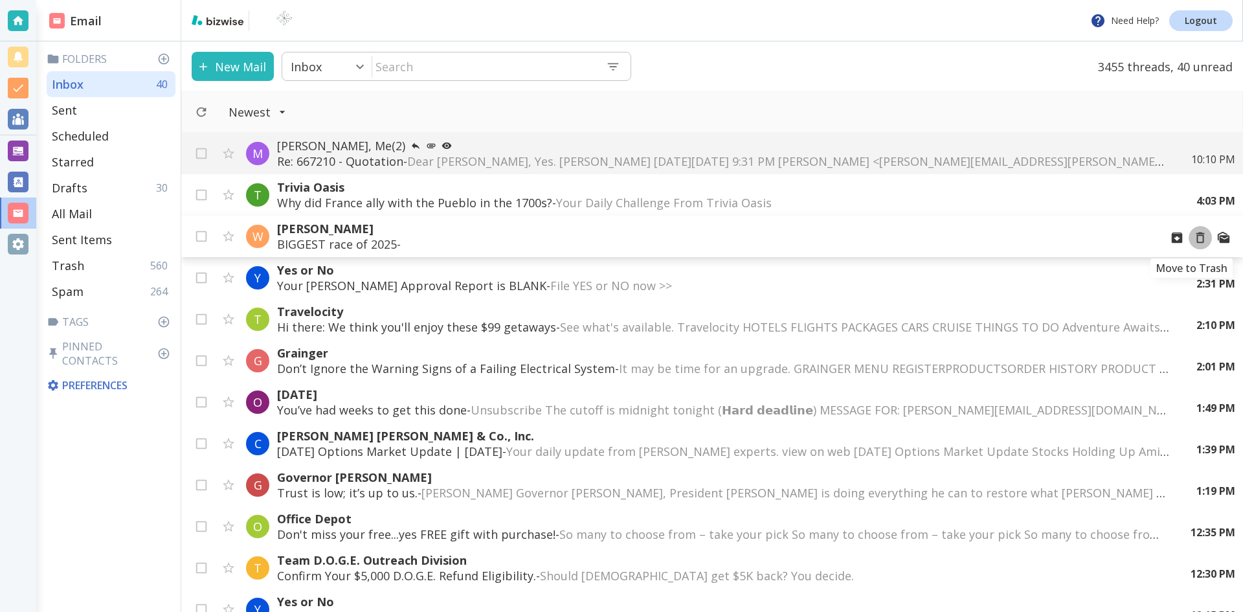
click at [1194, 238] on icon "Move to Trash" at bounding box center [1201, 238] width 14 height 14
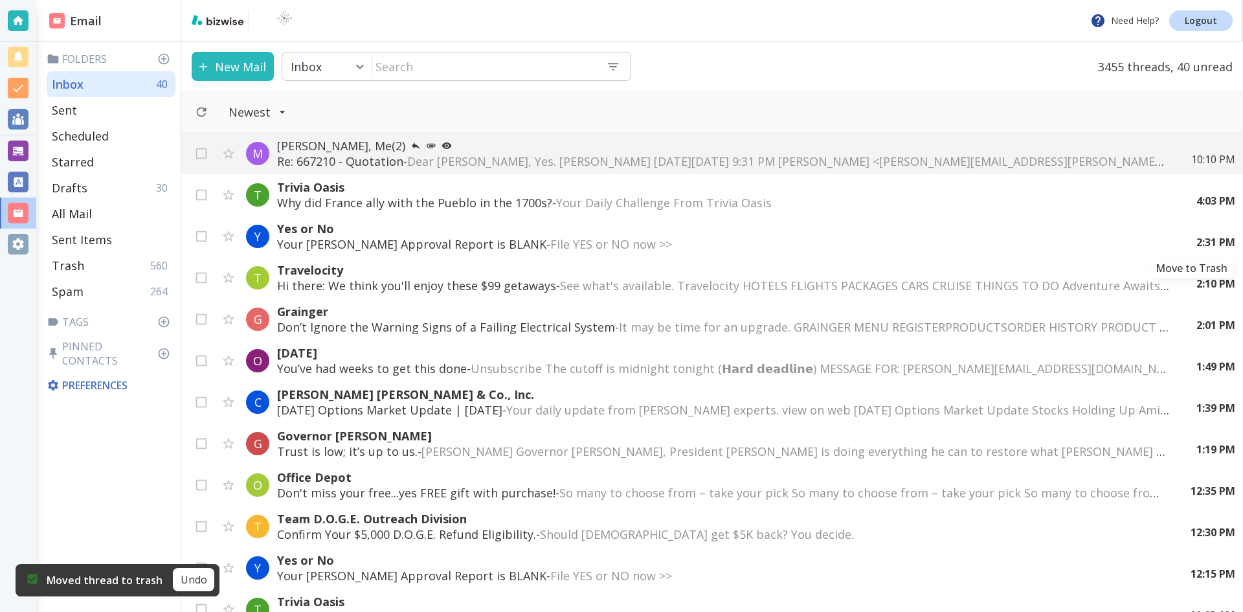
click at [0, 0] on icon "Move to Trash" at bounding box center [0, 0] width 0 height 0
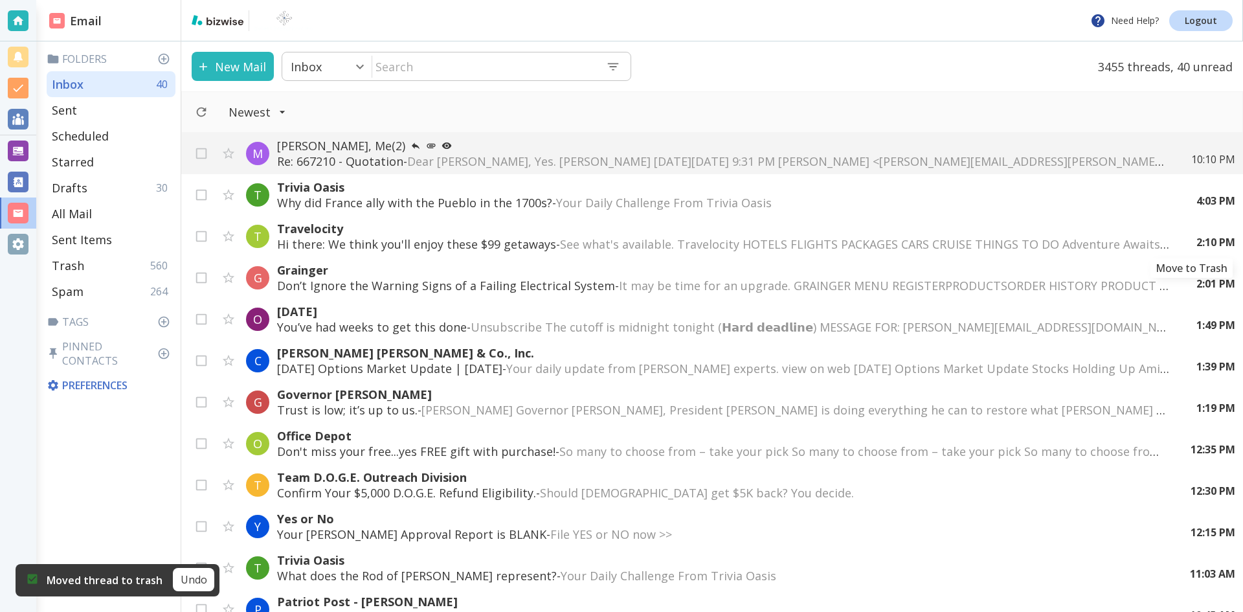
click at [0, 0] on icon "Move to Trash" at bounding box center [0, 0] width 0 height 0
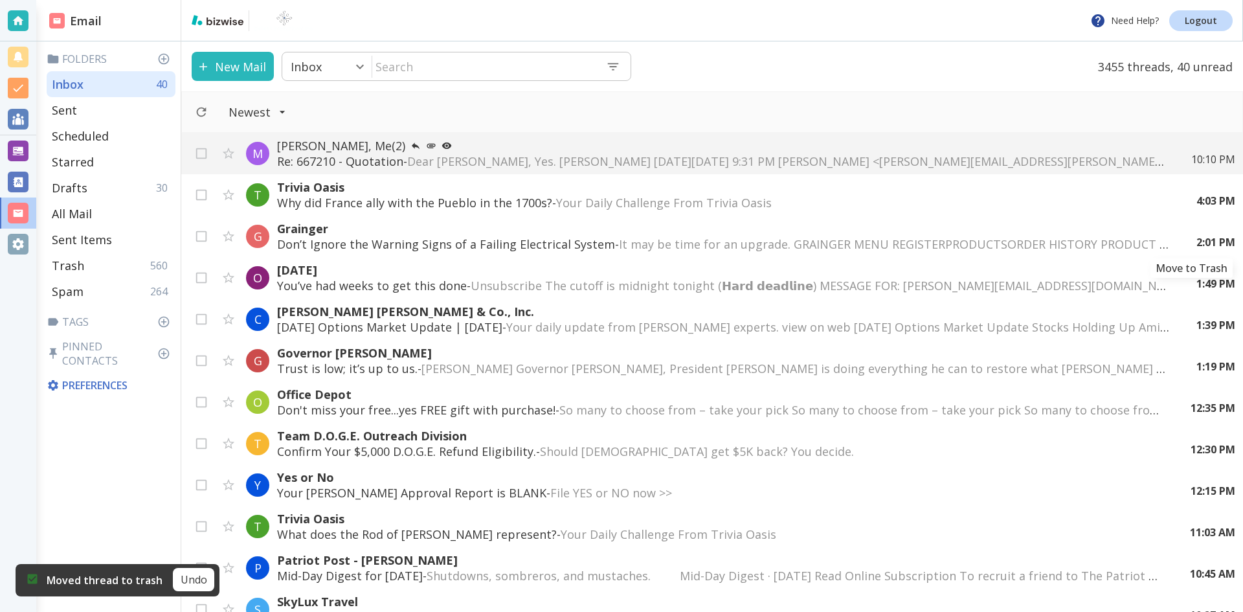
click at [0, 0] on icon "Move to Trash" at bounding box center [0, 0] width 0 height 0
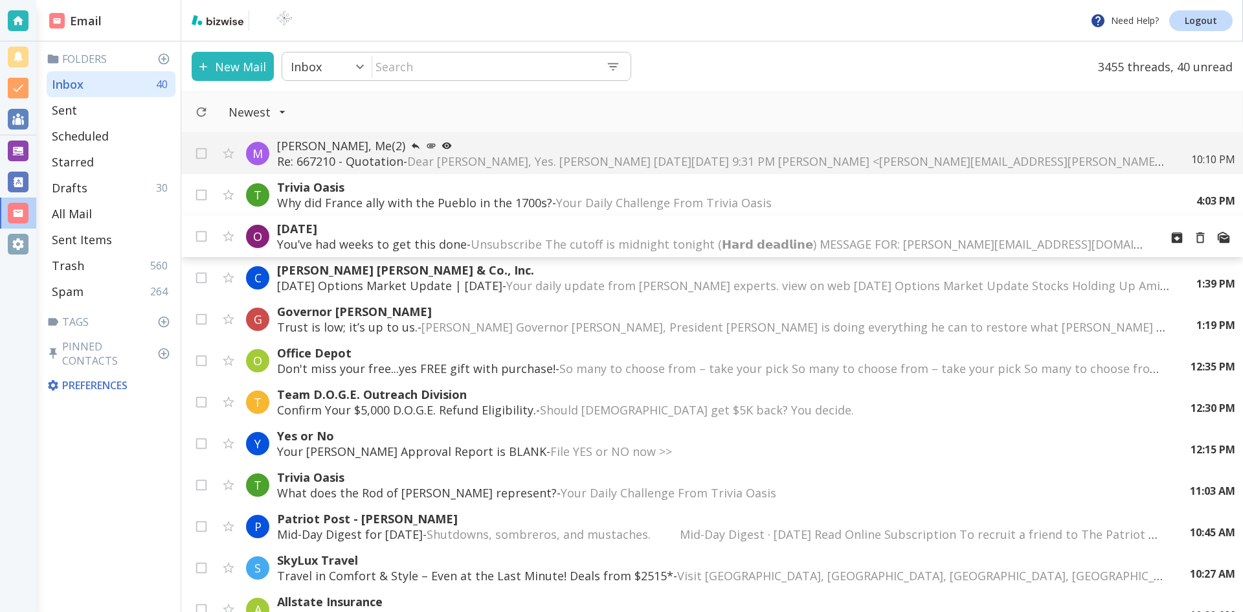
click at [743, 238] on span "Unsubscribe The cutoff is midnight tonight (𝗛𝗮𝗿𝗱 𝗱𝗲𝗮𝗱𝗹𝗶𝗻𝗲) MESSAGE FOR: [PERSON…" at bounding box center [1111, 244] width 1280 height 16
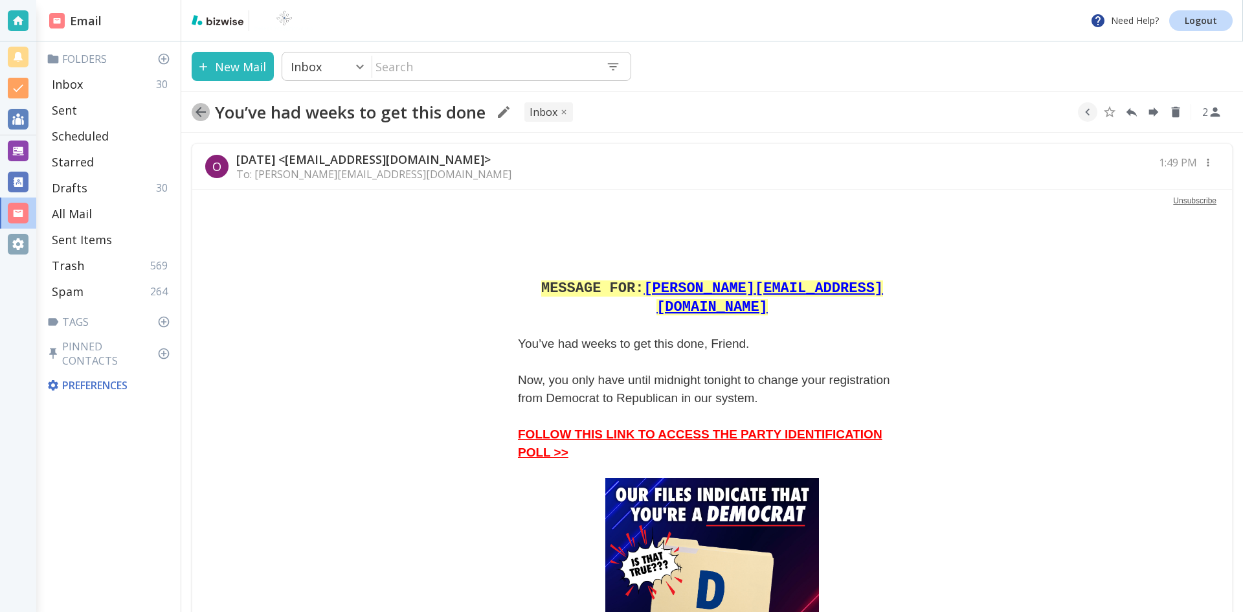
click at [199, 108] on icon "button" at bounding box center [201, 112] width 16 height 16
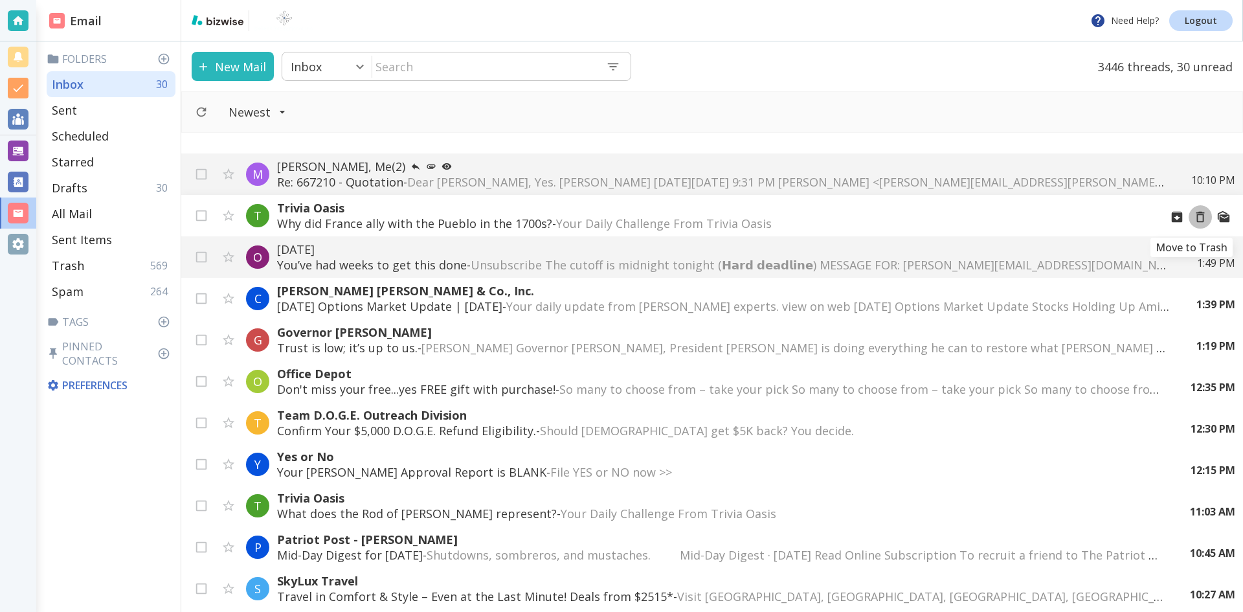
click at [1194, 217] on icon "Move to Trash" at bounding box center [1201, 217] width 14 height 14
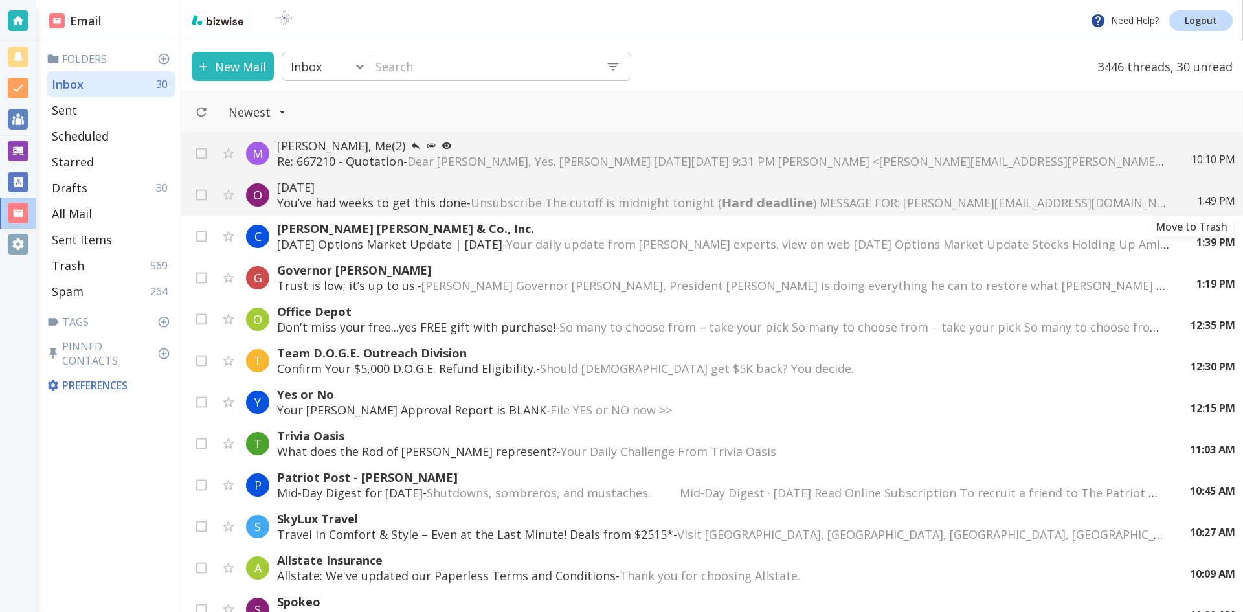
click at [0, 0] on icon "Move to Trash" at bounding box center [0, 0] width 0 height 0
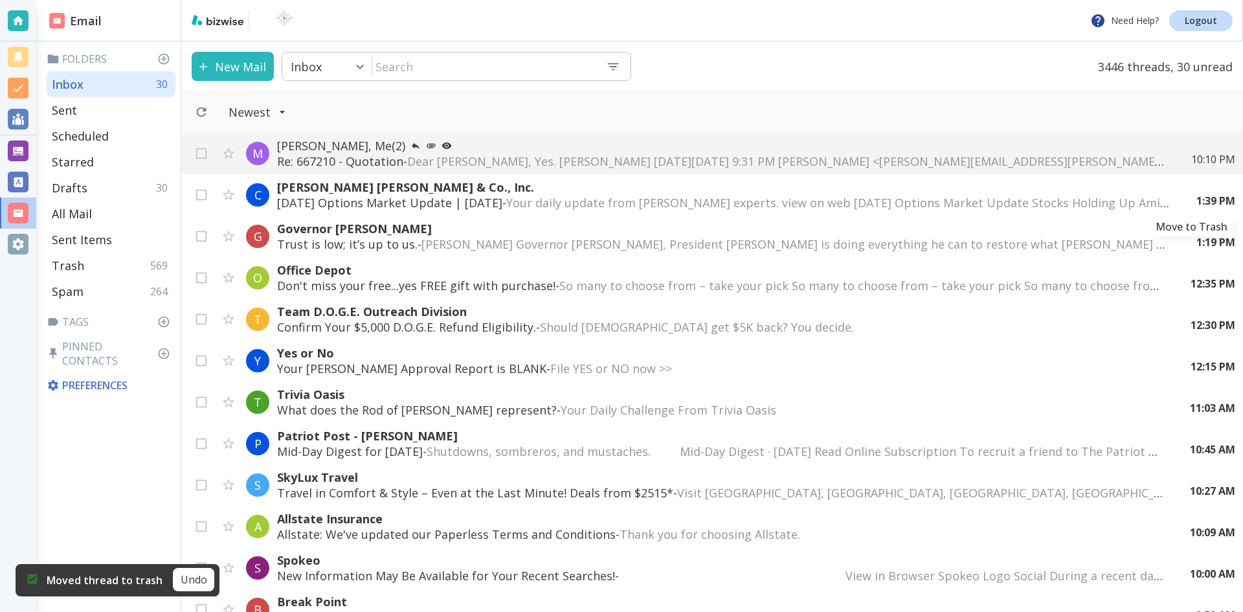
click at [0, 0] on icon "Move to Trash" at bounding box center [0, 0] width 0 height 0
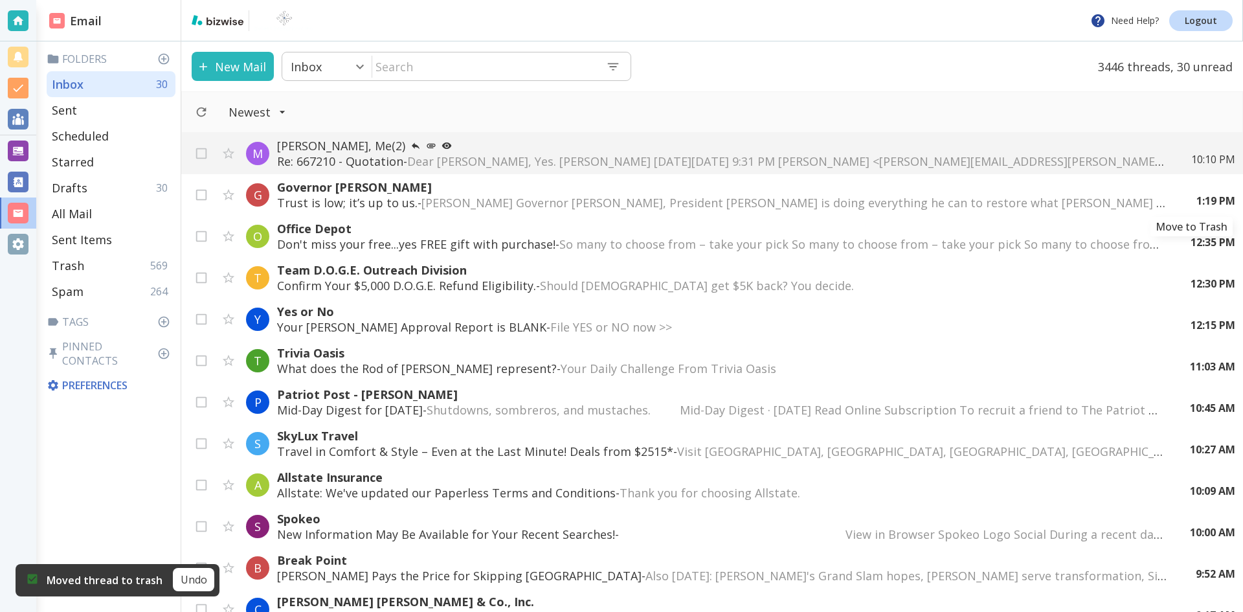
click at [0, 0] on icon "Move to Trash" at bounding box center [0, 0] width 0 height 0
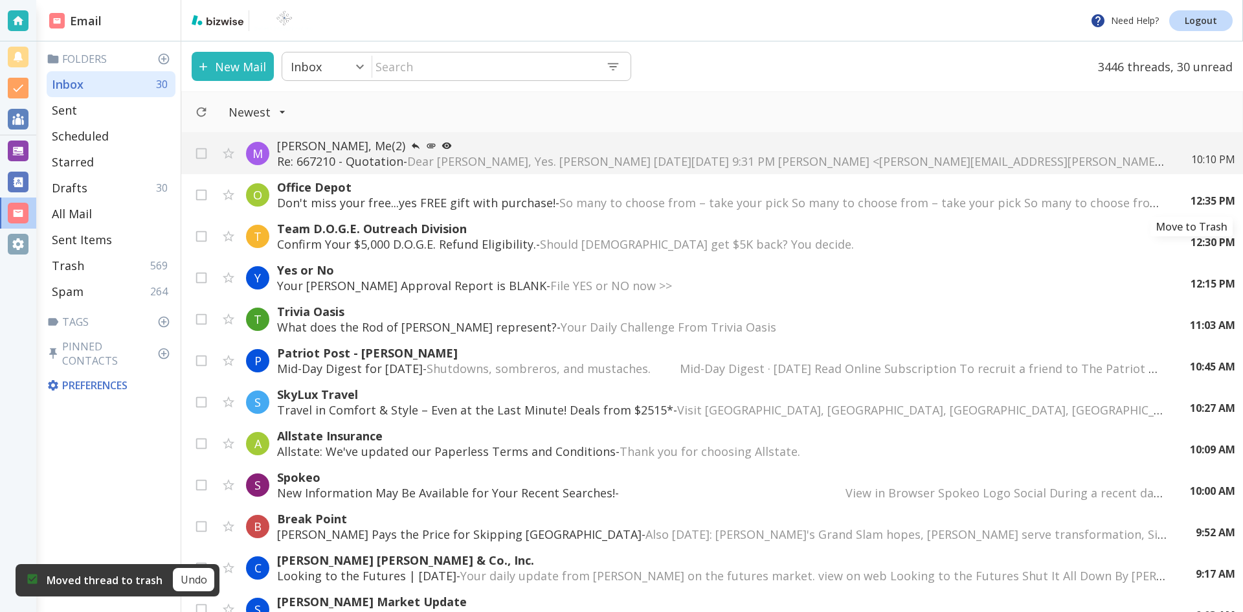
click at [0, 0] on icon "Move to Trash" at bounding box center [0, 0] width 0 height 0
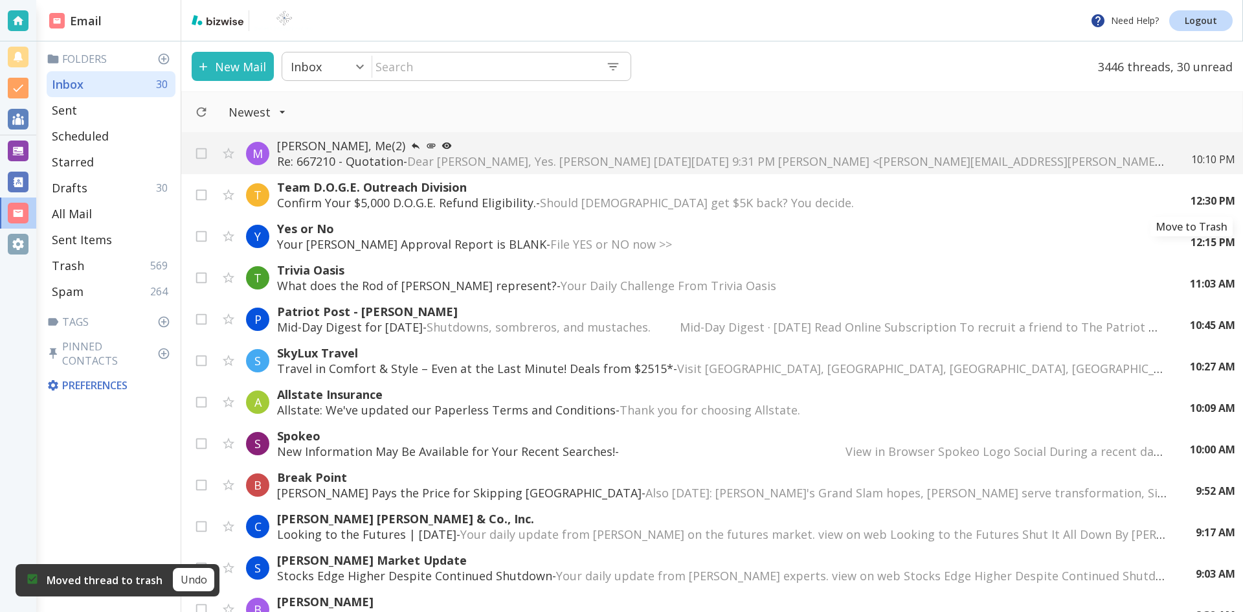
click at [0, 0] on icon "Move to Trash" at bounding box center [0, 0] width 0 height 0
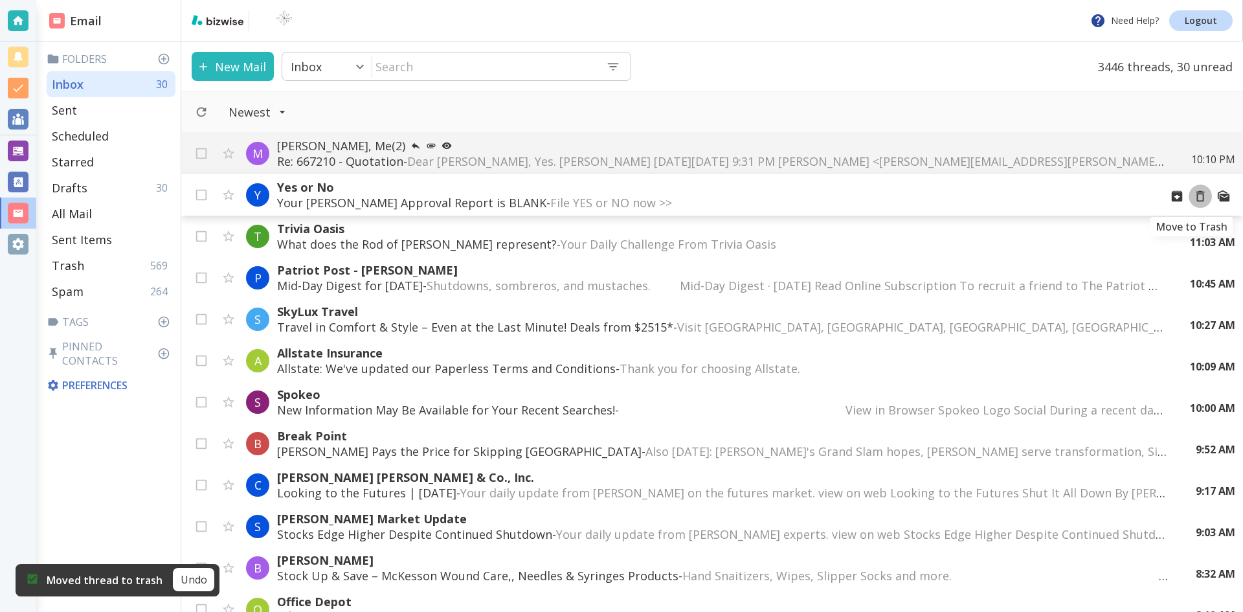
click at [1194, 198] on icon "Move to Trash" at bounding box center [1201, 196] width 14 height 14
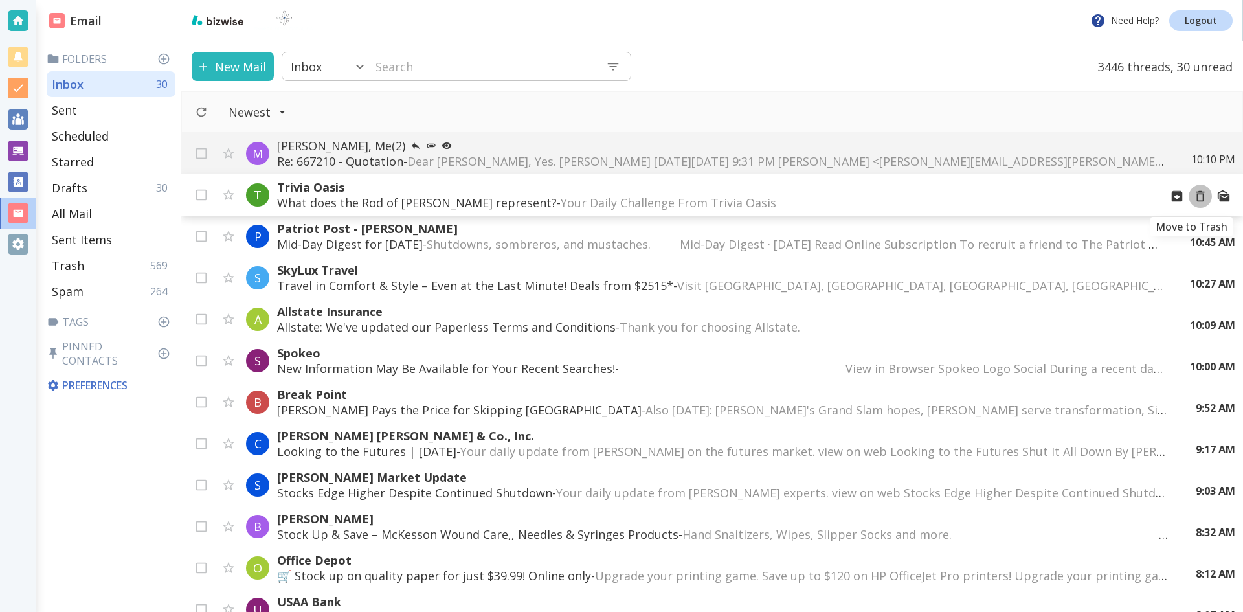
click at [1194, 197] on icon "Move to Trash" at bounding box center [1201, 196] width 14 height 14
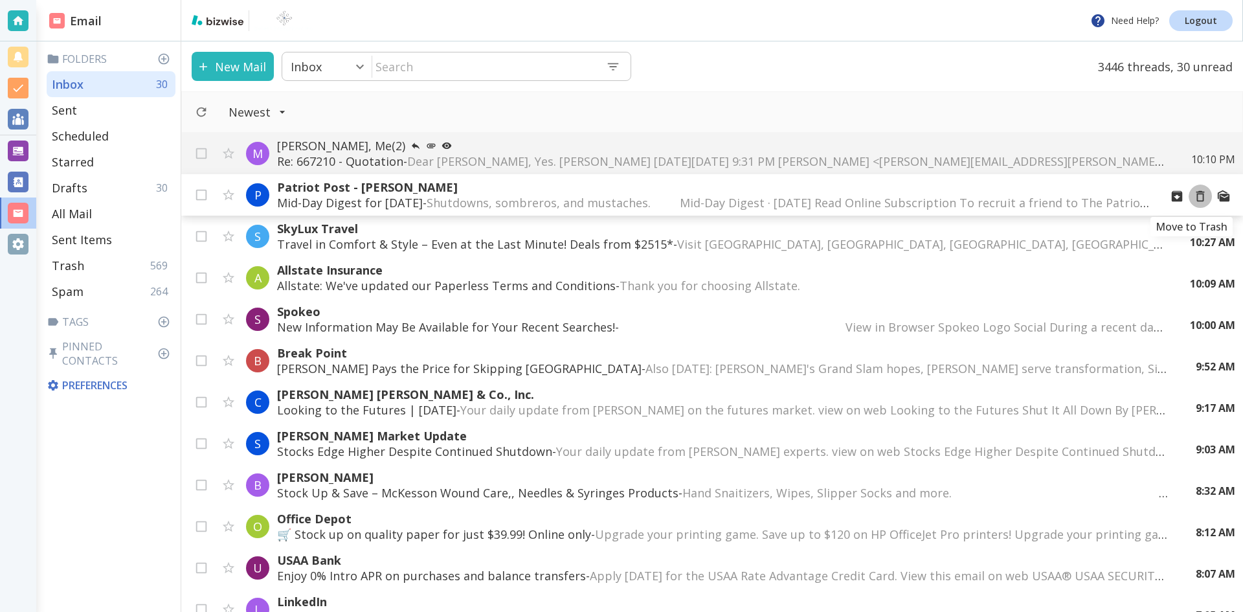
click at [1194, 198] on icon "Move to Trash" at bounding box center [1201, 196] width 14 height 14
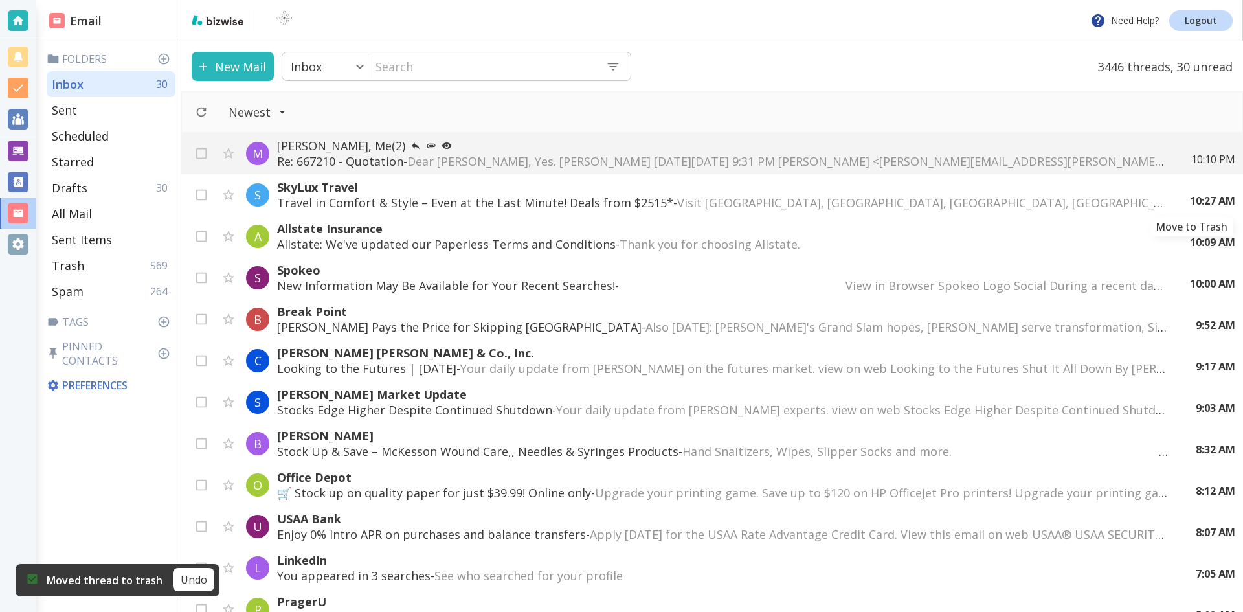
click at [0, 0] on icon "Move to Trash" at bounding box center [0, 0] width 0 height 0
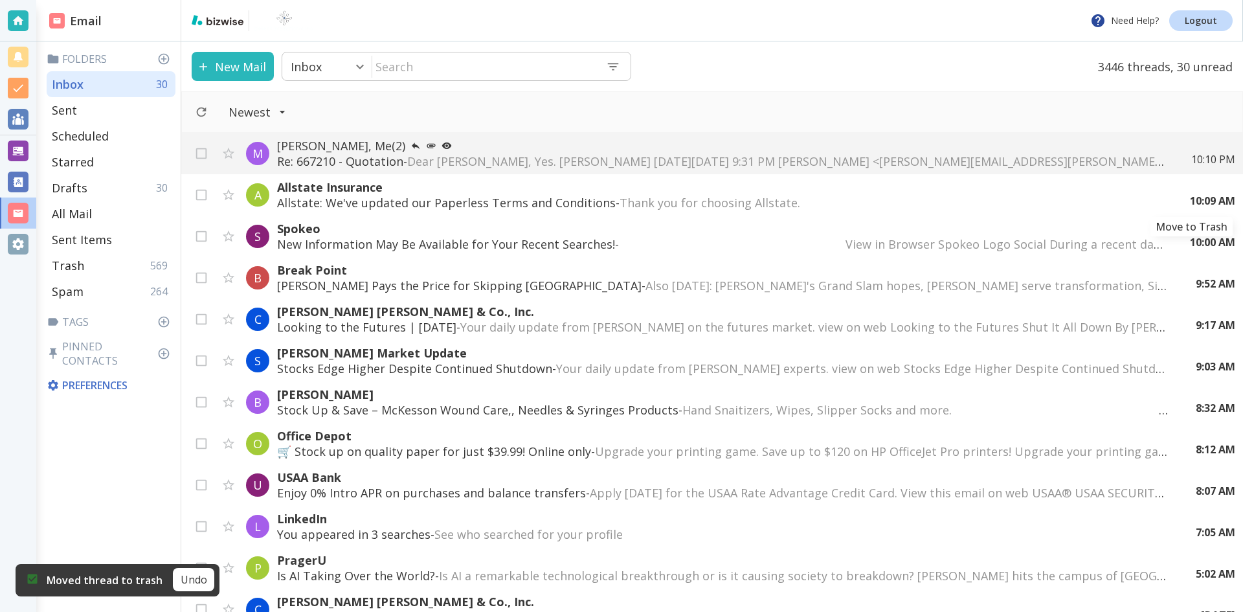
click at [0, 0] on icon "Move to Trash" at bounding box center [0, 0] width 0 height 0
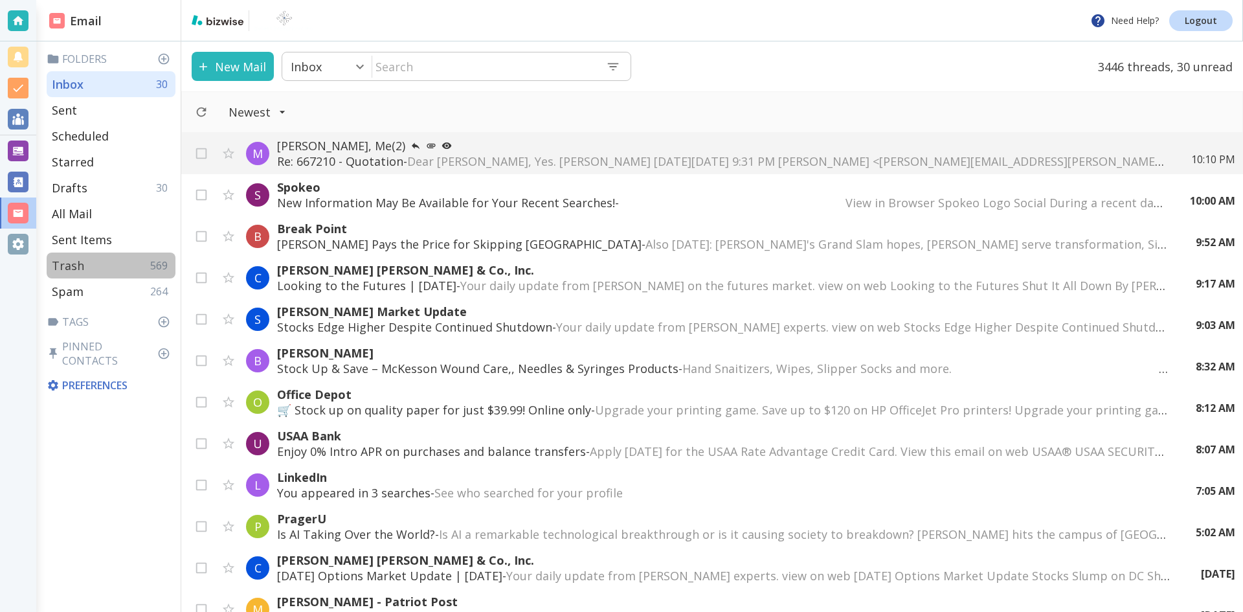
drag, startPoint x: 65, startPoint y: 264, endPoint x: 74, endPoint y: 260, distance: 10.5
click at [74, 260] on p "Trash" at bounding box center [68, 266] width 32 height 16
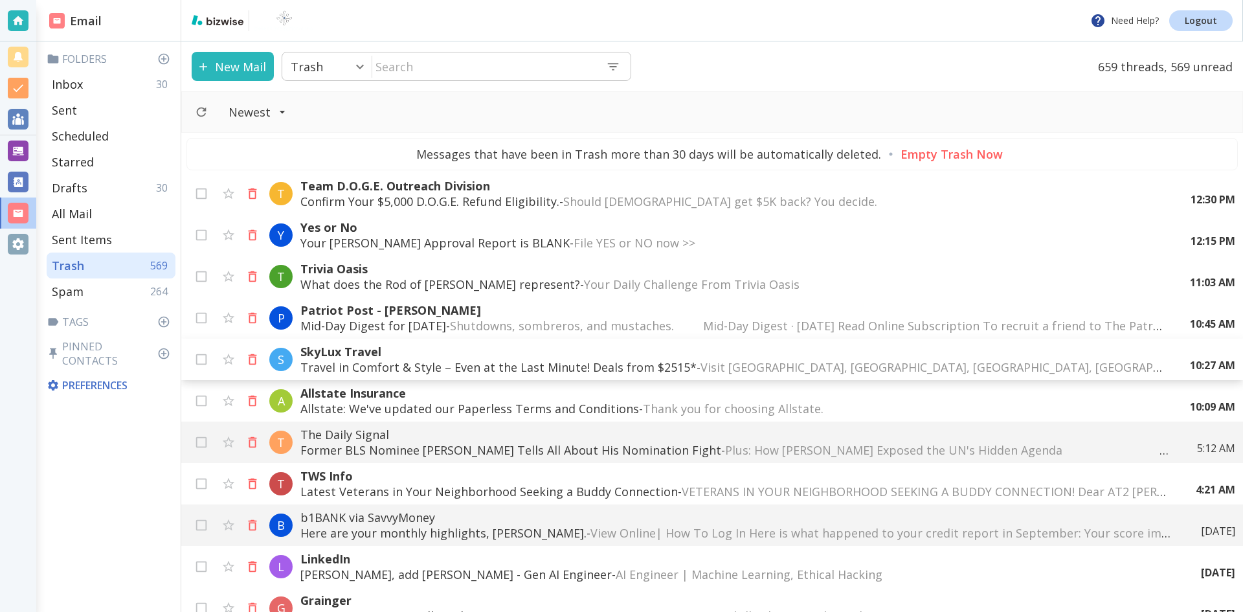
scroll to position [648, 0]
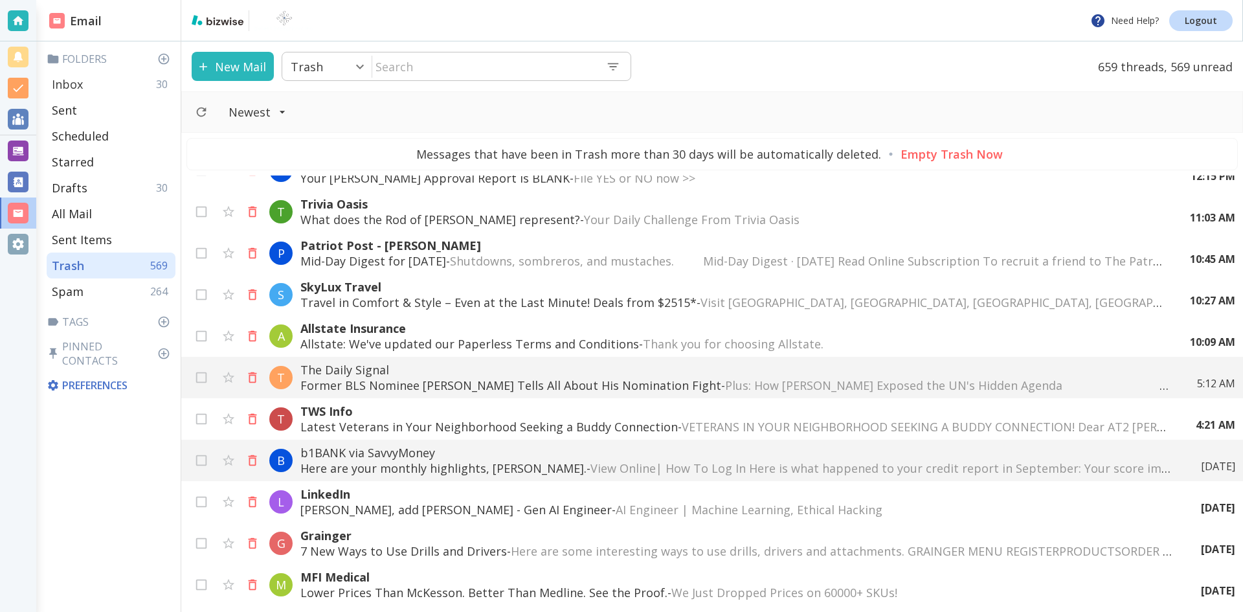
click at [72, 82] on p "Inbox" at bounding box center [67, 84] width 31 height 16
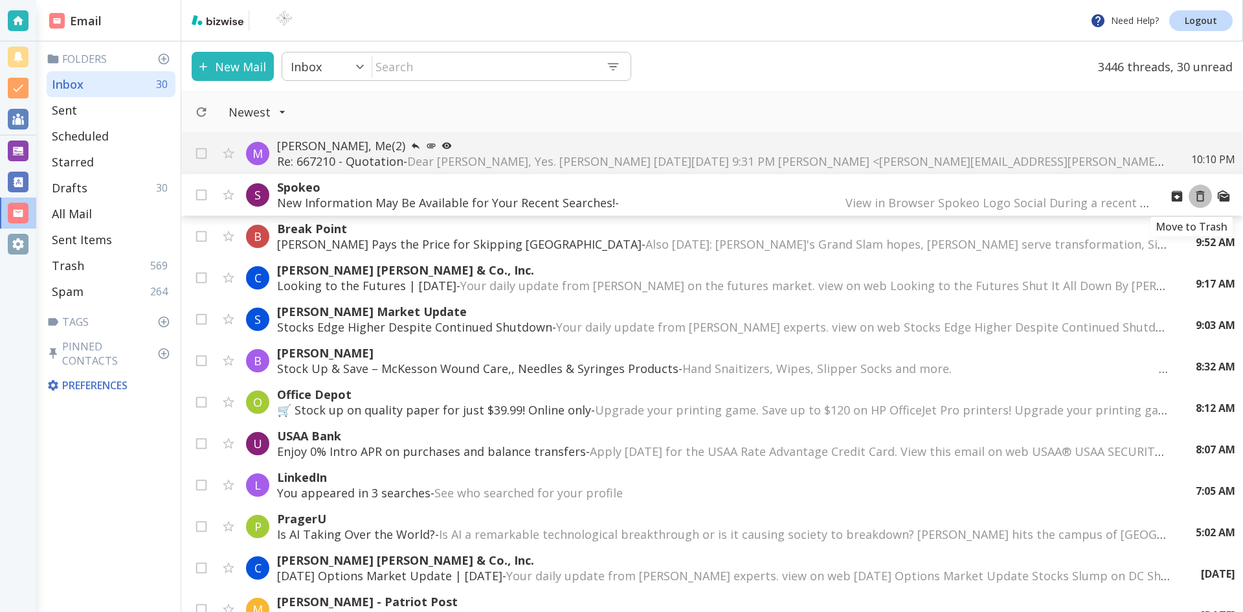
click at [1194, 196] on icon "Move to Trash" at bounding box center [1201, 196] width 14 height 14
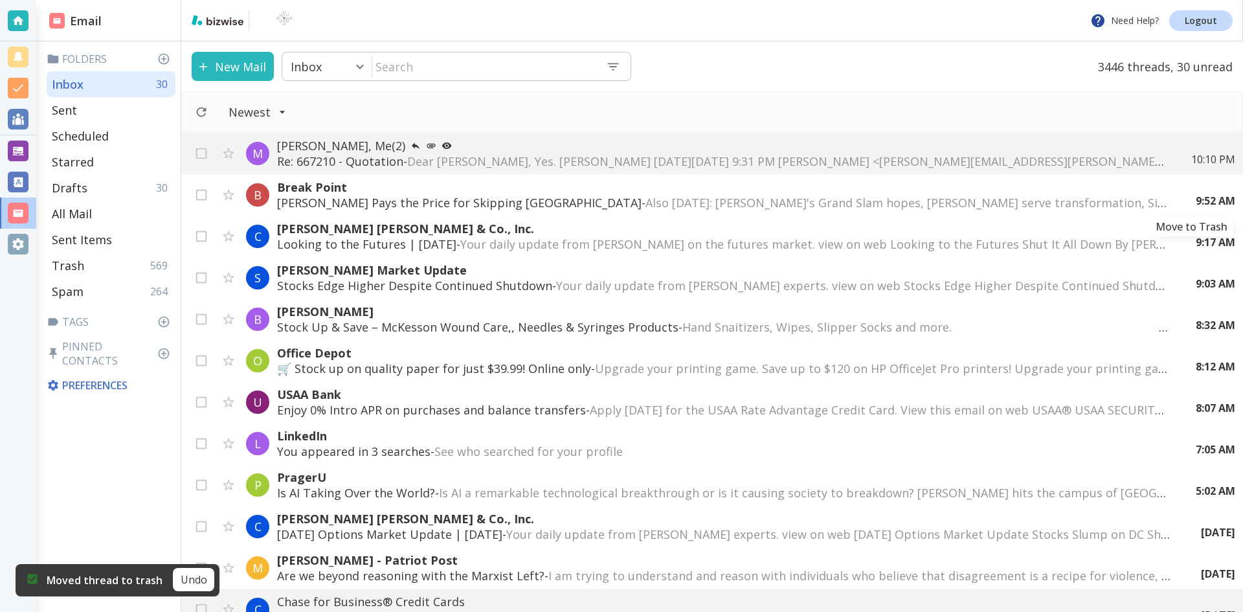
click at [0, 0] on icon "Move to Trash" at bounding box center [0, 0] width 0 height 0
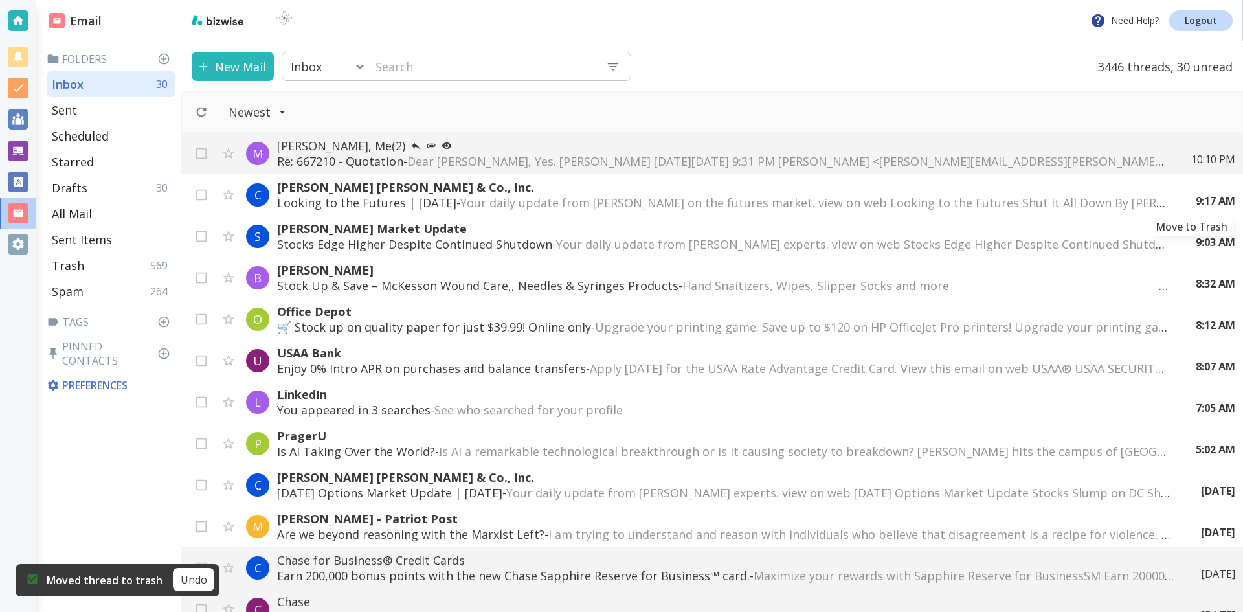
click at [0, 0] on icon "Move to Trash" at bounding box center [0, 0] width 0 height 0
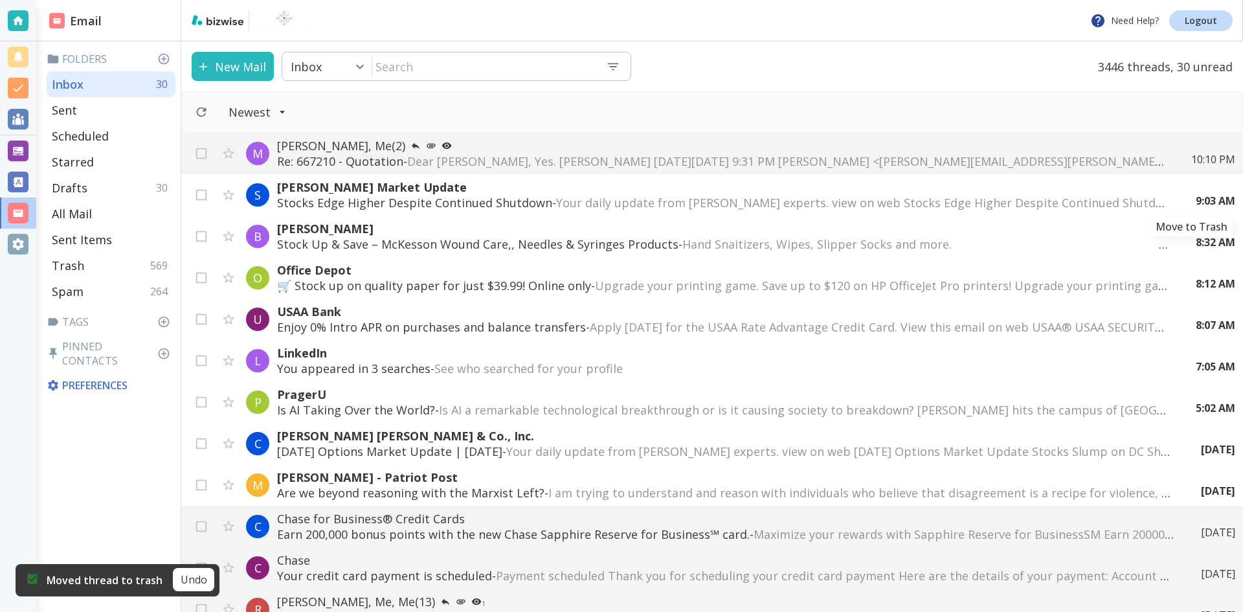
click at [0, 0] on icon "Move to Trash" at bounding box center [0, 0] width 0 height 0
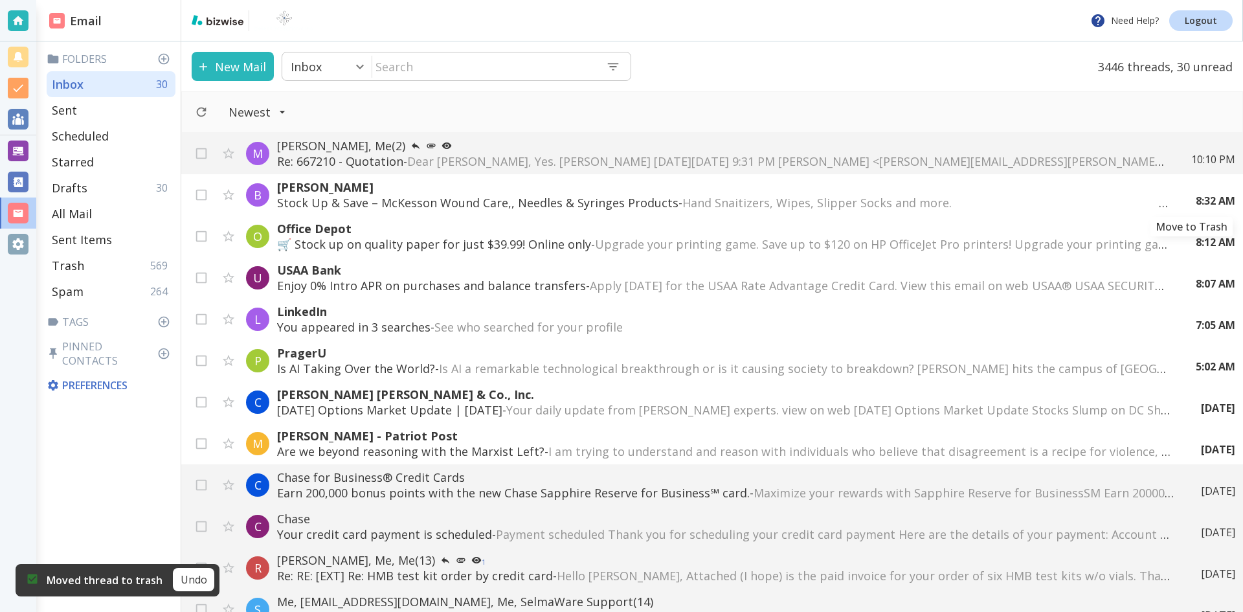
click at [0, 0] on icon "Move to Trash" at bounding box center [0, 0] width 0 height 0
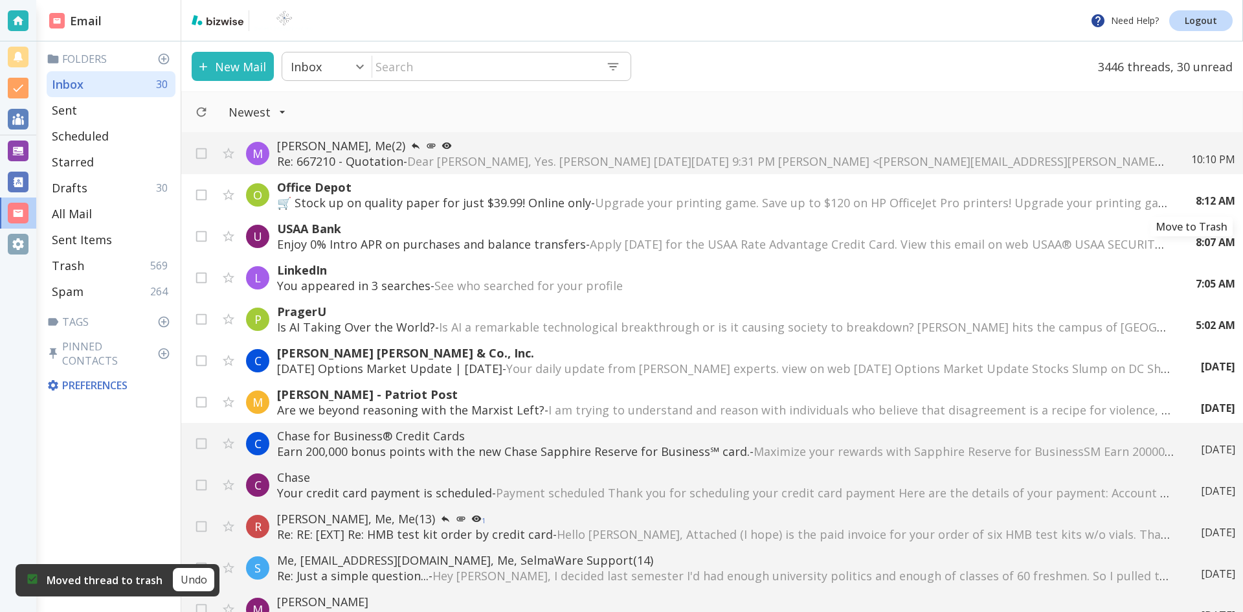
click at [0, 0] on icon "Move to Trash" at bounding box center [0, 0] width 0 height 0
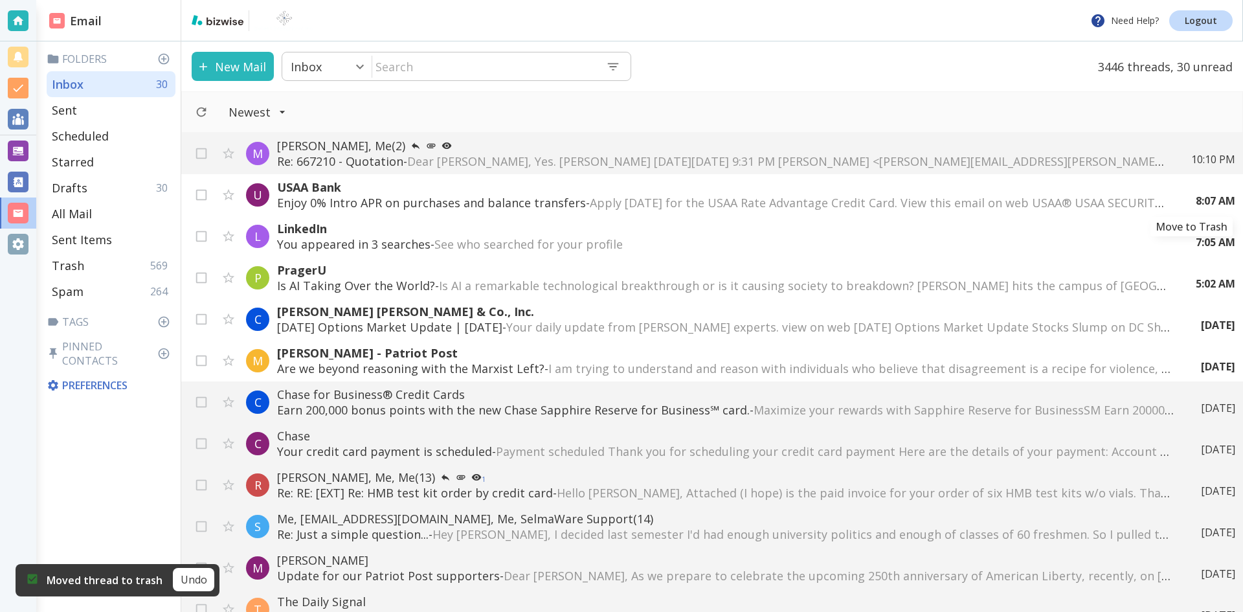
click at [0, 0] on icon "Move to Trash" at bounding box center [0, 0] width 0 height 0
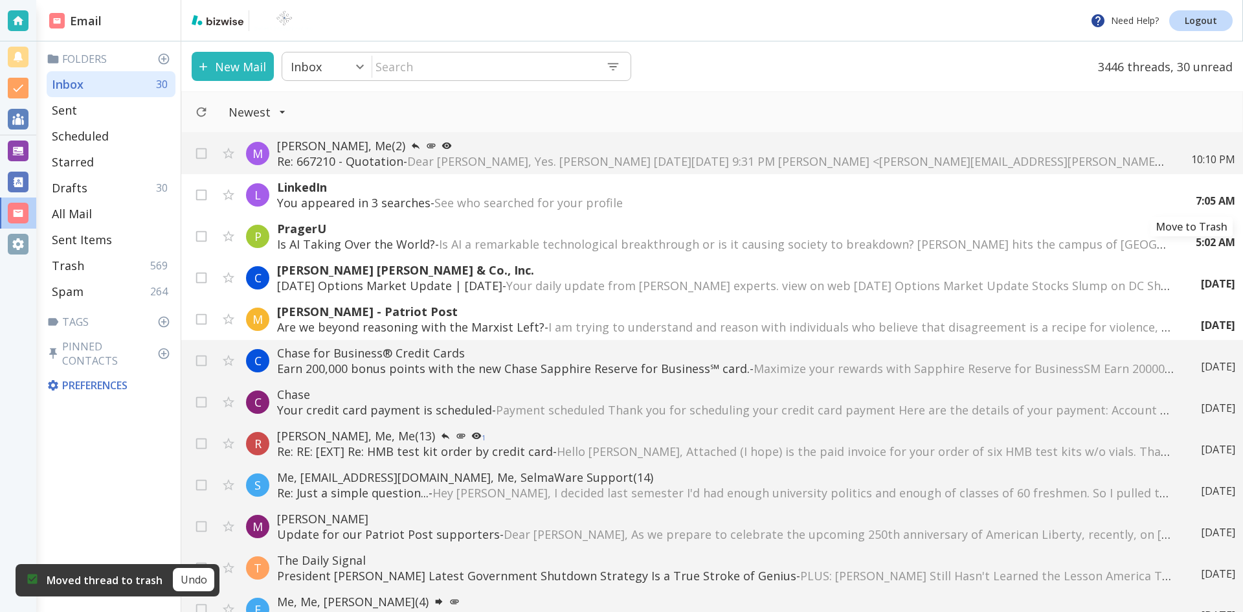
click at [0, 0] on icon "Move to Trash" at bounding box center [0, 0] width 0 height 0
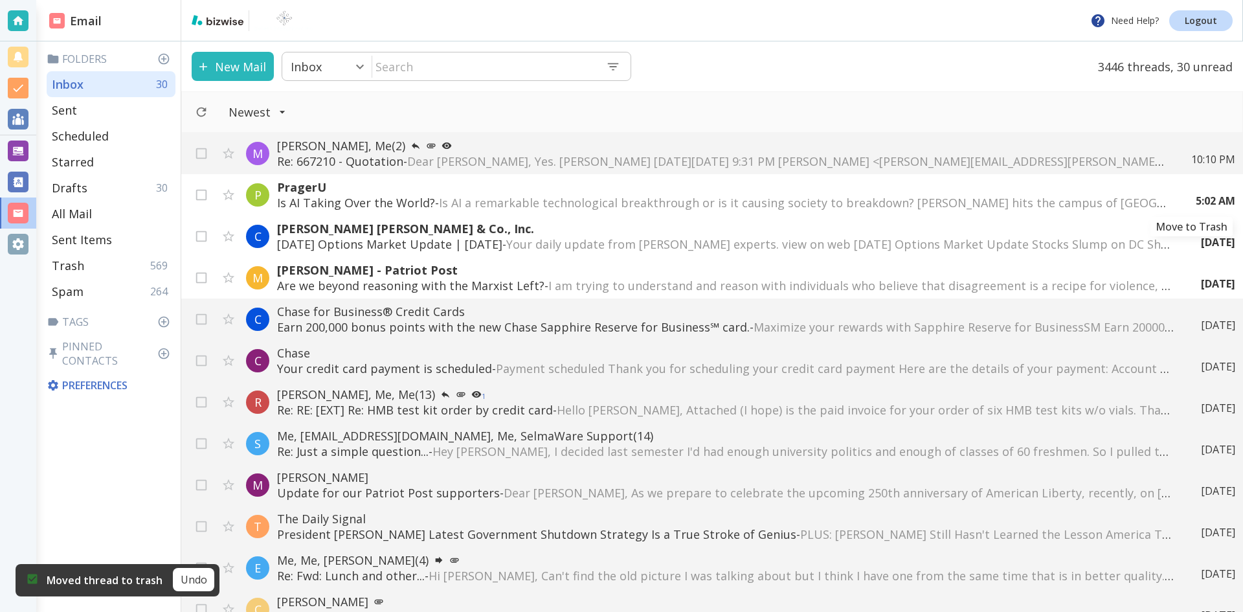
click at [0, 0] on icon "Move to Trash" at bounding box center [0, 0] width 0 height 0
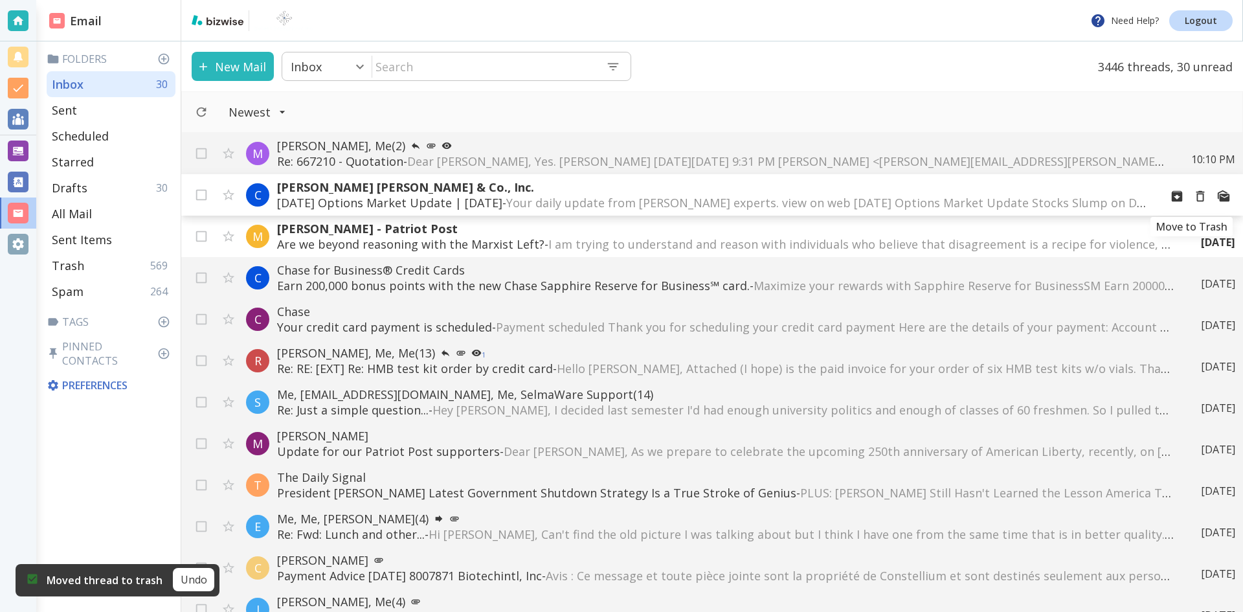
click at [1194, 198] on icon "Move to Trash" at bounding box center [1201, 196] width 14 height 14
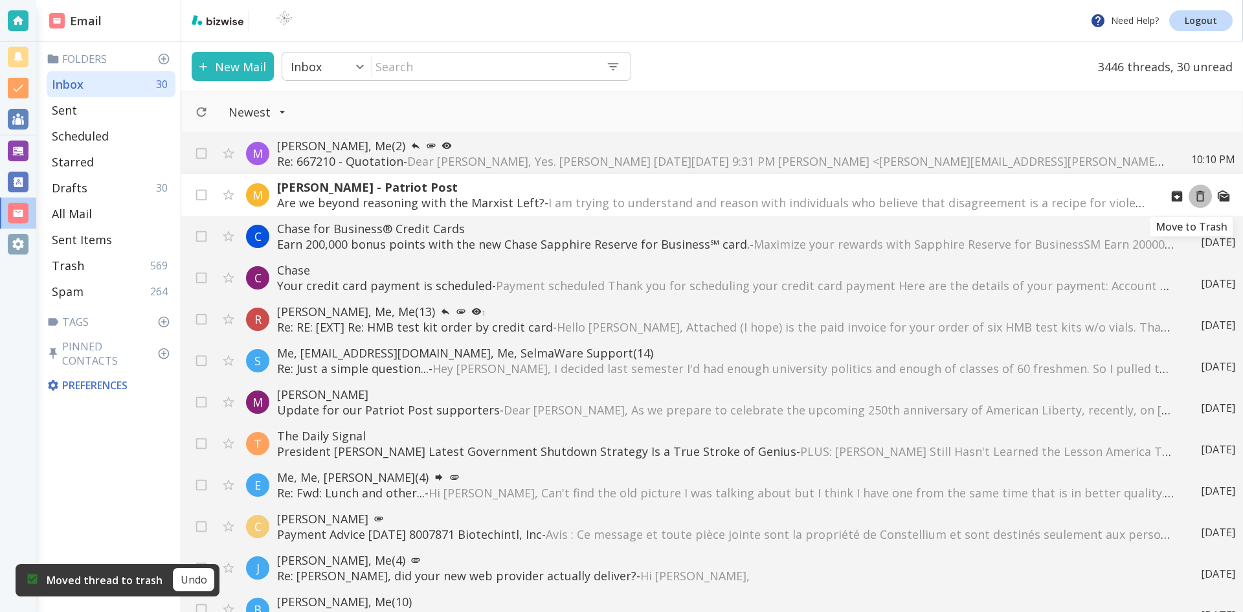
click at [1197, 201] on icon "Move to Trash" at bounding box center [1201, 196] width 8 height 11
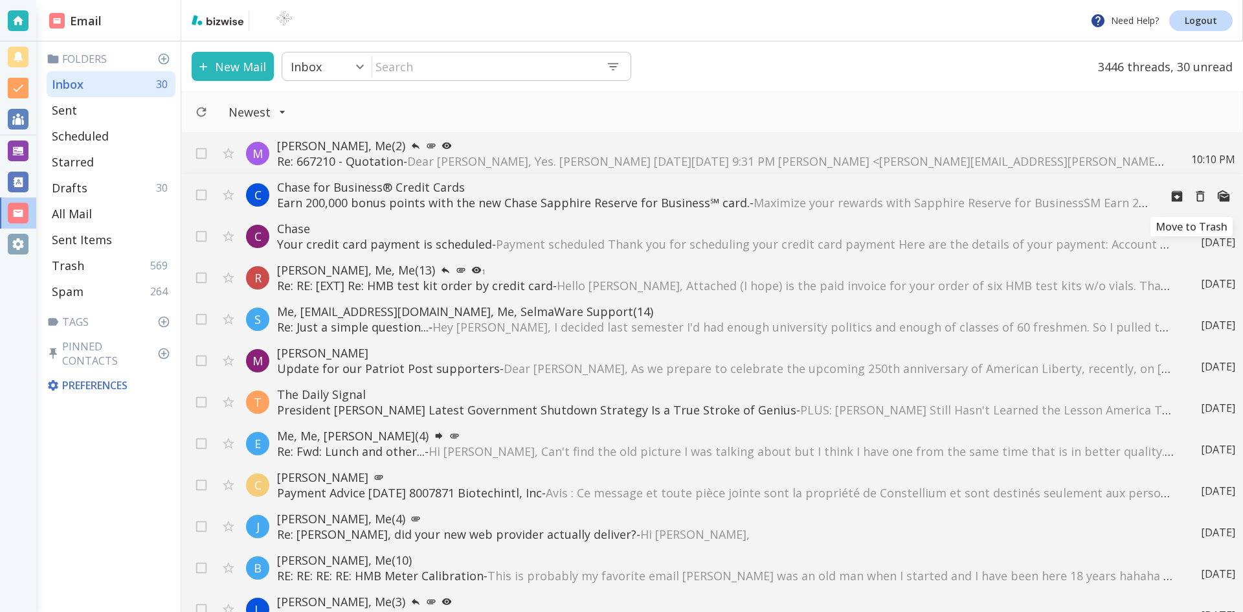
click at [1194, 195] on icon "Move to Trash" at bounding box center [1201, 196] width 14 height 14
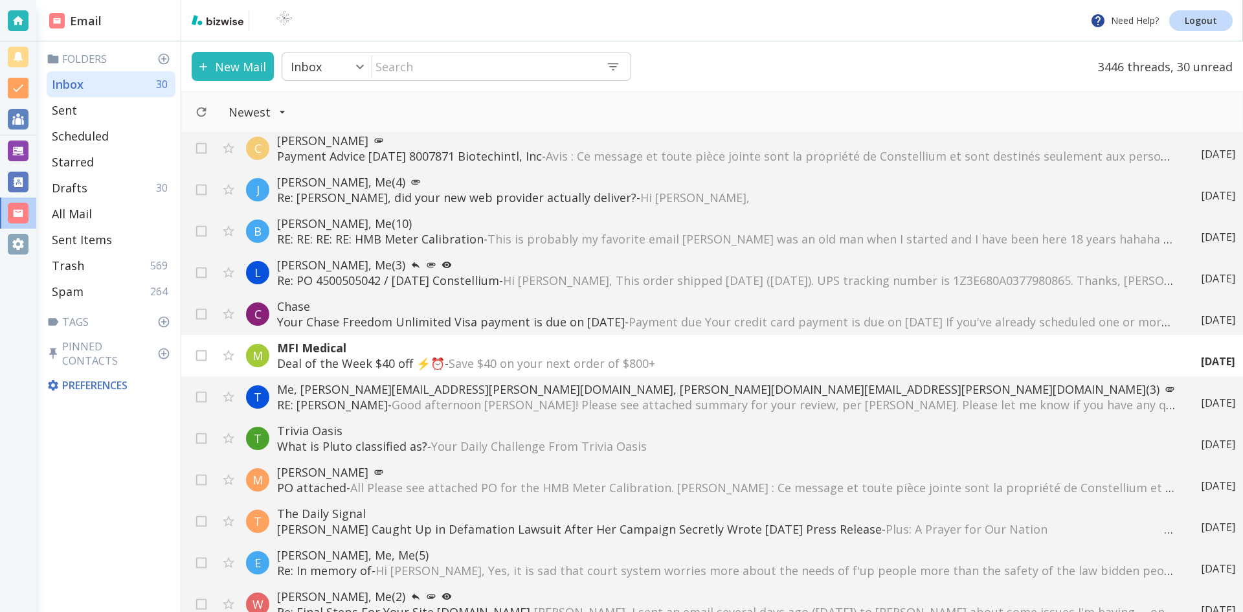
scroll to position [389, 0]
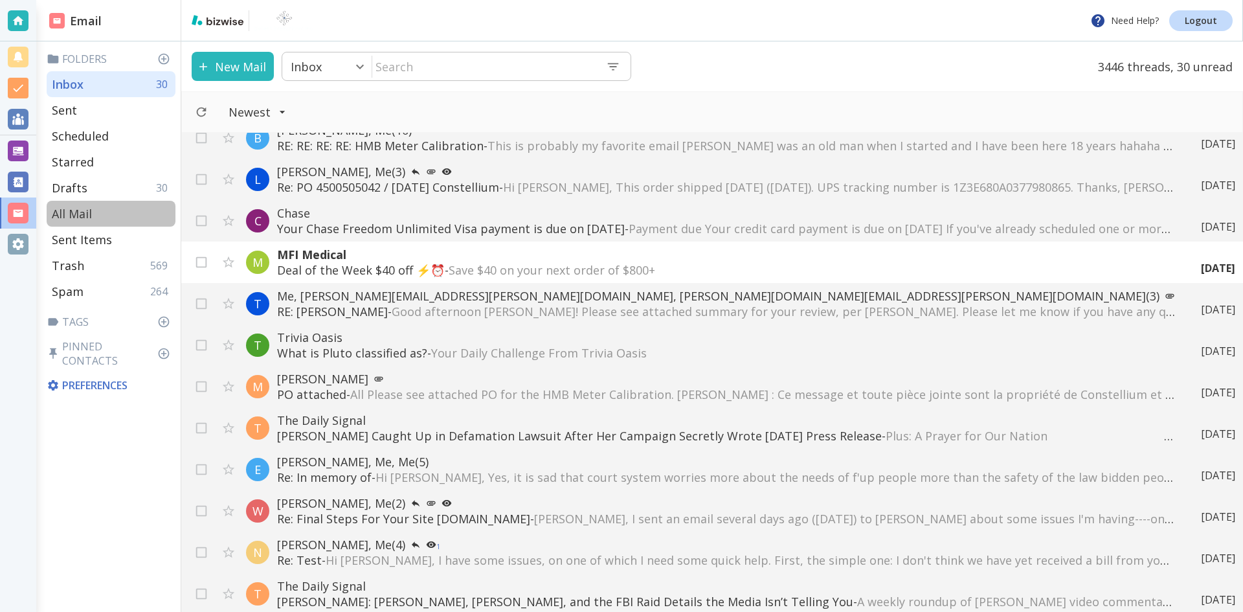
click at [79, 207] on p "All Mail" at bounding box center [72, 214] width 40 height 16
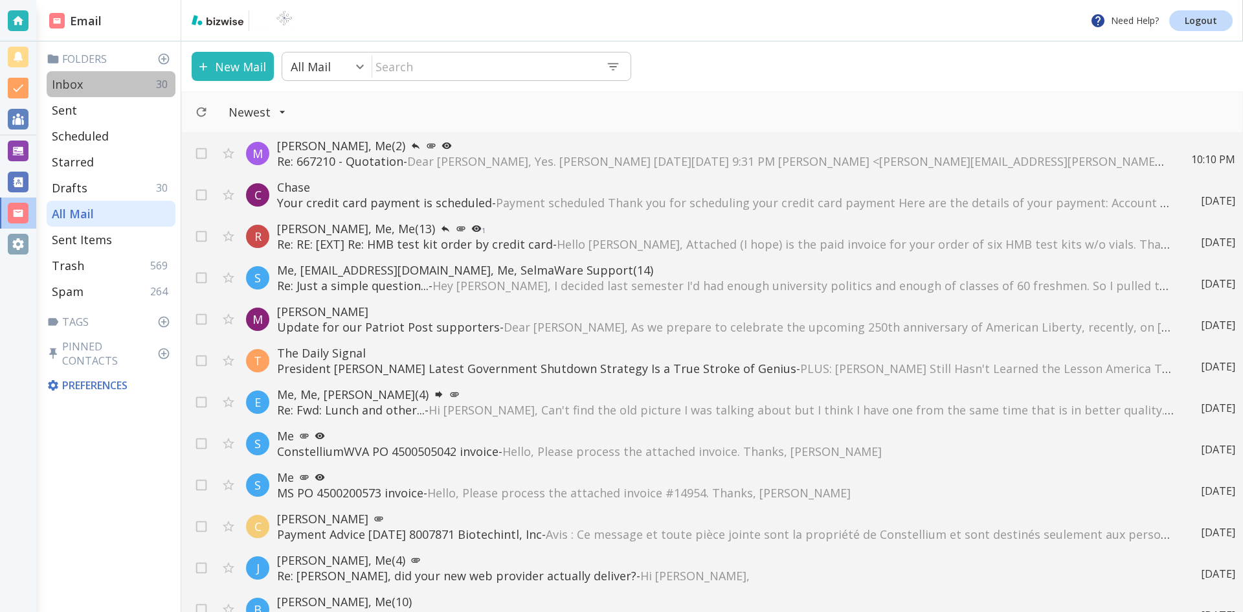
click at [73, 82] on p "Inbox" at bounding box center [67, 84] width 31 height 16
type input "0"
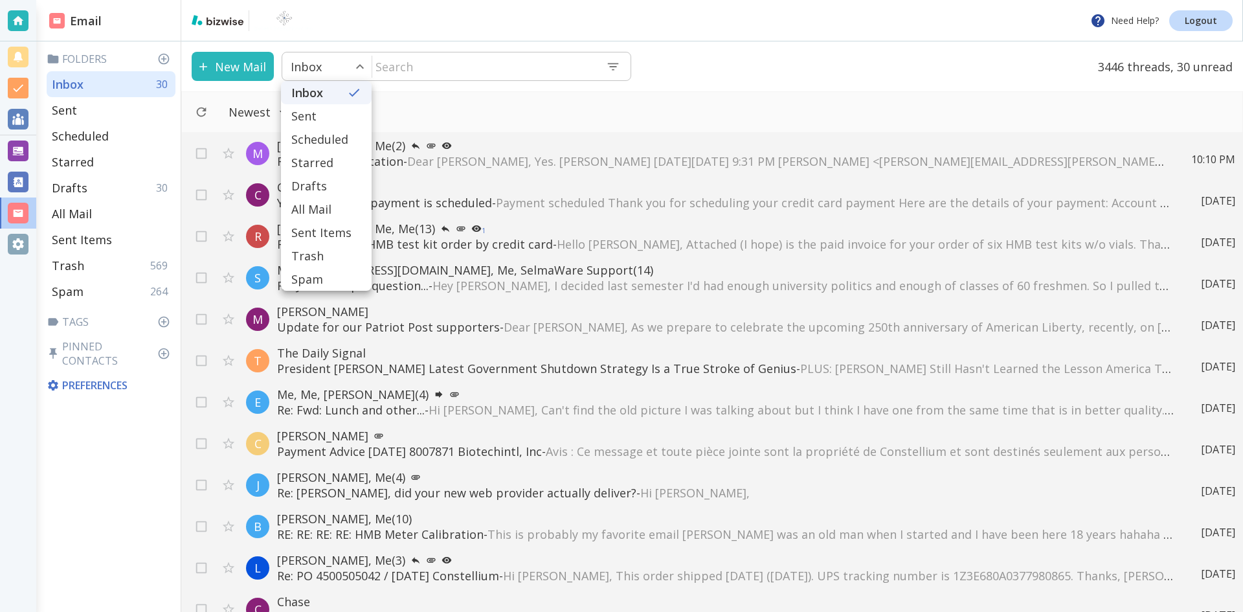
click at [357, 0] on body "Need Help? Logout Email Folders Inbox 30 Sent Scheduled Starred Drafts 30 All M…" at bounding box center [621, 0] width 1243 height 0
click at [575, 116] on div at bounding box center [621, 306] width 1243 height 612
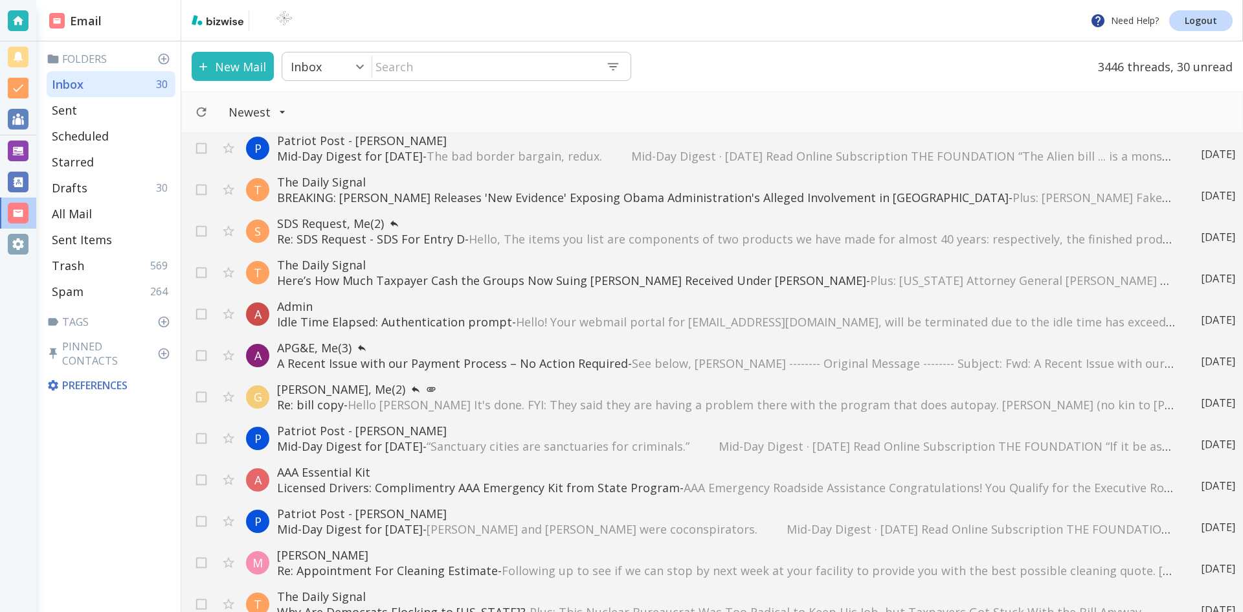
scroll to position [3303, 0]
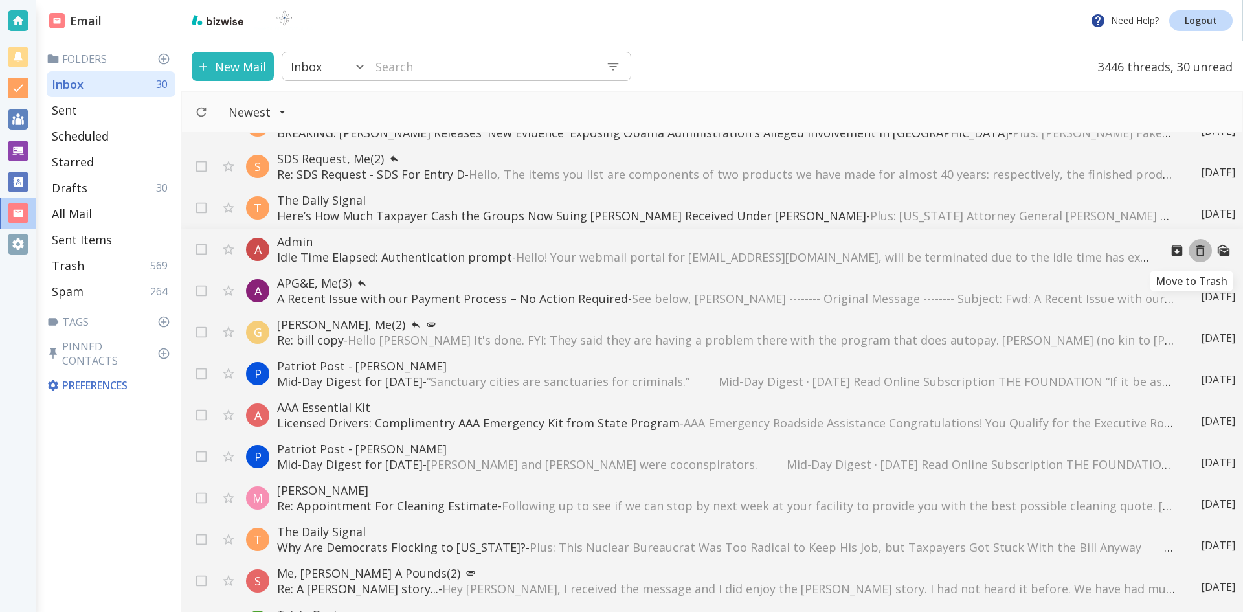
click at [1197, 249] on icon "Move to Trash" at bounding box center [1201, 250] width 8 height 11
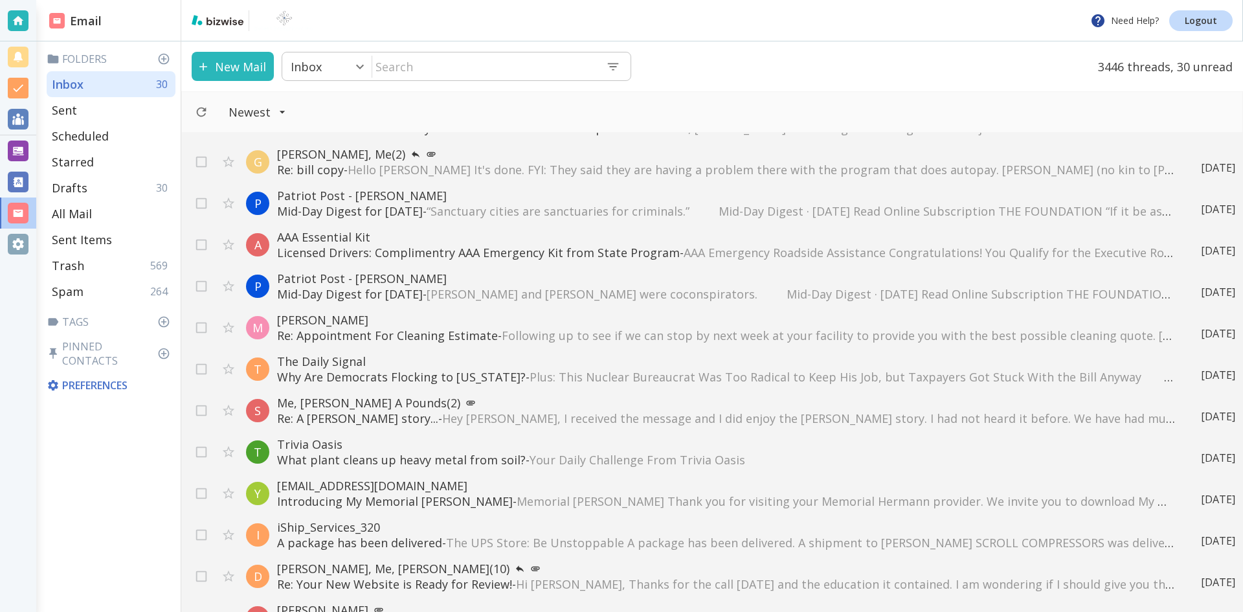
scroll to position [3432, 0]
click at [1194, 247] on icon "Move to Trash" at bounding box center [1201, 245] width 14 height 14
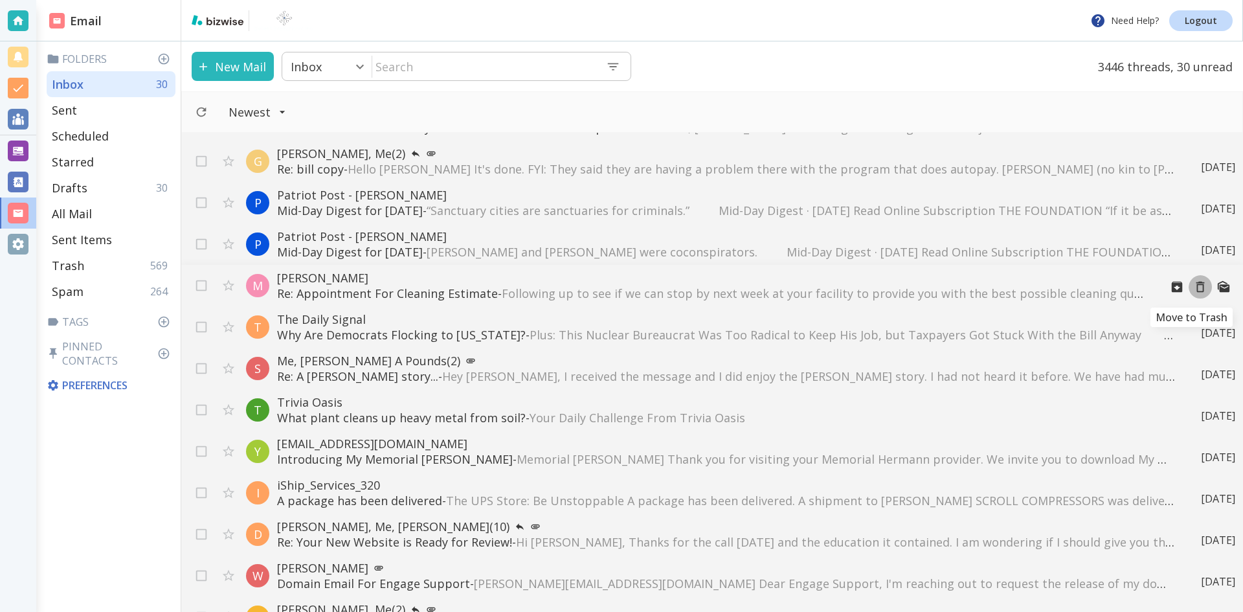
click at [1194, 286] on icon "Move to Trash" at bounding box center [1201, 287] width 14 height 14
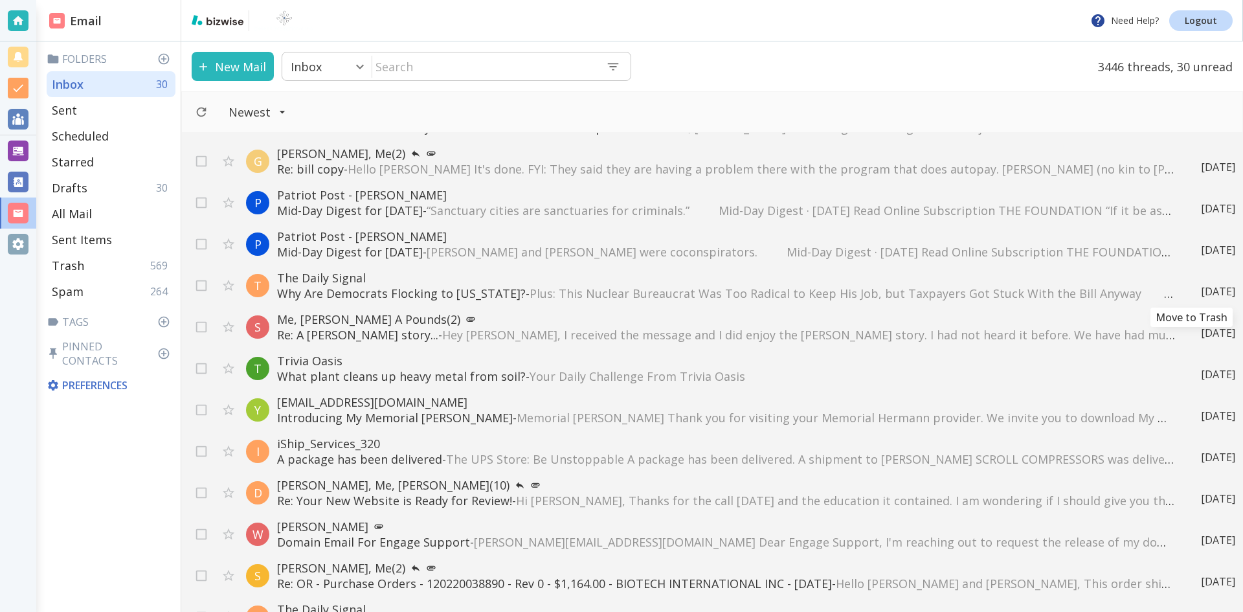
click at [0, 0] on icon "Move to Trash" at bounding box center [0, 0] width 0 height 0
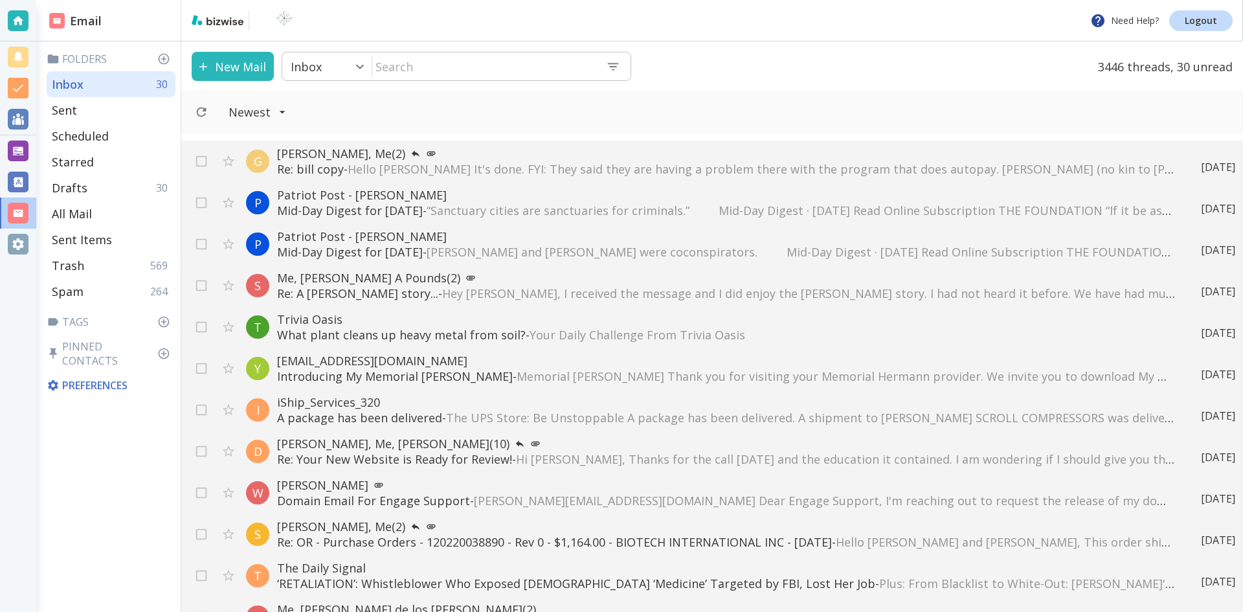
scroll to position [3497, 0]
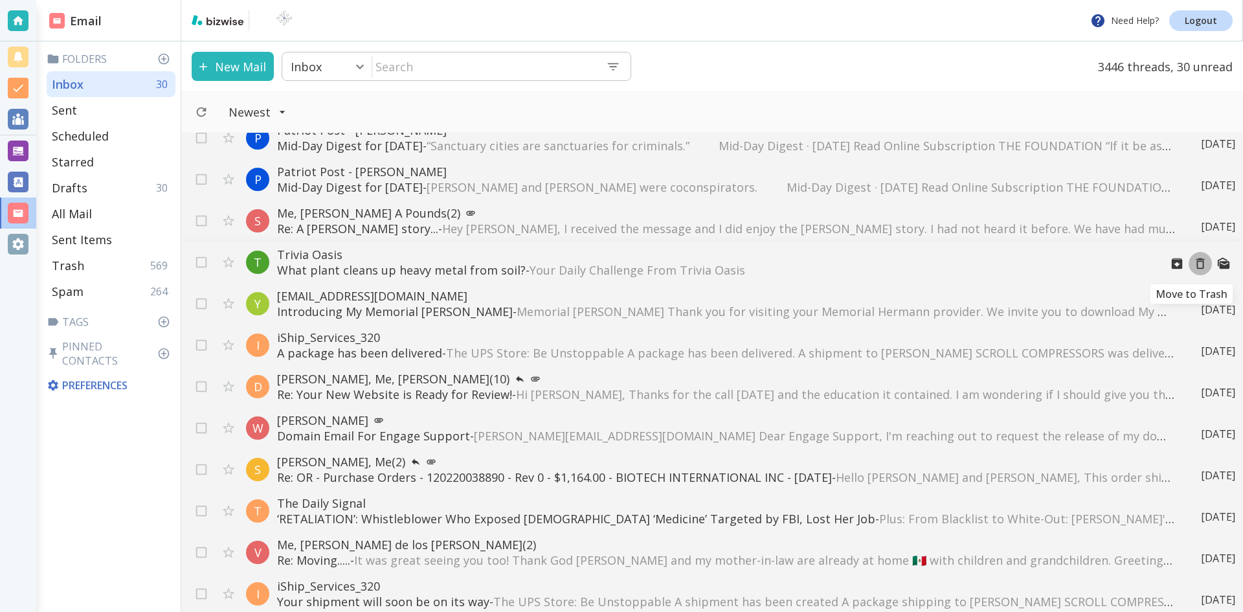
click at [1194, 263] on icon "Move to Trash" at bounding box center [1201, 263] width 14 height 14
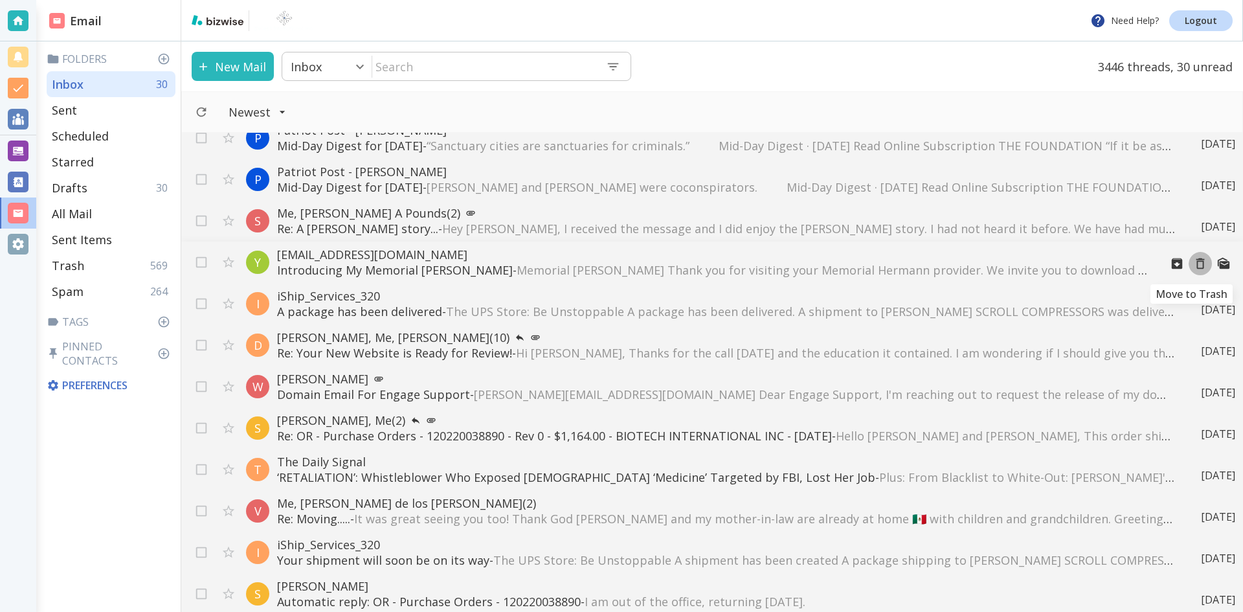
click at [1194, 264] on icon "Move to Trash" at bounding box center [1201, 263] width 14 height 14
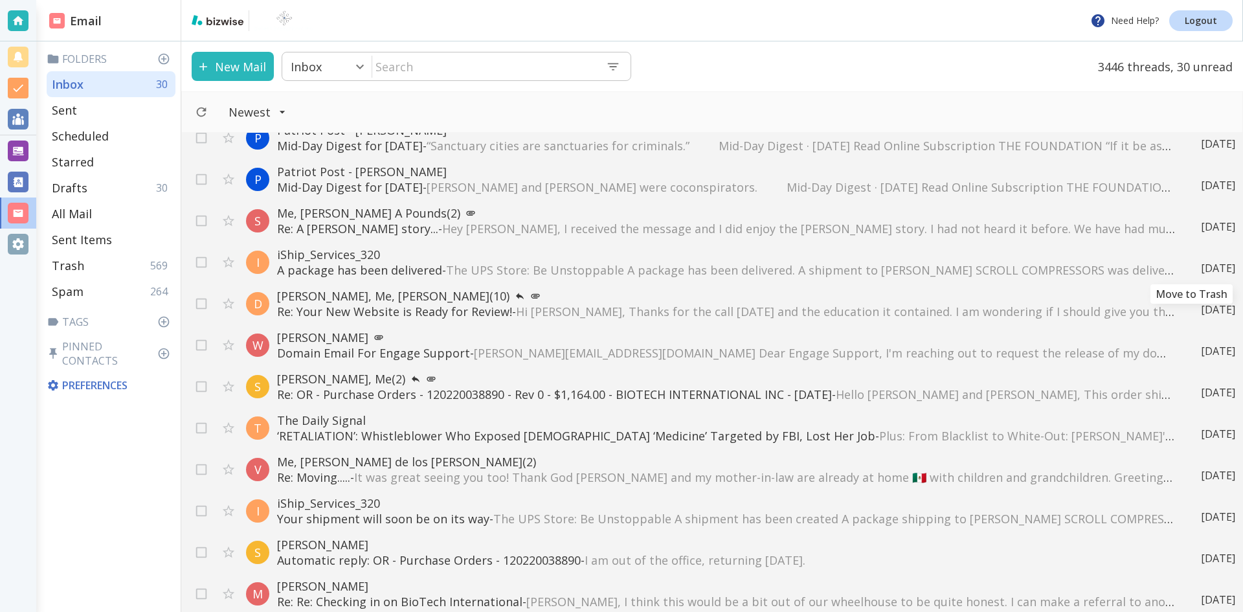
click at [0, 0] on icon "Move to Trash" at bounding box center [0, 0] width 0 height 0
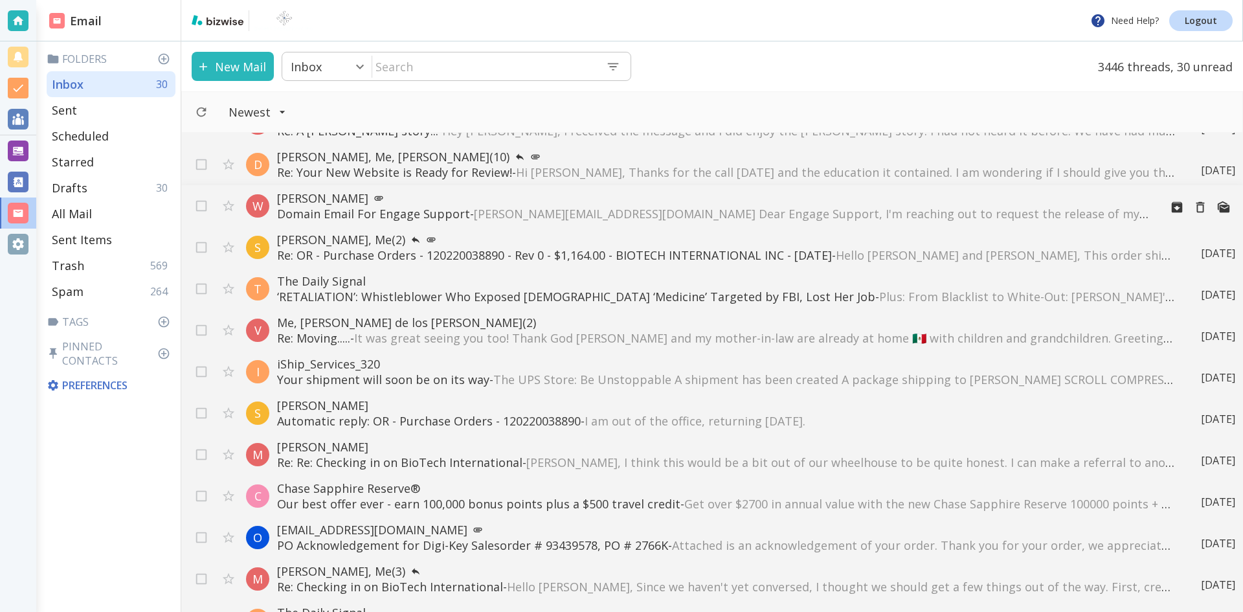
scroll to position [3627, 0]
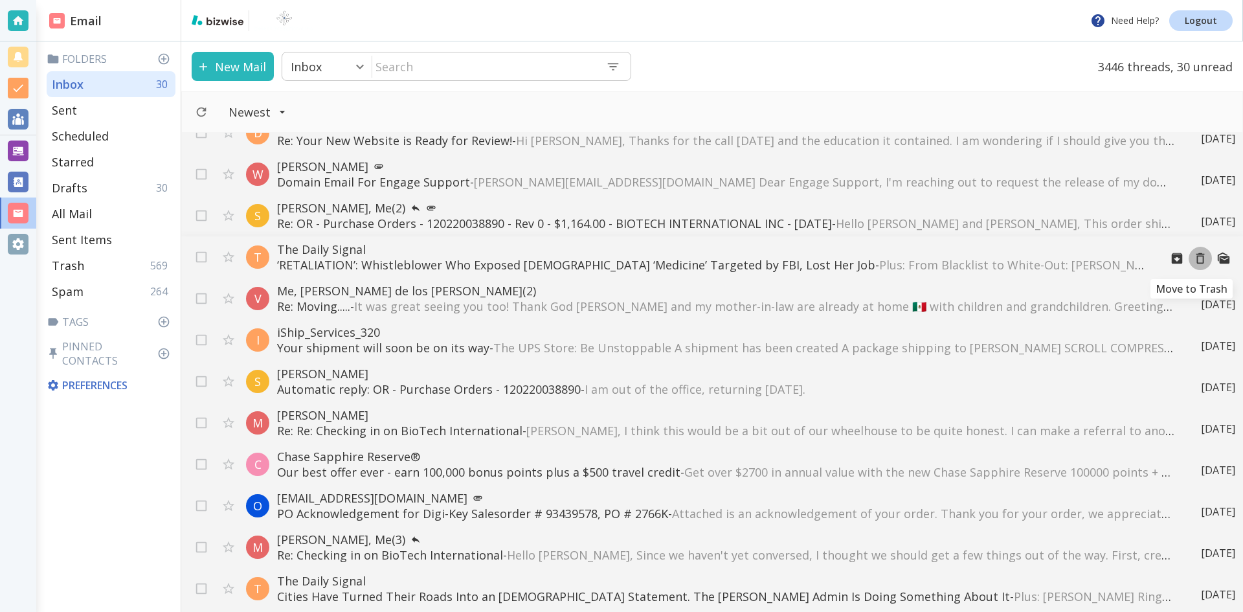
click at [1194, 259] on icon "Move to Trash" at bounding box center [1201, 258] width 14 height 14
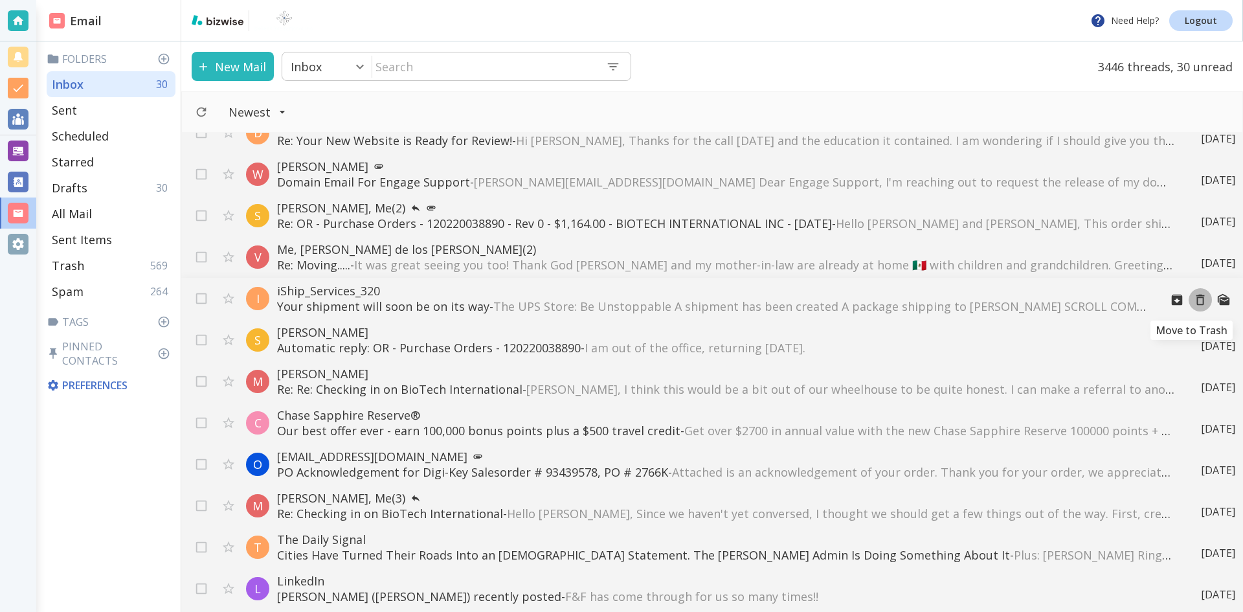
click at [1194, 300] on icon "Move to Trash" at bounding box center [1201, 300] width 14 height 14
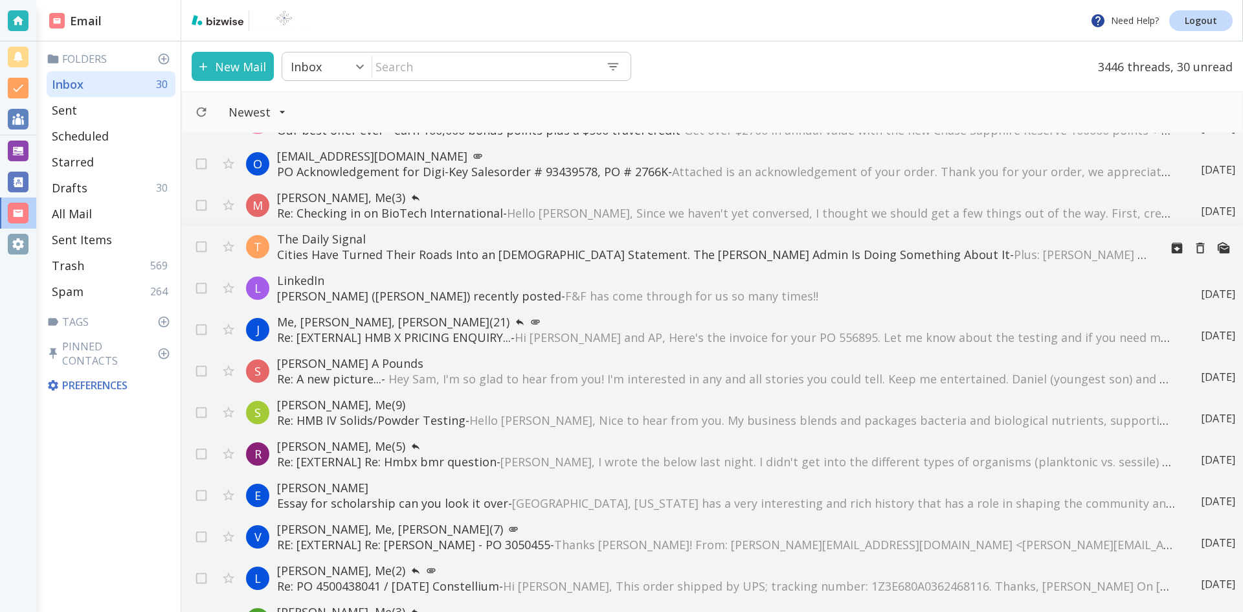
scroll to position [3951, 0]
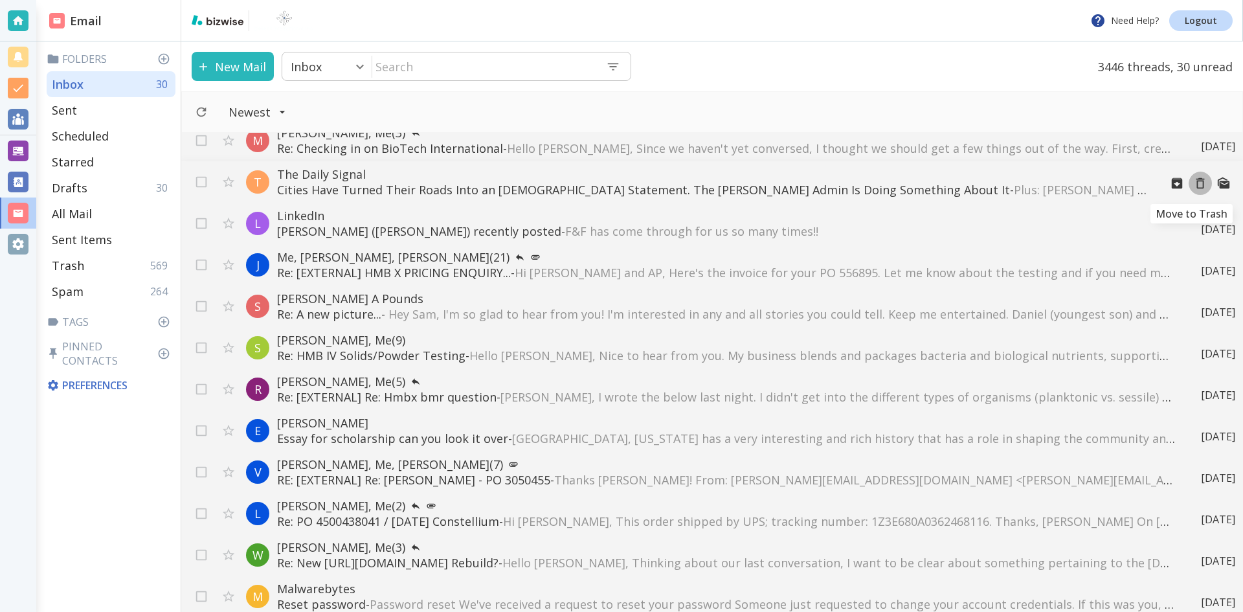
click at [1194, 183] on icon "Move to Trash" at bounding box center [1201, 183] width 14 height 14
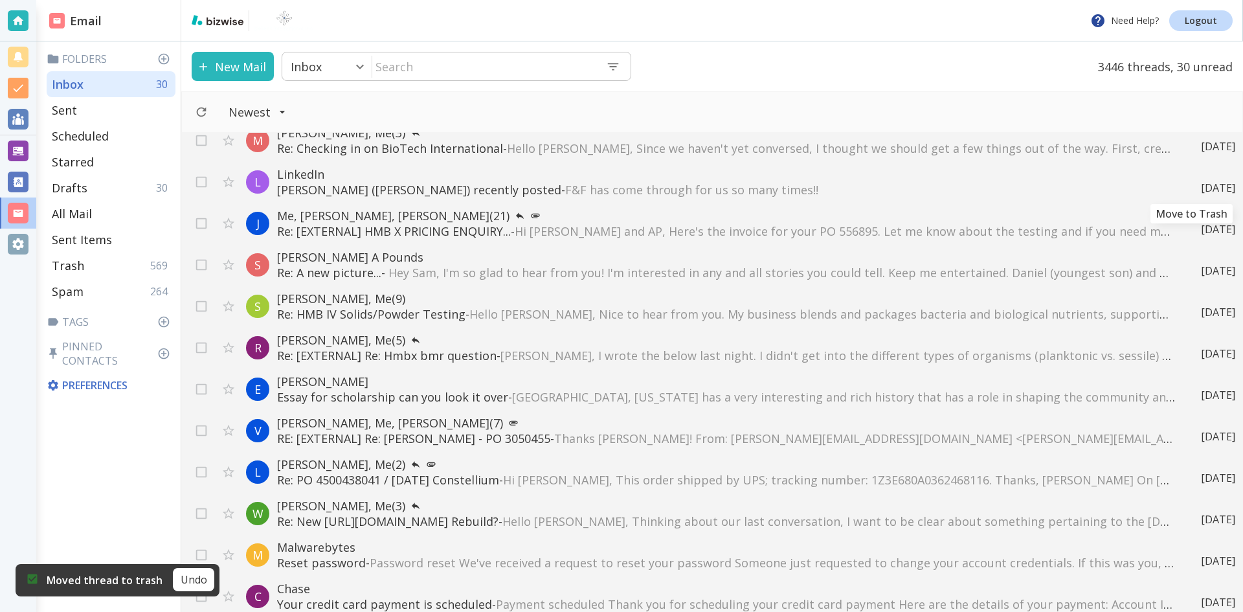
click at [0, 0] on icon "Move to Trash" at bounding box center [0, 0] width 0 height 0
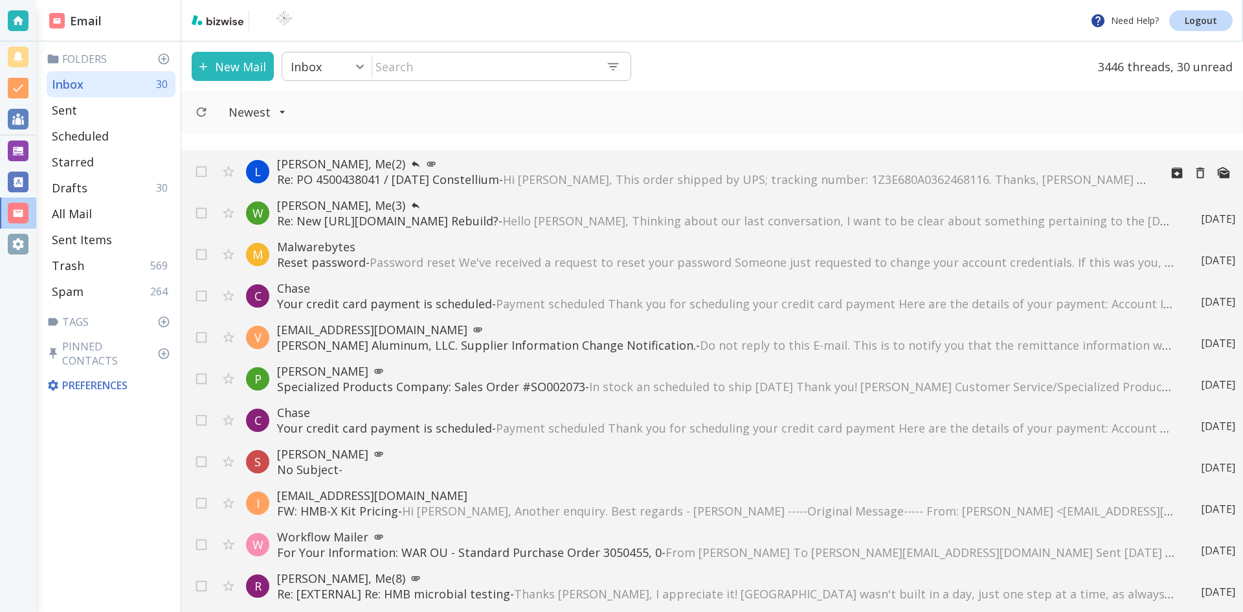
scroll to position [4274, 0]
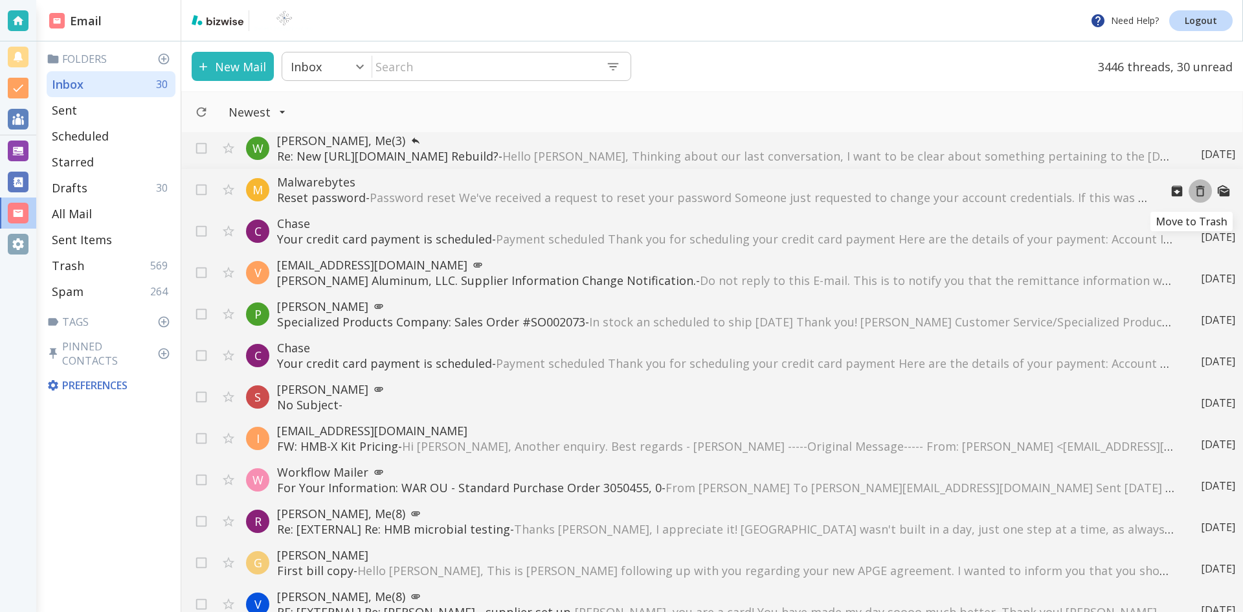
click at [1194, 191] on icon "Move to Trash" at bounding box center [1201, 191] width 14 height 14
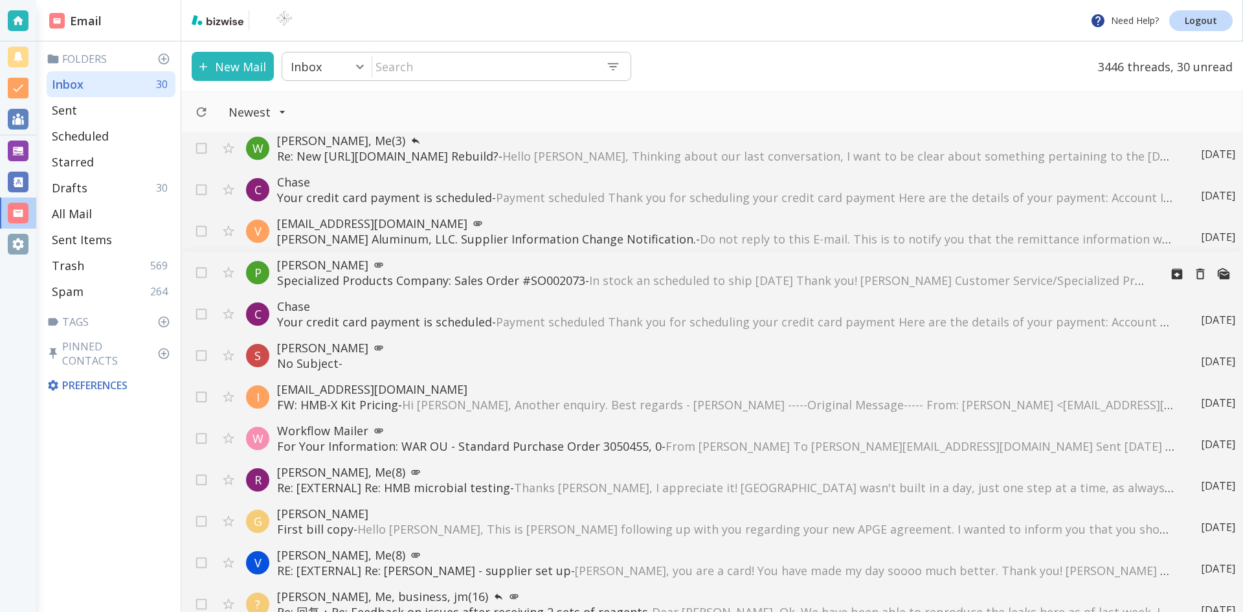
click at [945, 278] on span "In stock an scheduled to ship [DATE] Thank you! [PERSON_NAME] Customer Service/…" at bounding box center [1210, 281] width 1242 height 16
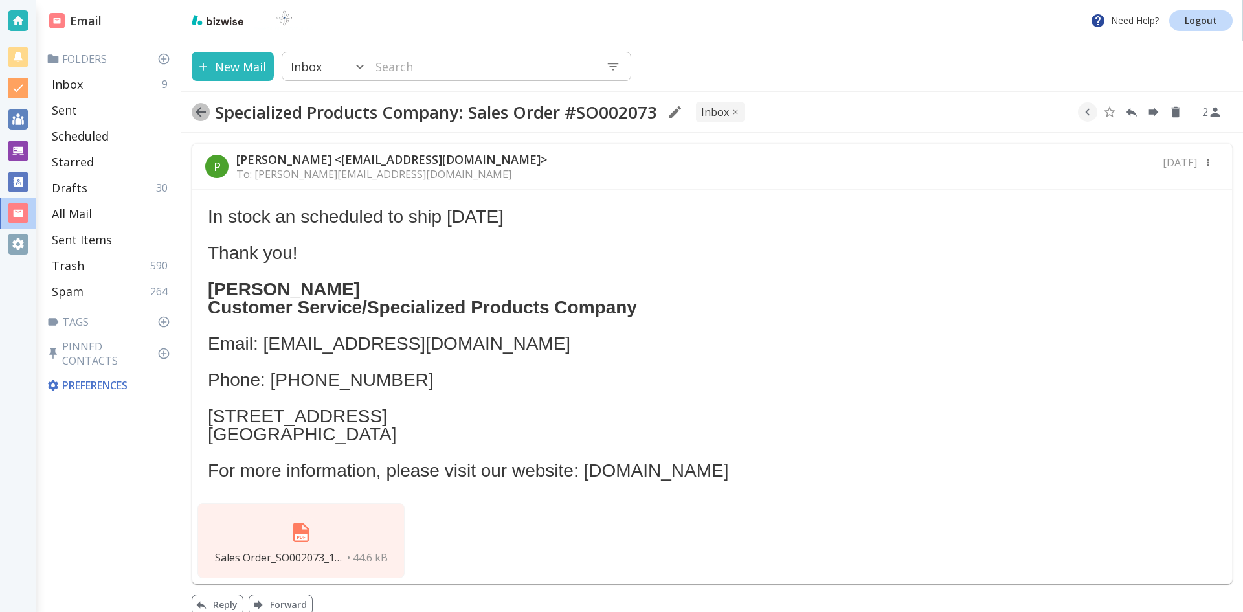
click at [203, 110] on icon "button" at bounding box center [201, 112] width 16 height 16
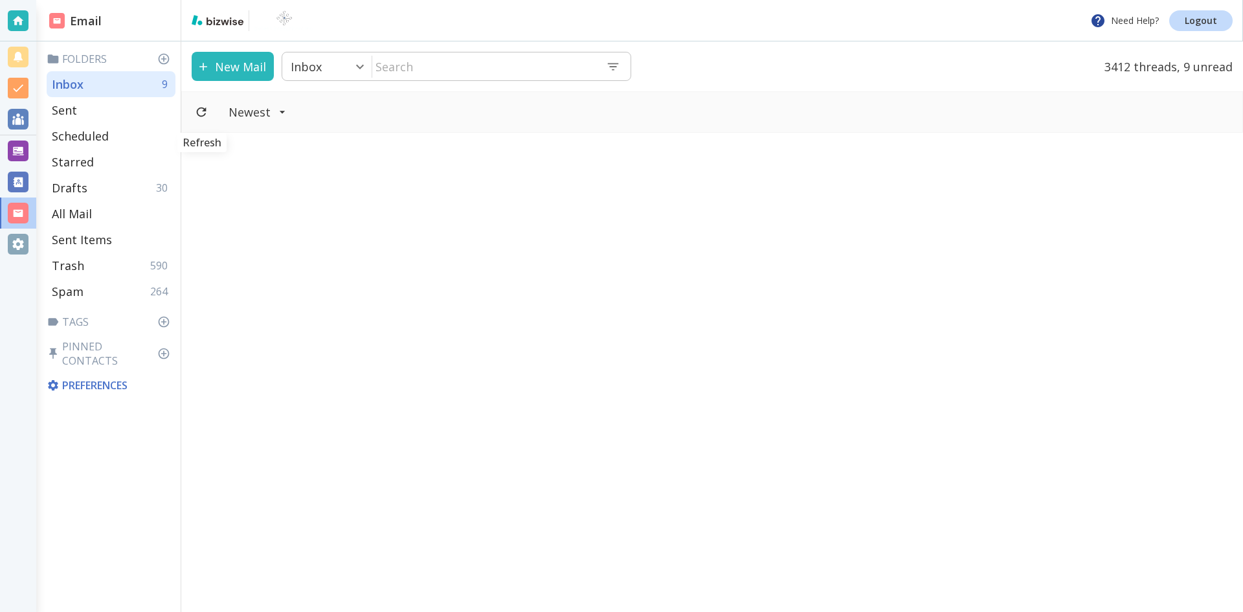
scroll to position [4274, 0]
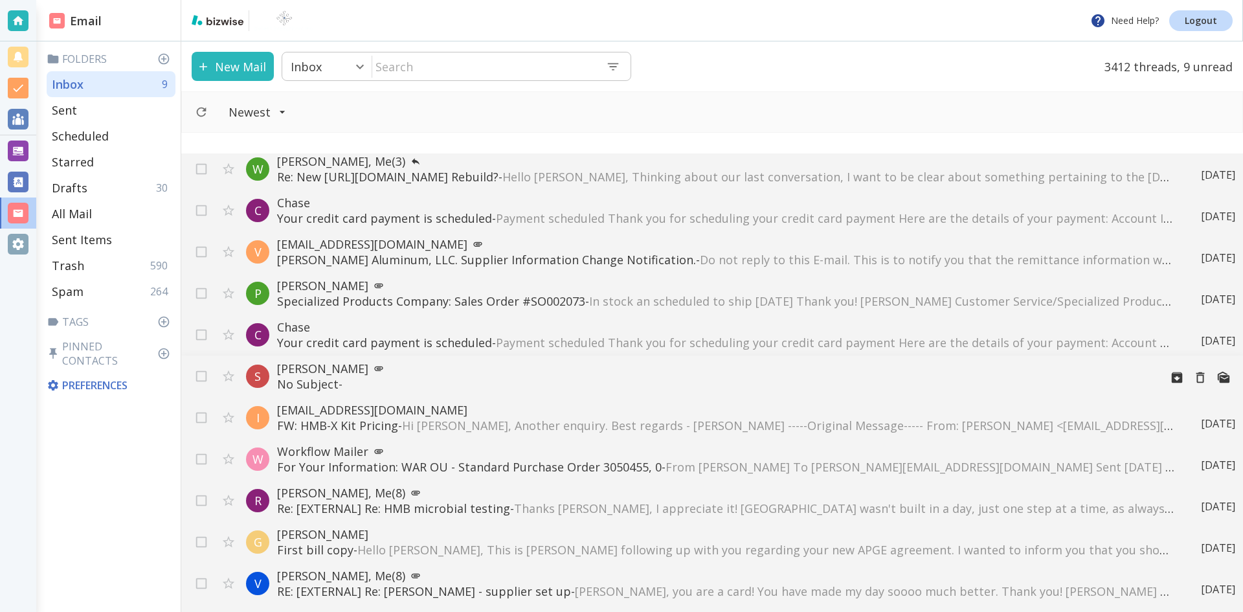
click at [451, 381] on p "No Subject -" at bounding box center [713, 384] width 873 height 16
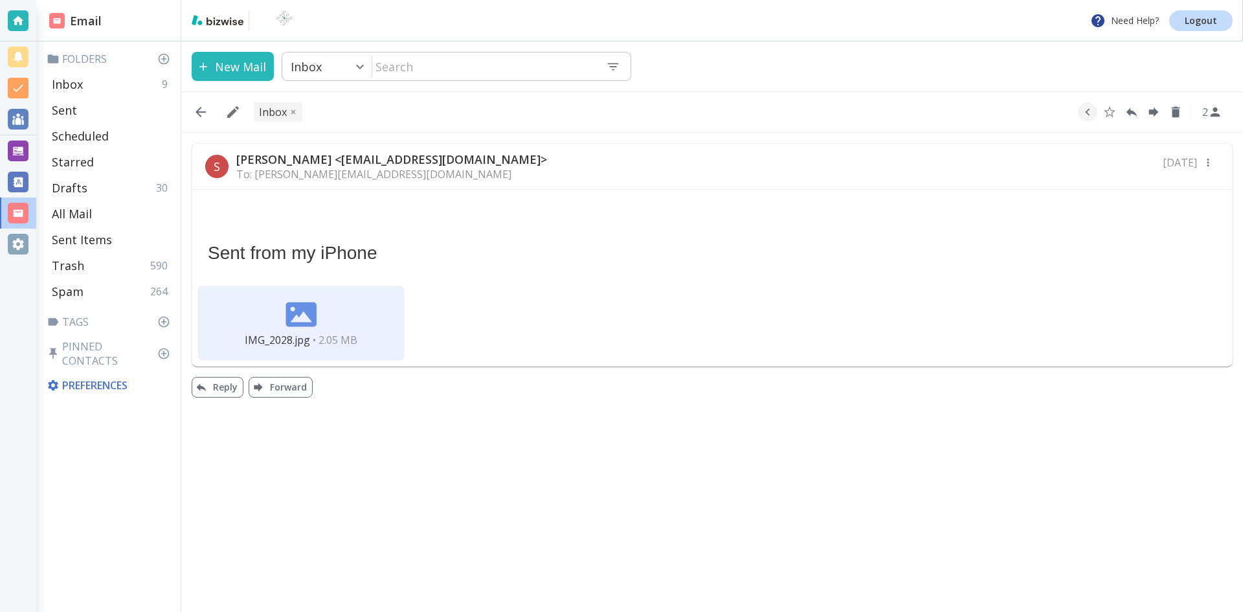
click at [304, 313] on img at bounding box center [301, 314] width 31 height 31
click at [199, 113] on icon "button" at bounding box center [201, 112] width 10 height 10
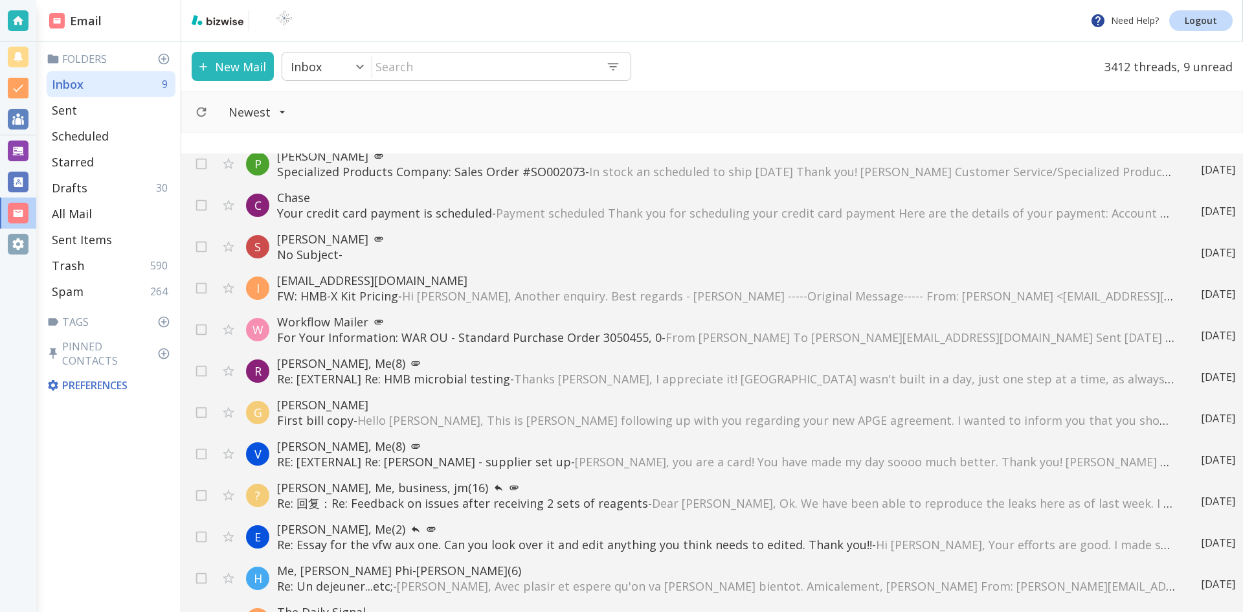
scroll to position [4339, 0]
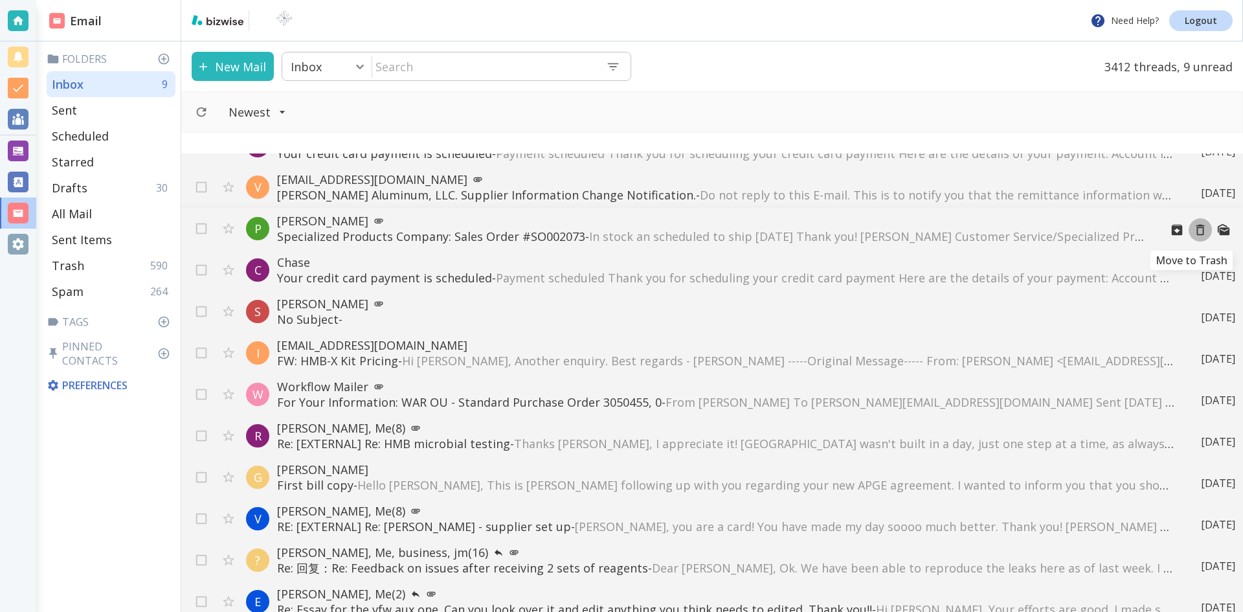
click at [1194, 229] on icon "Move to Trash" at bounding box center [1201, 230] width 14 height 14
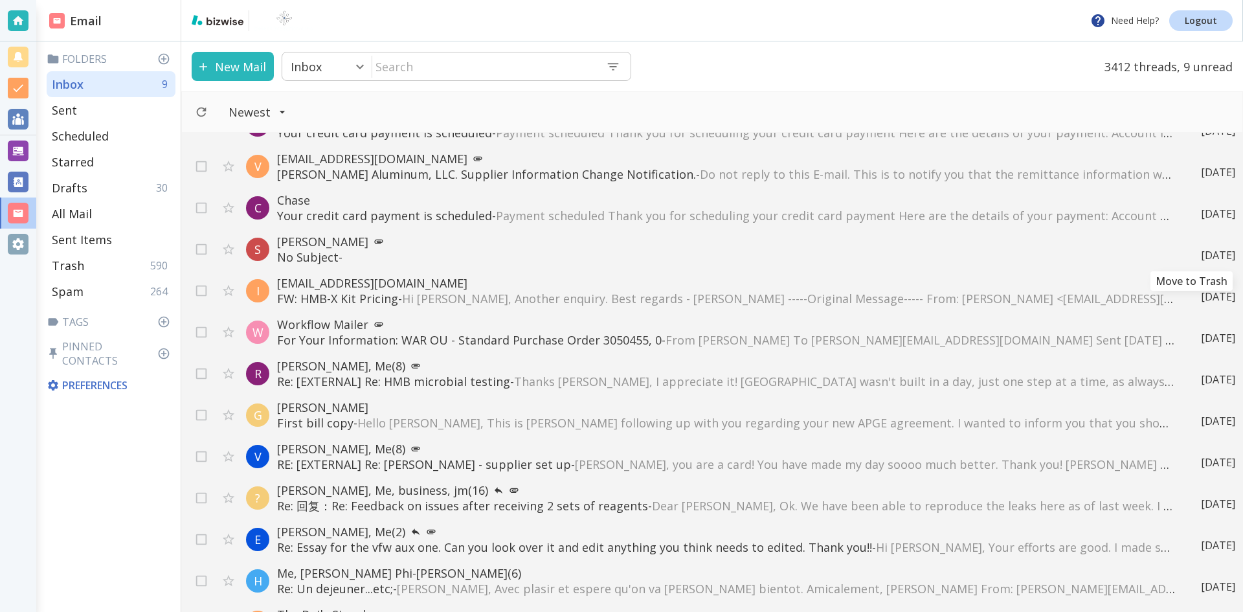
click at [0, 0] on icon "Move to Trash" at bounding box center [0, 0] width 0 height 0
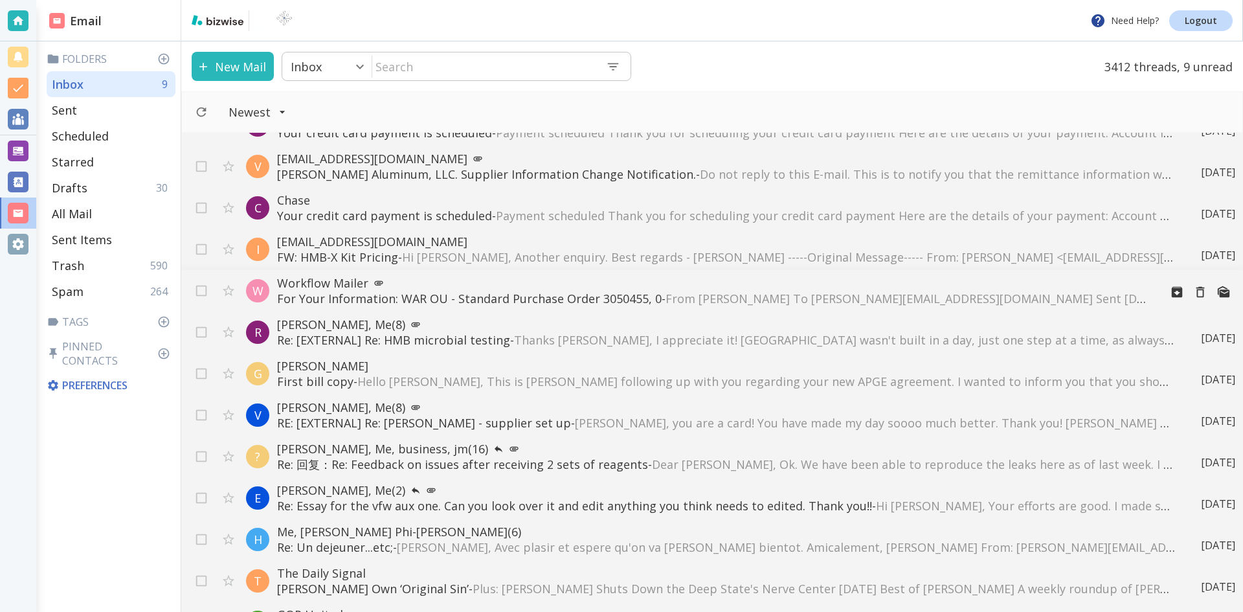
click at [859, 292] on span "From [PERSON_NAME] To [PERSON_NAME][EMAIL_ADDRESS][DOMAIN_NAME] Sent [DATE] 06:…" at bounding box center [1209, 299] width 1087 height 16
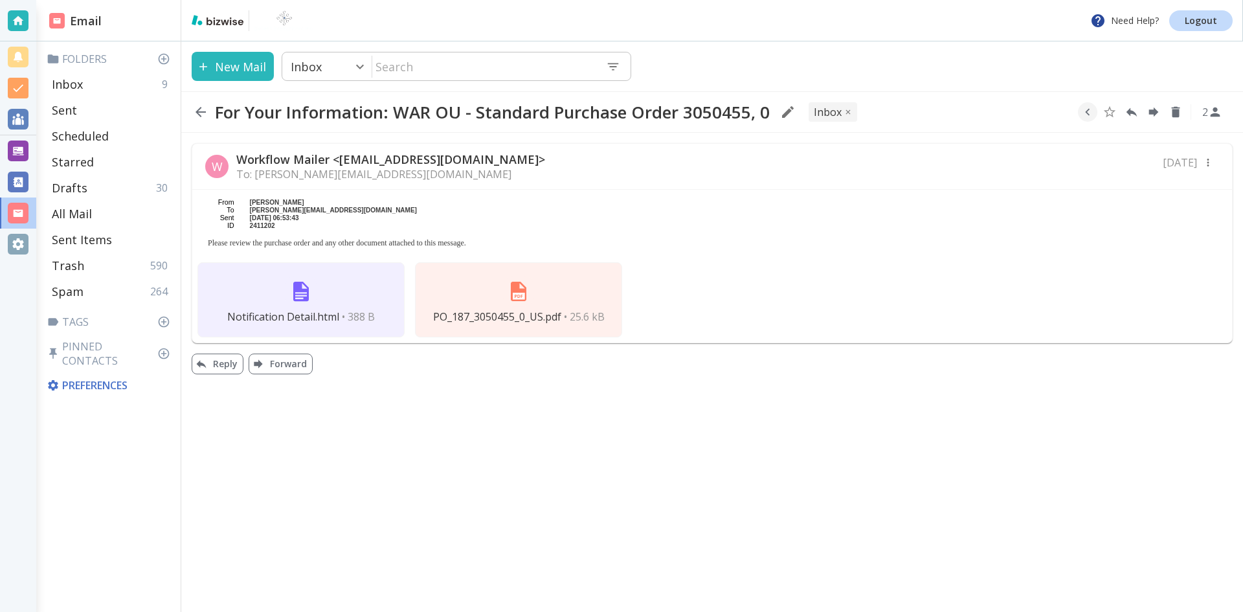
click at [200, 109] on icon "button" at bounding box center [201, 112] width 16 height 16
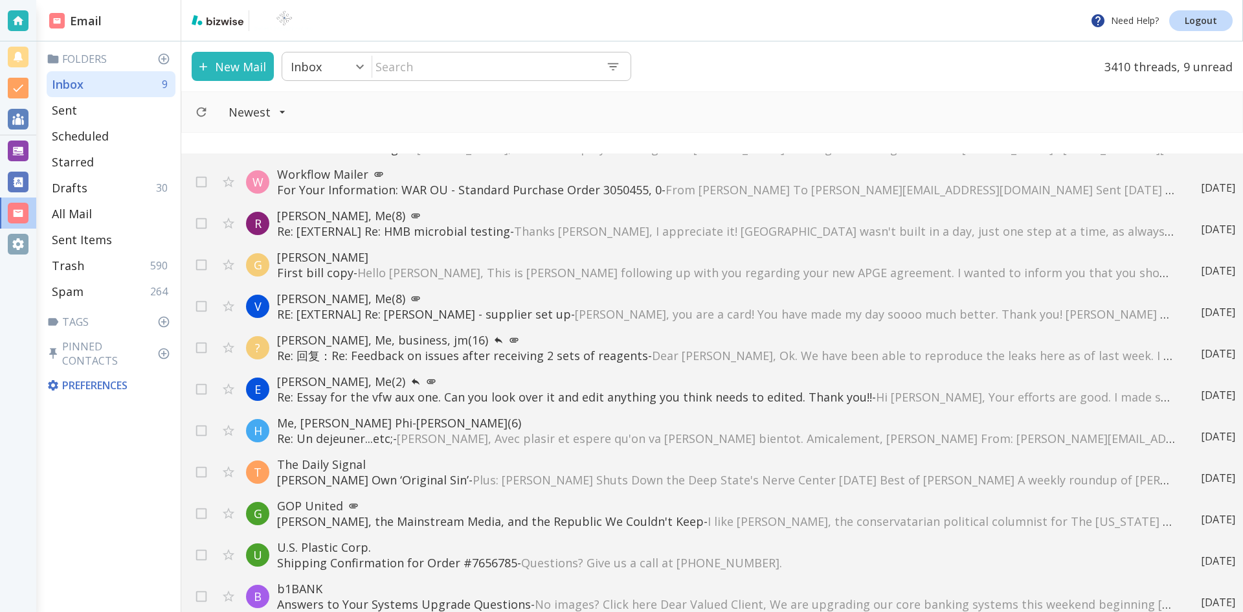
scroll to position [4533, 0]
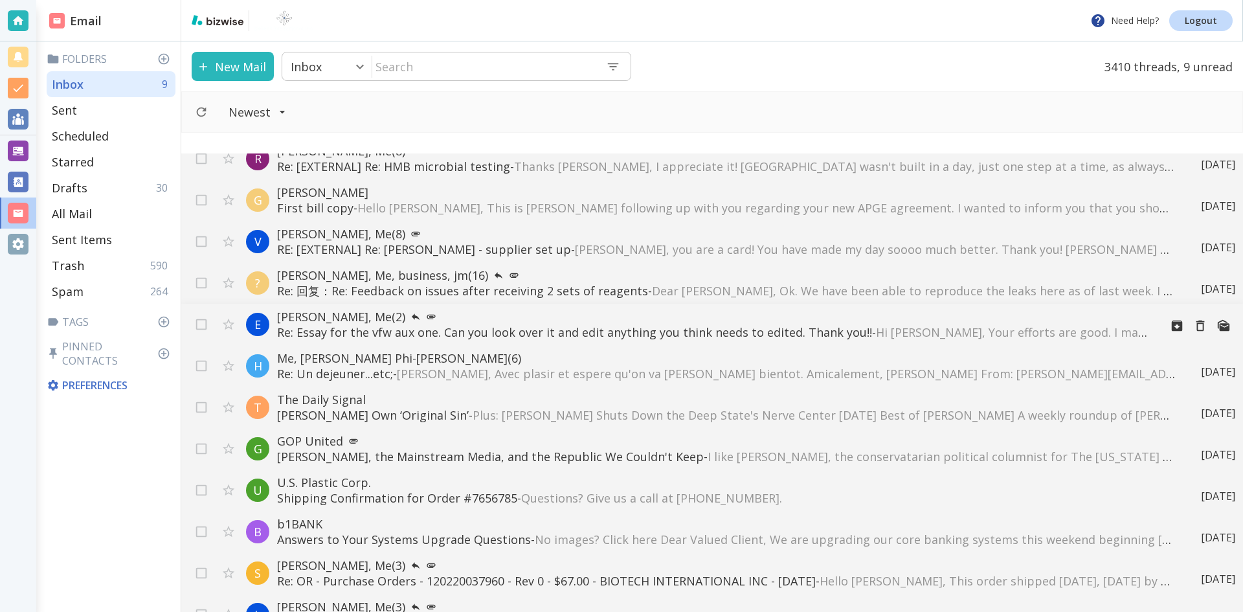
click at [624, 331] on p "Re: Essay for the vfw aux one. Can you look over it and edit anything you think…" at bounding box center [713, 332] width 873 height 16
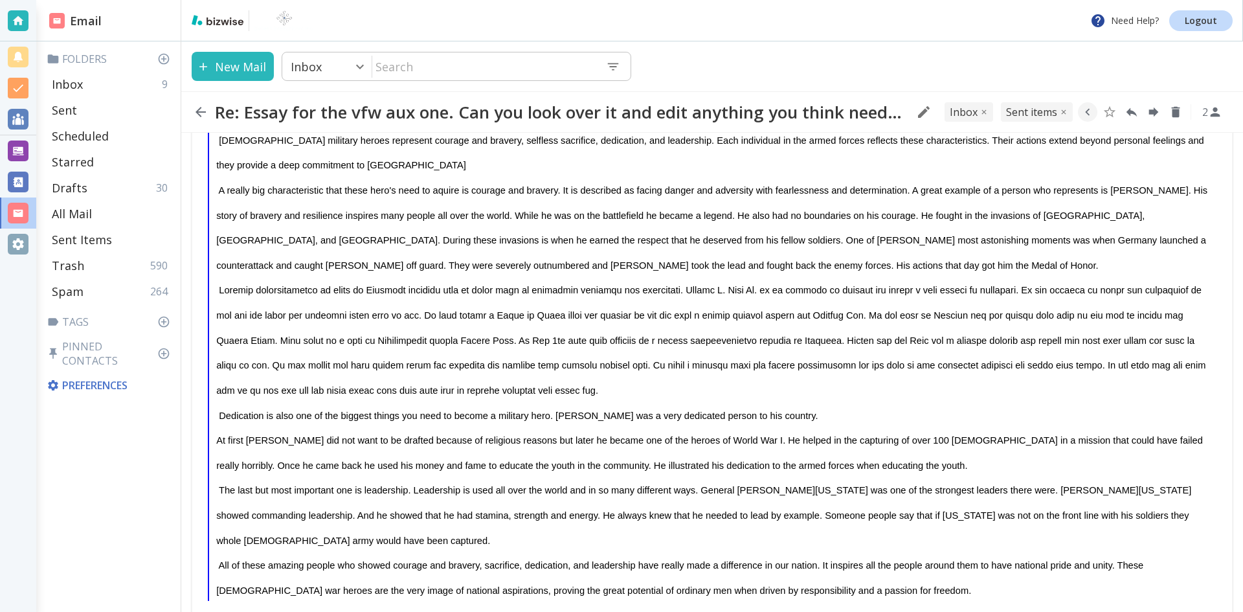
scroll to position [475, 0]
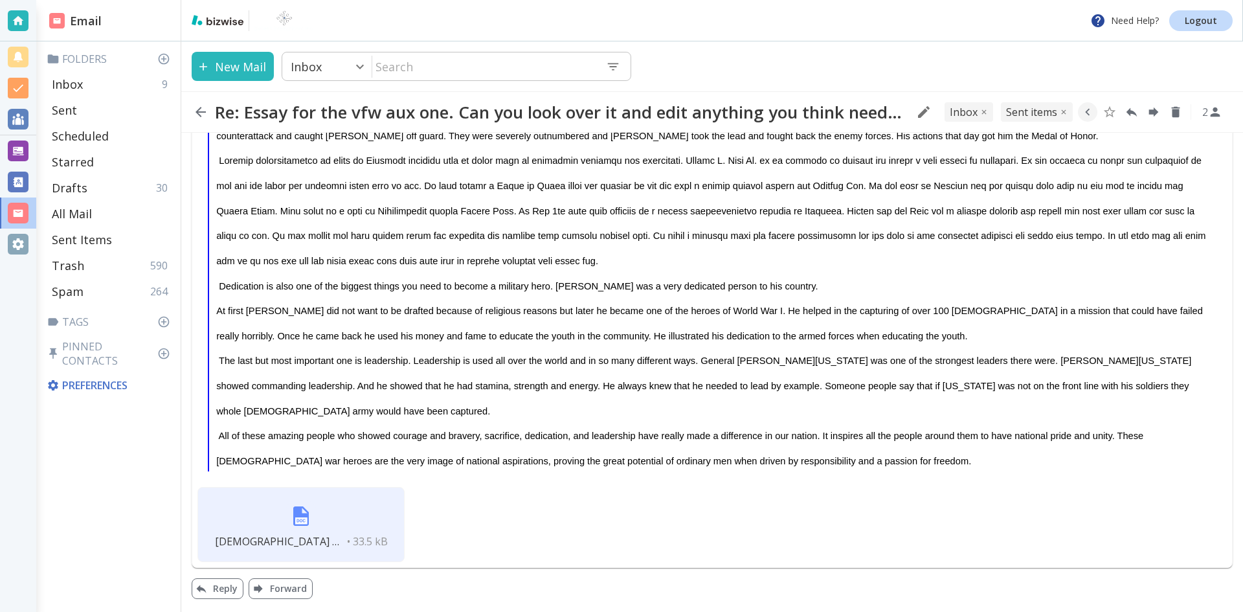
click at [304, 516] on img at bounding box center [301, 516] width 31 height 31
click at [201, 109] on icon "button" at bounding box center [201, 112] width 16 height 16
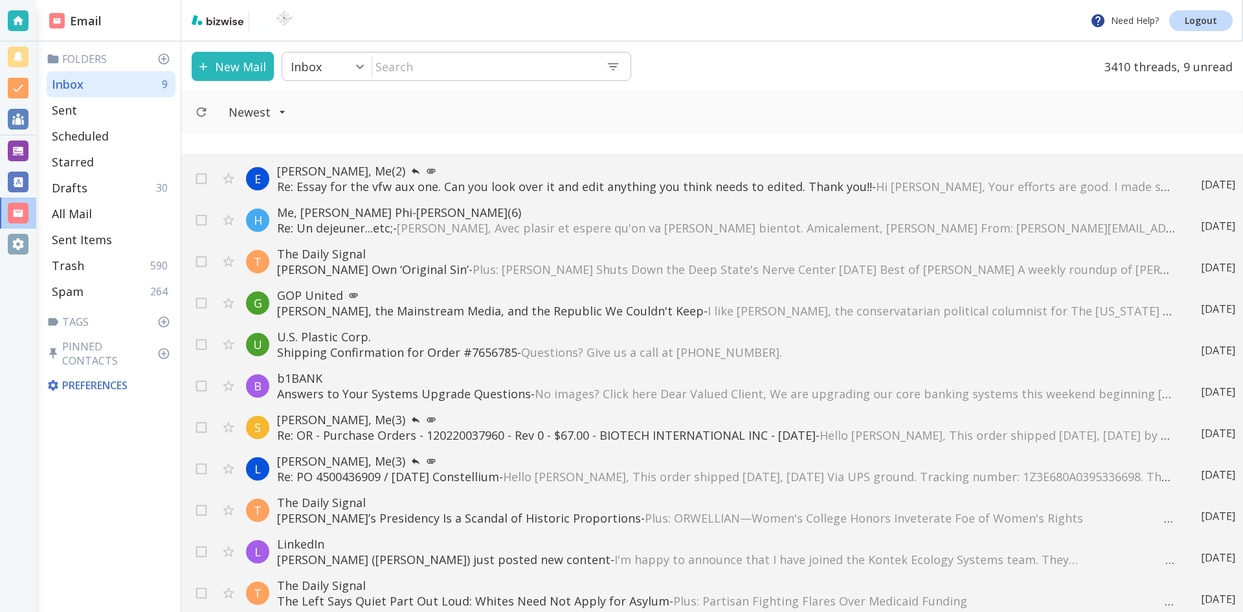
scroll to position [4728, 0]
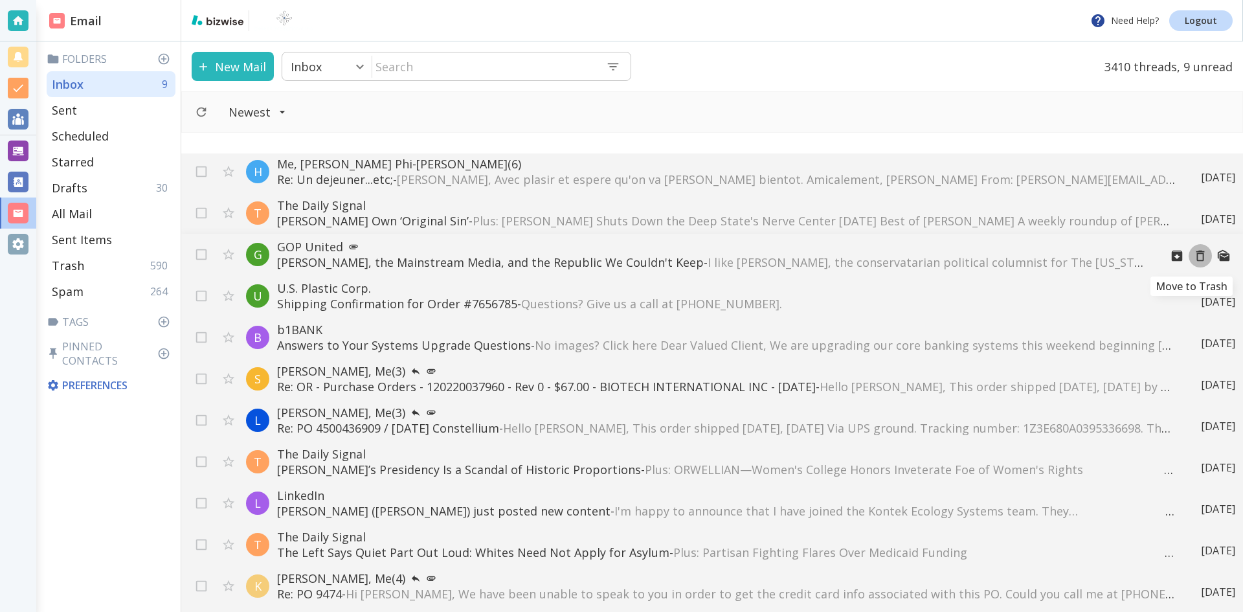
click at [1194, 254] on icon "Move to Trash" at bounding box center [1201, 256] width 14 height 14
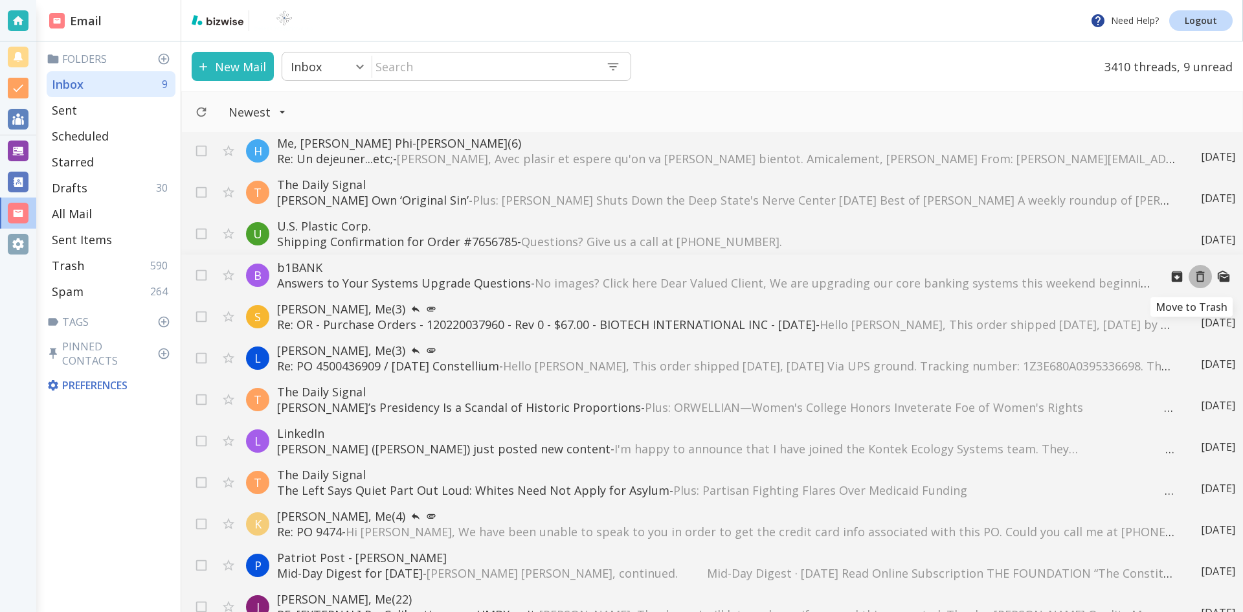
click at [1194, 275] on icon "Move to Trash" at bounding box center [1201, 276] width 14 height 14
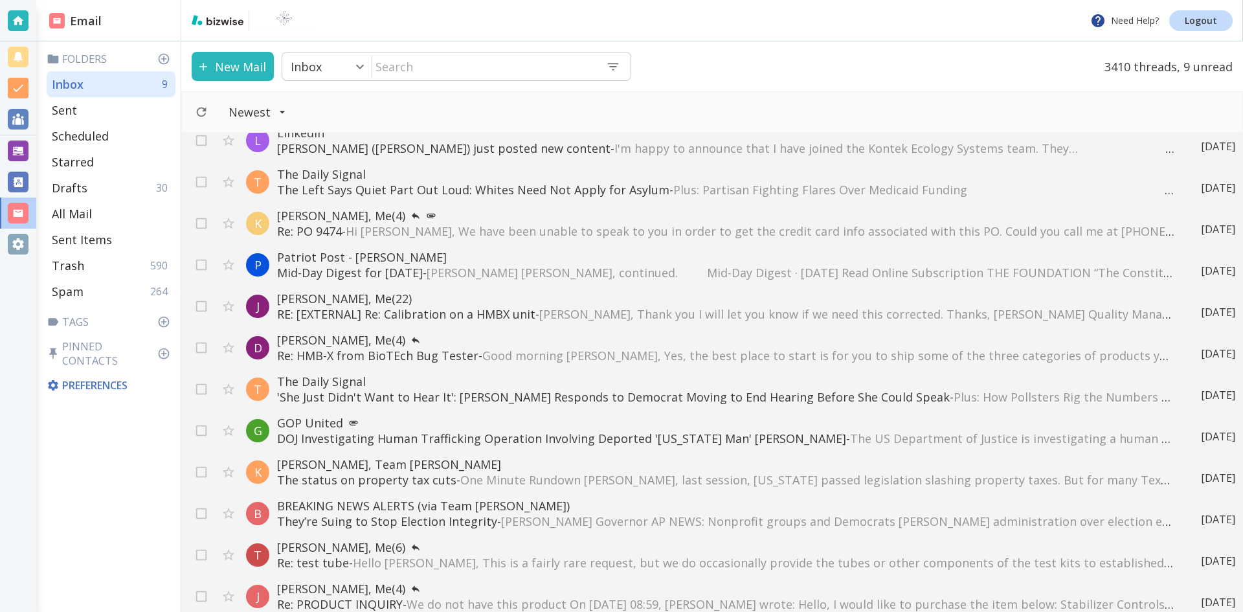
scroll to position [5052, 0]
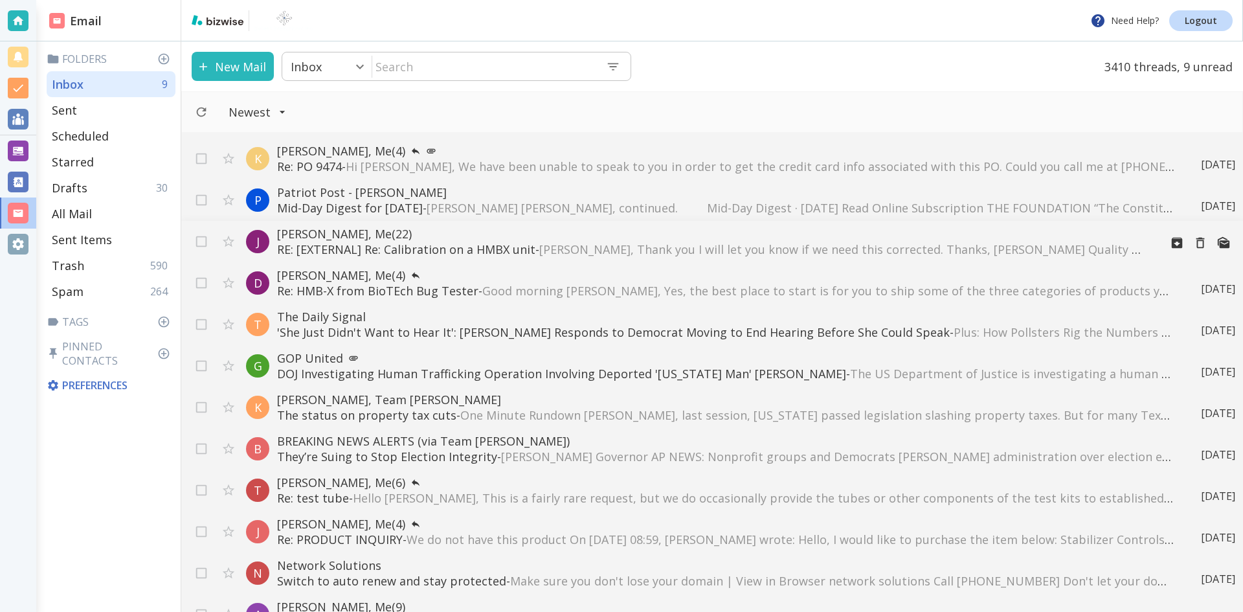
click at [808, 249] on span "[PERSON_NAME], Thank you I will let you know if we need this corrected. Thanks,…" at bounding box center [1103, 250] width 1129 height 16
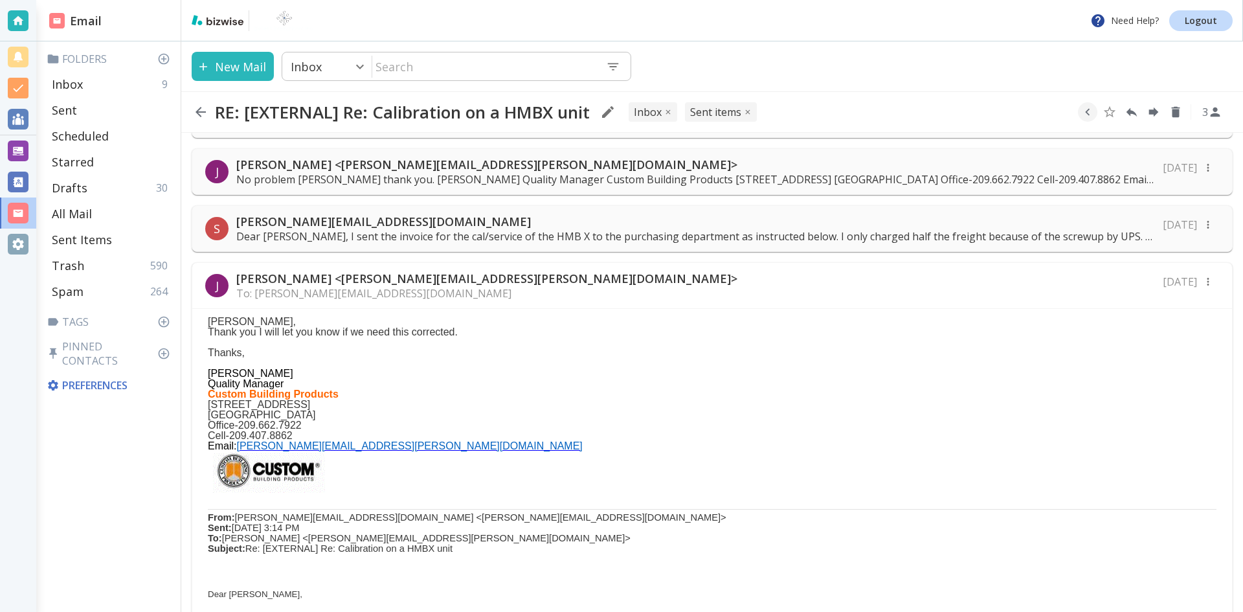
scroll to position [1101, 0]
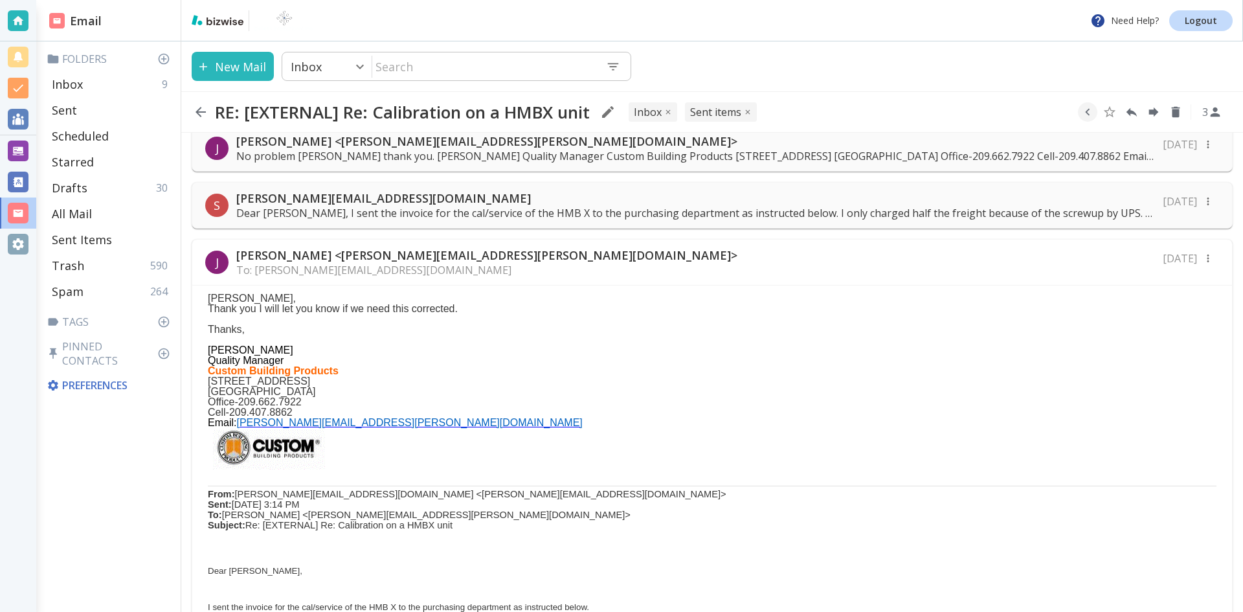
click at [631, 209] on p "Dear [PERSON_NAME], I sent the invoice for the cal/service of the HMB X to the …" at bounding box center [695, 213] width 919 height 14
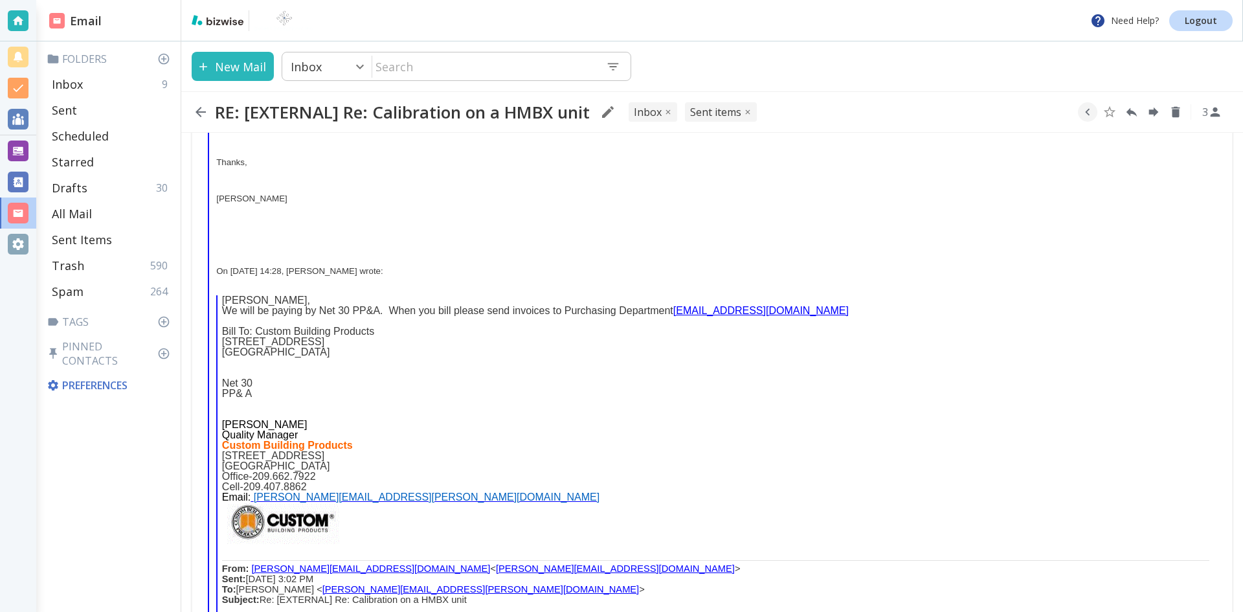
scroll to position [1943, 0]
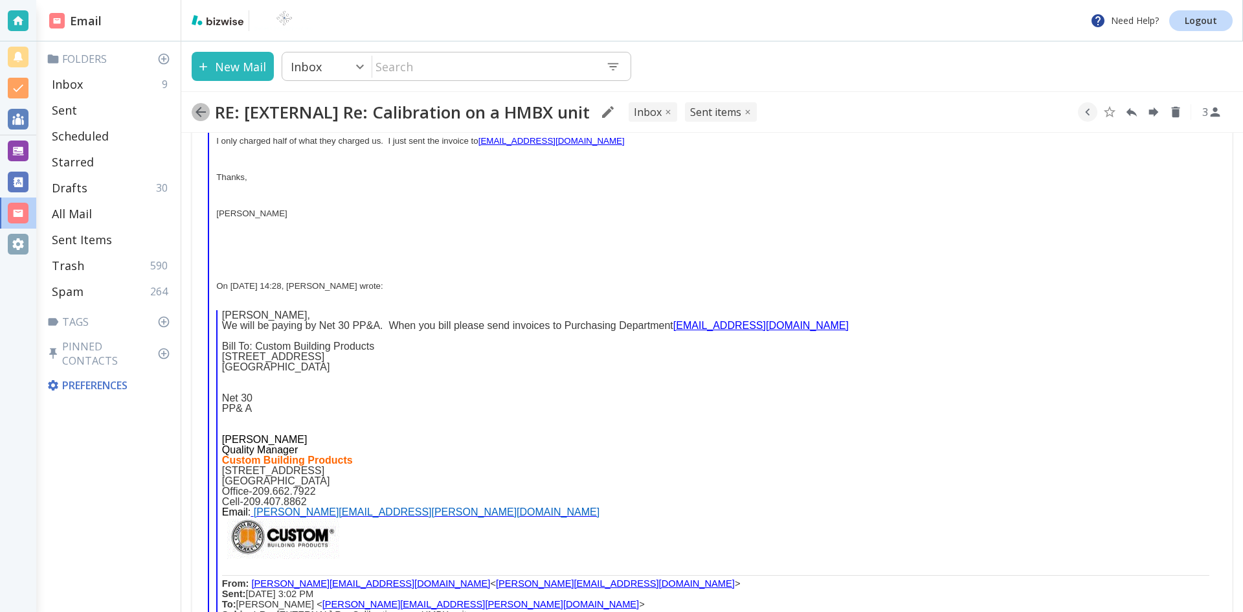
click at [203, 113] on icon "button" at bounding box center [201, 112] width 16 height 16
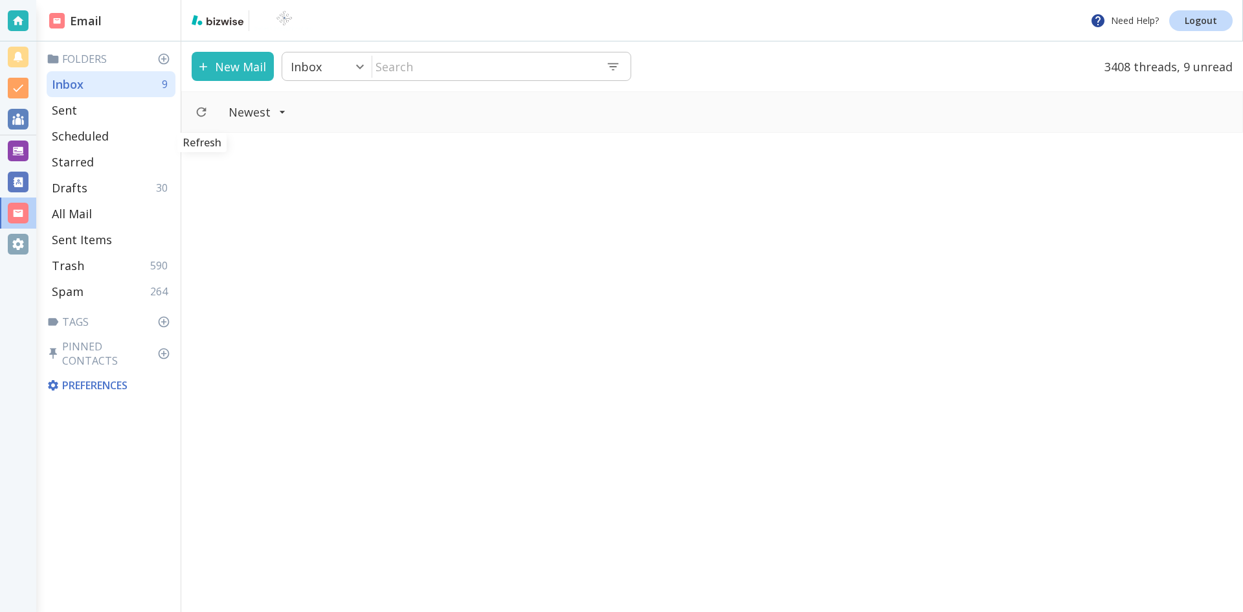
scroll to position [5052, 0]
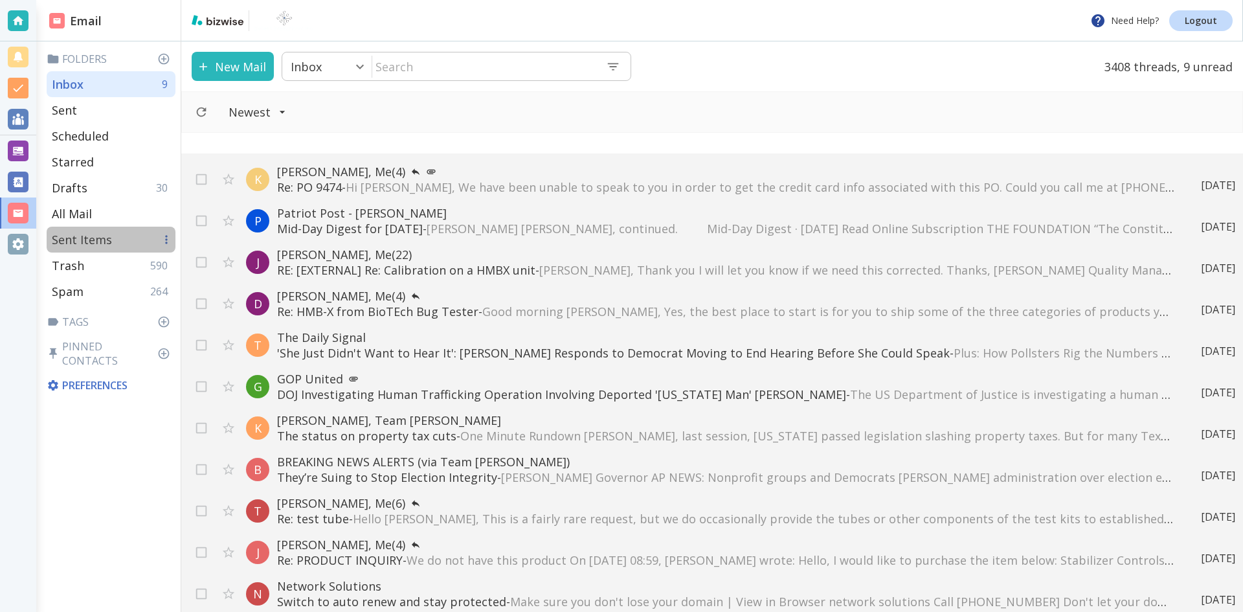
click at [91, 239] on p "Sent Items" at bounding box center [82, 240] width 60 height 16
type input "6"
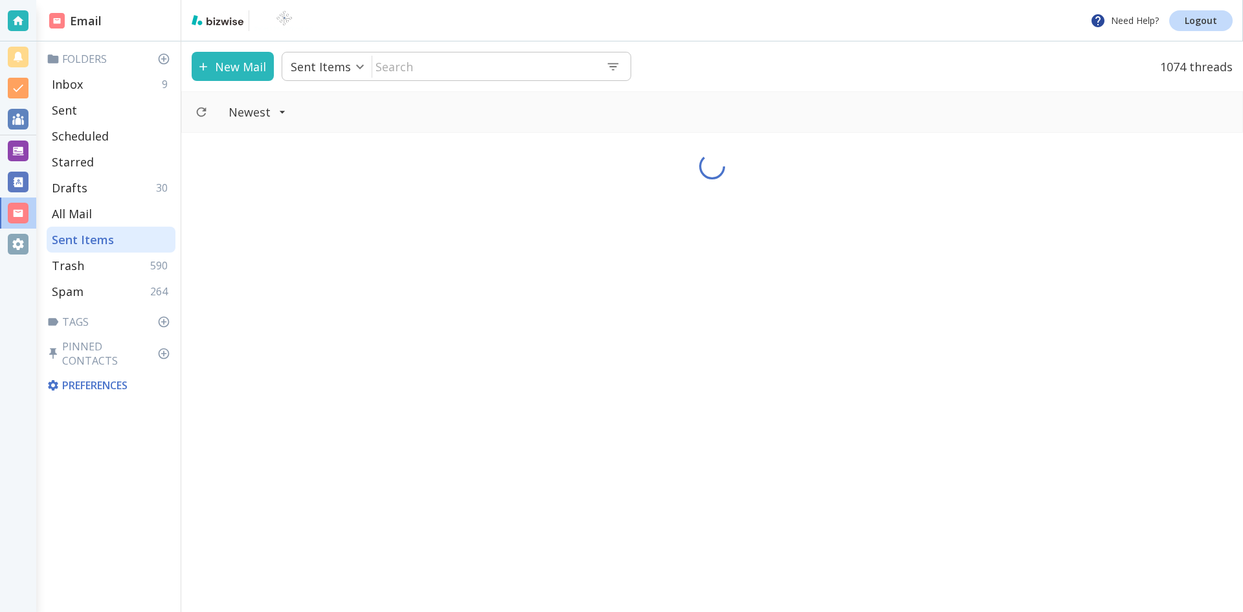
click at [448, 65] on input "text" at bounding box center [483, 66] width 223 height 27
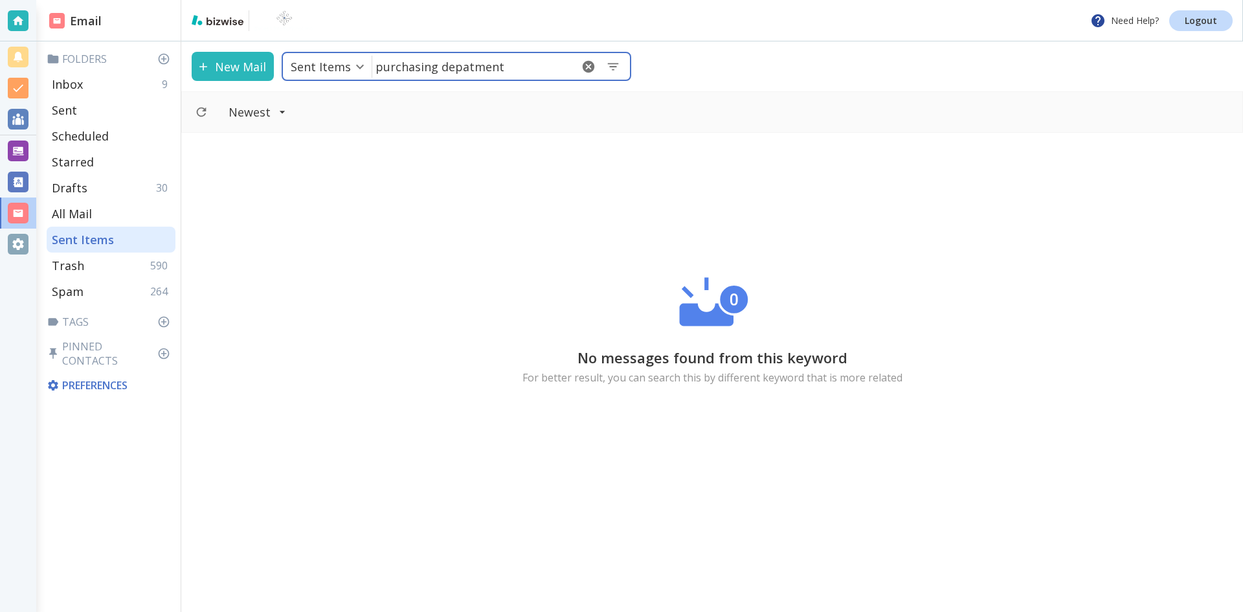
click at [503, 67] on input "purchasing depatment" at bounding box center [471, 66] width 199 height 27
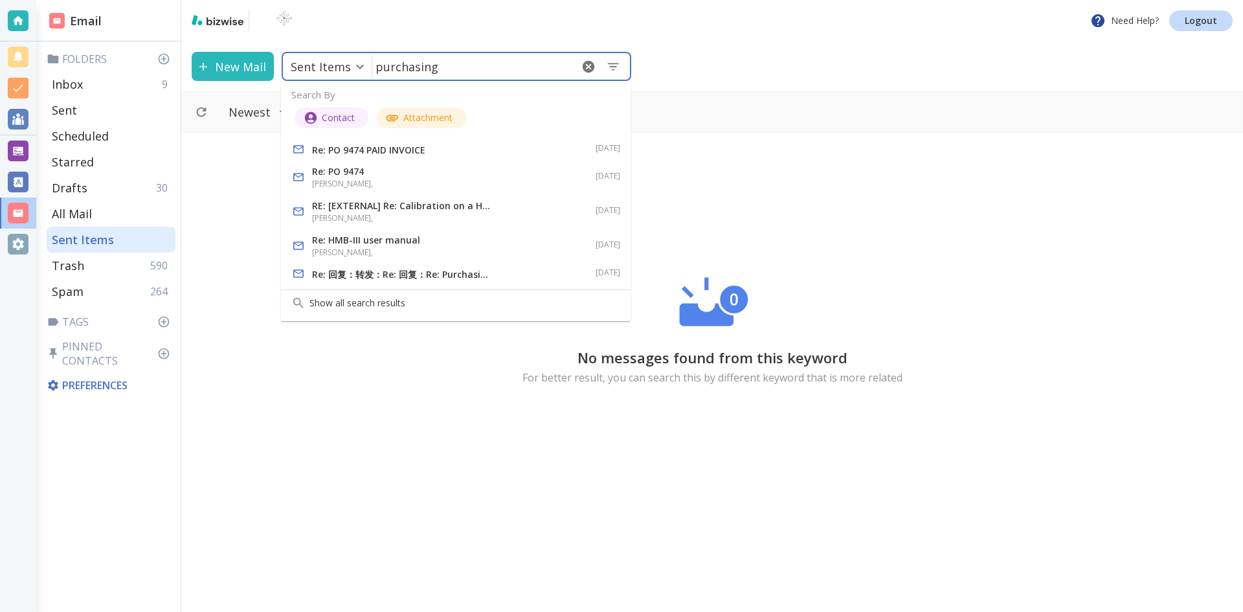
type input "purchasing"
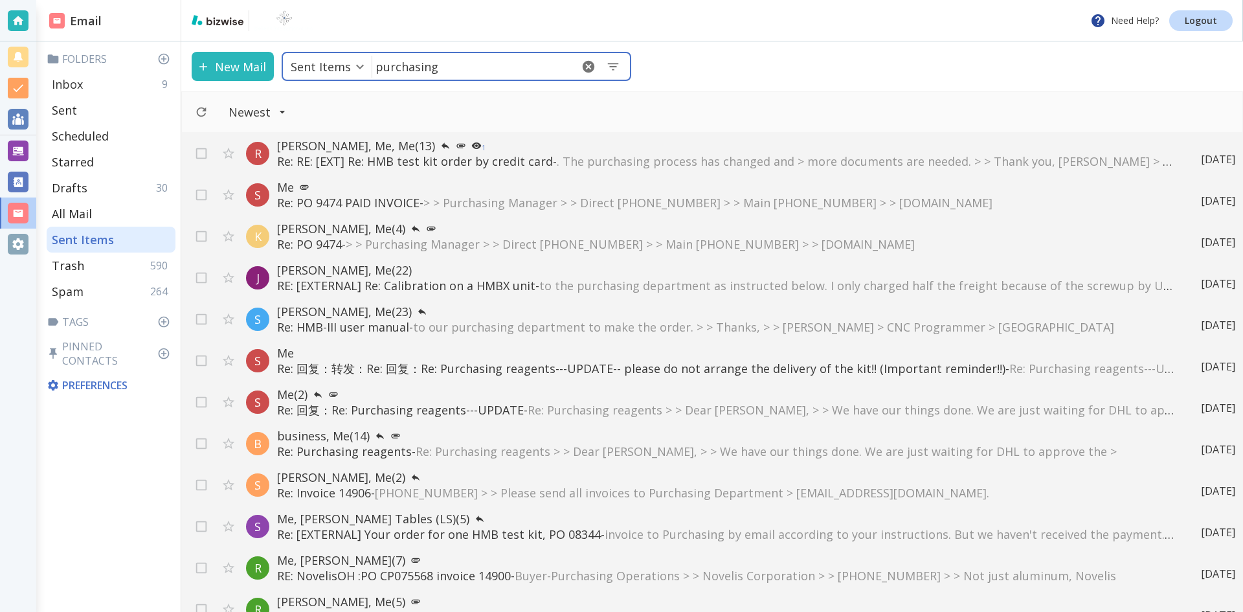
click at [67, 79] on p "Inbox" at bounding box center [67, 84] width 31 height 16
type input "0"
